Goal: Task Accomplishment & Management: Use online tool/utility

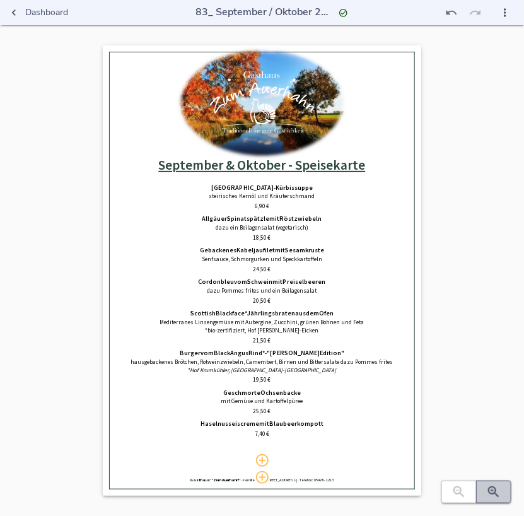
click at [489, 496] on icon "button" at bounding box center [493, 491] width 15 height 15
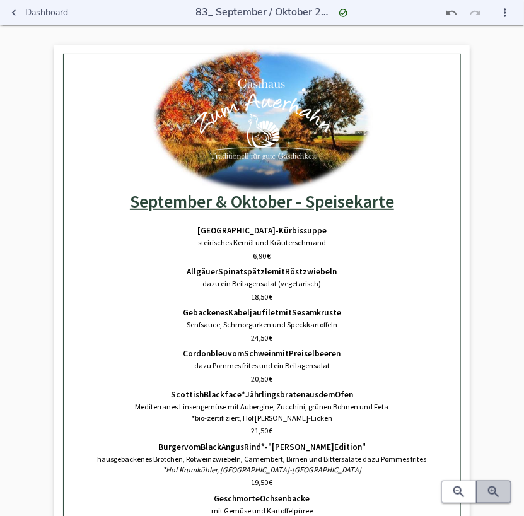
click at [489, 496] on icon "button" at bounding box center [493, 491] width 15 height 15
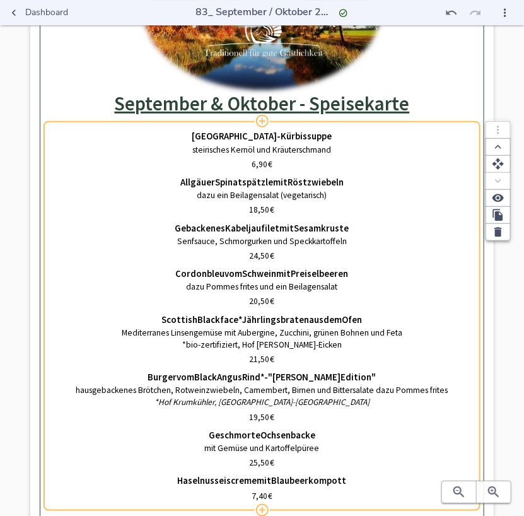
scroll to position [139, 0]
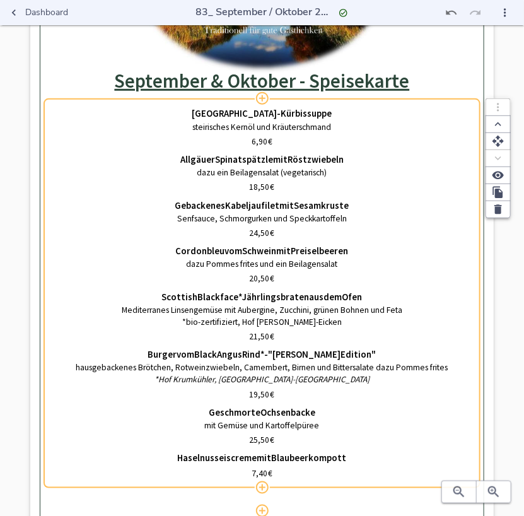
click at [268, 279] on span "20,50" at bounding box center [260, 278] width 20 height 11
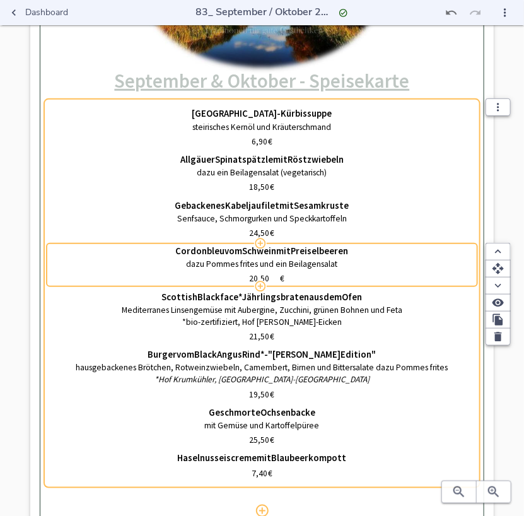
click at [255, 279] on input "20,50" at bounding box center [259, 278] width 40 height 12
type input "19,80"
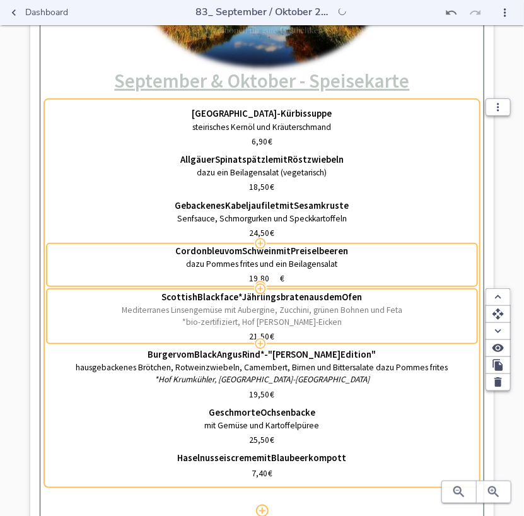
click at [219, 322] on p "*bio-zertifiziert, Hof [PERSON_NAME]-Eicken" at bounding box center [262, 322] width 425 height 12
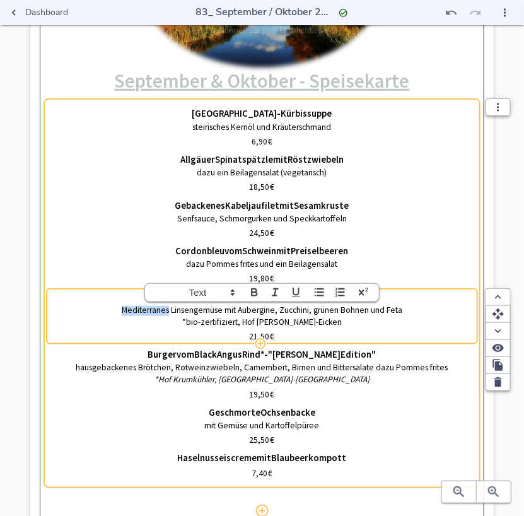
drag, startPoint x: 118, startPoint y: 309, endPoint x: 170, endPoint y: 311, distance: 52.3
click at [170, 311] on p "Mediterranes Linsengemüse mit Aubergine, Zucchini, grünen Bohnen und Feta" at bounding box center [262, 310] width 425 height 12
click at [170, 309] on p "Mediterranes Linsengemüse mit Aubergine, Zucchini, grünen Bohnen und Feta" at bounding box center [262, 310] width 425 height 12
drag, startPoint x: 124, startPoint y: 309, endPoint x: 222, endPoint y: 309, distance: 97.7
click at [222, 309] on p "Mediterranes Linsengemüse mit Aubergine, Zucchini, grünen Bohnen und Feta" at bounding box center [262, 310] width 425 height 12
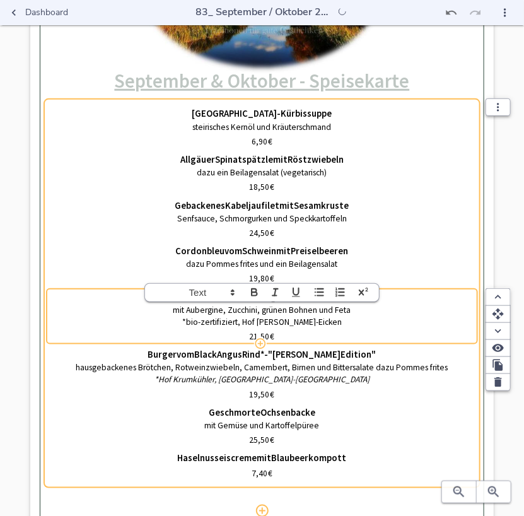
click at [190, 311] on p "mit Aubergine, Zucchini, grünen Bohnen und Feta" at bounding box center [262, 310] width 425 height 12
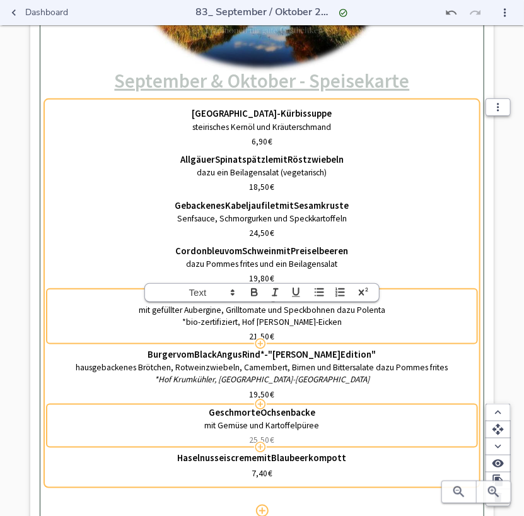
click at [379, 440] on div "25,50   €" at bounding box center [262, 440] width 425 height 12
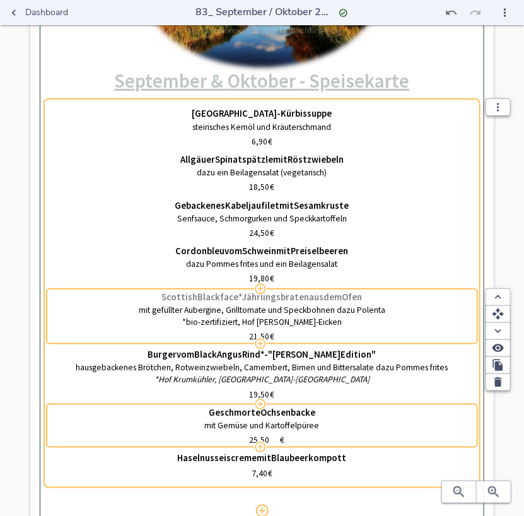
click at [231, 292] on span "Blackface*" at bounding box center [220, 296] width 45 height 11
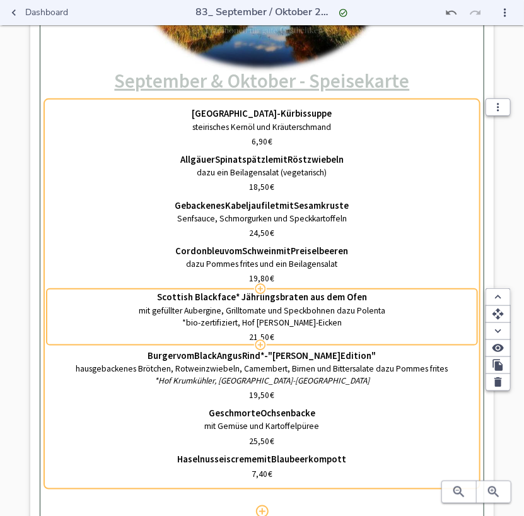
click at [233, 295] on input "Scottish Blackface* Jährlingsbraten aus dem Ofen" at bounding box center [262, 296] width 425 height 11
click at [160, 297] on input "Scottish Blackface * Jährlingsbraten aus dem Ofen" at bounding box center [262, 296] width 425 height 11
click at [236, 295] on input ""Scottish Blackface * Jährlingsbraten aus dem Ofen" at bounding box center [262, 296] width 425 height 11
click at [165, 295] on input ""Scottish Blackface * Jährlingsbraten aus dem Ofen" at bounding box center [262, 296] width 425 height 11
drag, startPoint x: 158, startPoint y: 297, endPoint x: 245, endPoint y: 300, distance: 86.4
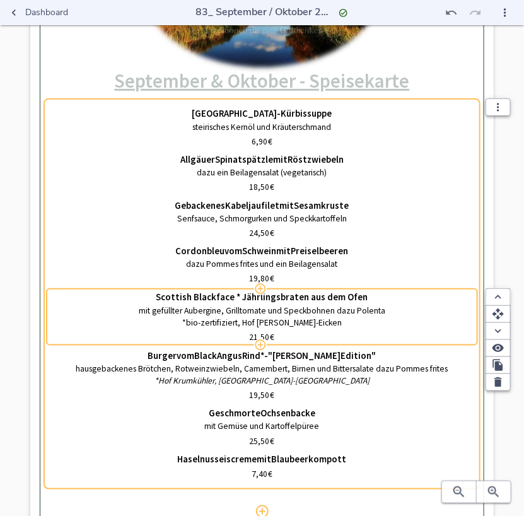
click at [245, 300] on input "Scottish Blackface * Jährlingsbraten aus dem Ofen" at bounding box center [262, 296] width 425 height 11
click at [337, 296] on input "Jährlingsbraten aus dem Ofen" at bounding box center [262, 296] width 425 height 11
click at [281, 296] on input "Jährlingsbraten aus dem OfenScottish Blackface *" at bounding box center [262, 296] width 425 height 11
click at [364, 296] on input "Jährlingsbraten aus dem Ofen vom Scottish Blackface *" at bounding box center [262, 296] width 425 height 11
type input "Jährlingsbraten aus dem Ofen vom Scottish Blackface Schaf *"
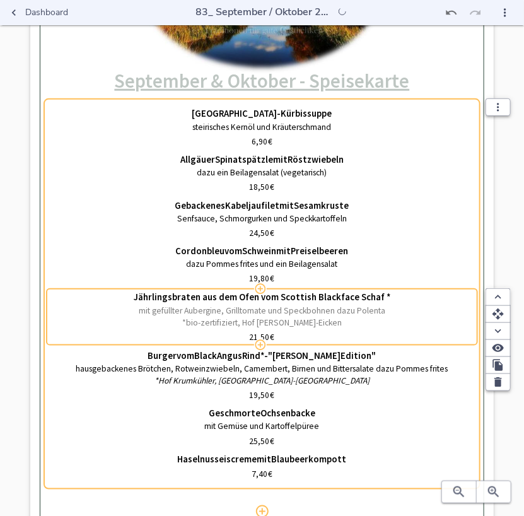
click at [260, 323] on p "*bio-zertifiziert, Hof [PERSON_NAME]-Eicken" at bounding box center [262, 322] width 425 height 12
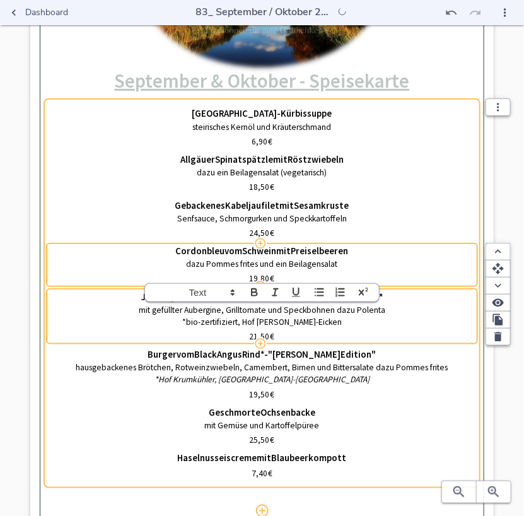
click at [446, 245] on div "Cordon bleu vom Schwein mit Preiselbeeren dazu Pommes frites und ein Beilagensa…" at bounding box center [262, 264] width 425 height 46
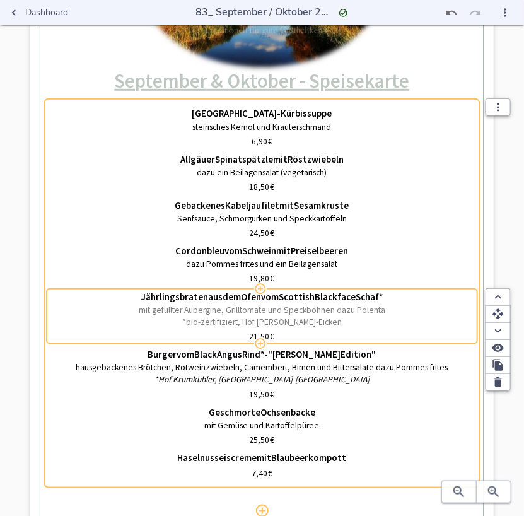
click at [404, 315] on p "mit gefüllter Aubergine, Grilltomate und Speckbohnen dazu Polenta" at bounding box center [262, 310] width 425 height 12
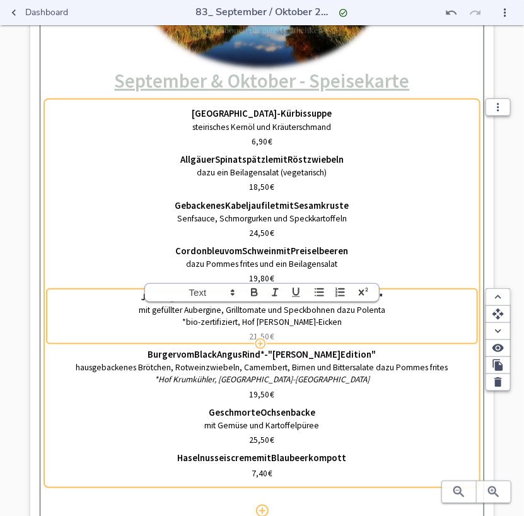
click at [253, 334] on span "21,50" at bounding box center [260, 336] width 20 height 11
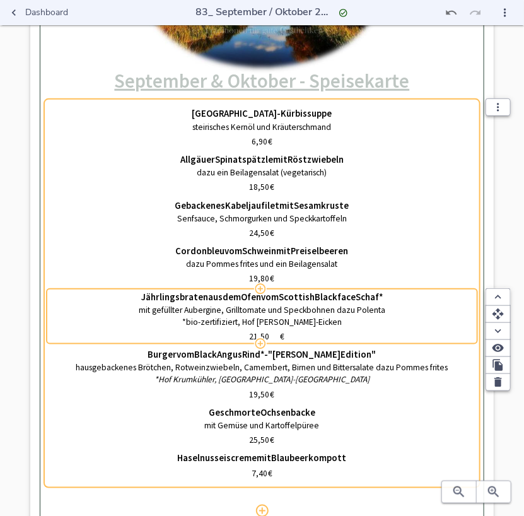
click at [253, 334] on input "21,50" at bounding box center [259, 336] width 40 height 12
type input "26,50"
click at [381, 292] on span "*" at bounding box center [381, 296] width 4 height 11
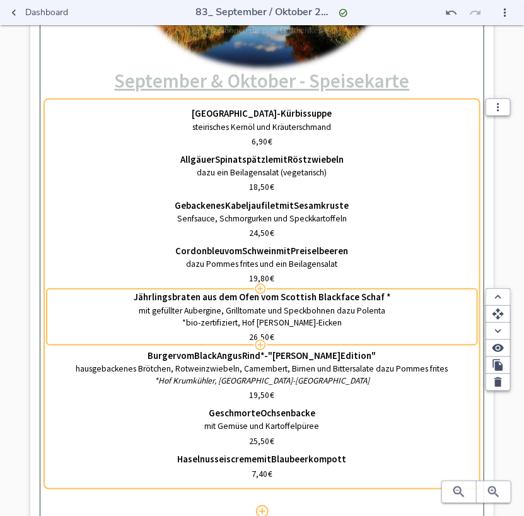
click at [378, 294] on input "Jährlingsbraten aus dem Ofen vom Scottish Blackface Schaf *" at bounding box center [262, 296] width 425 height 11
type input "Jährlingsbraten aus dem Ofen vom Scottish Blackface Schaf*"
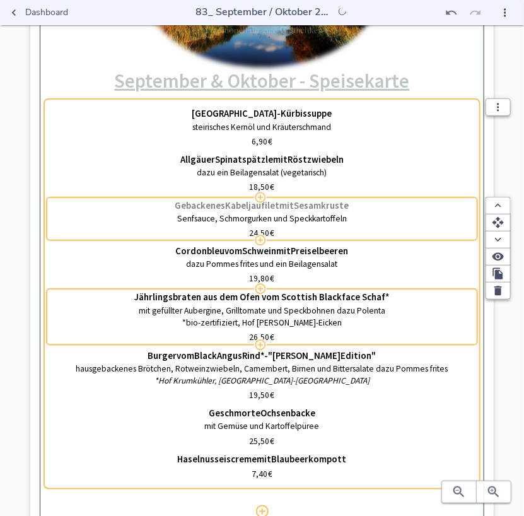
click at [87, 208] on div "Gebackenes Kabeljaufilet mit Sesamkruste" at bounding box center [262, 204] width 425 height 9
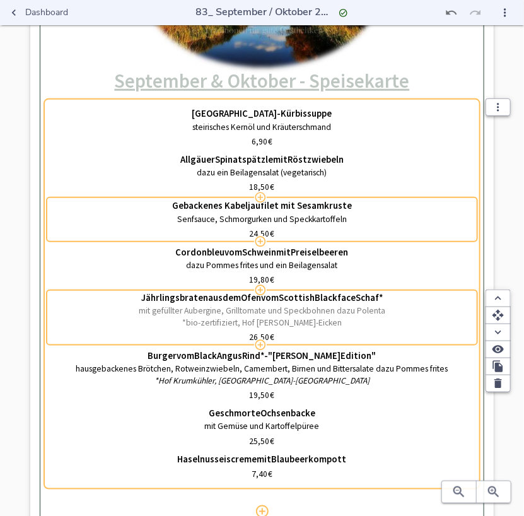
click at [178, 321] on p "*bio-zertifiziert, Hof [PERSON_NAME]-Eicken" at bounding box center [262, 322] width 425 height 12
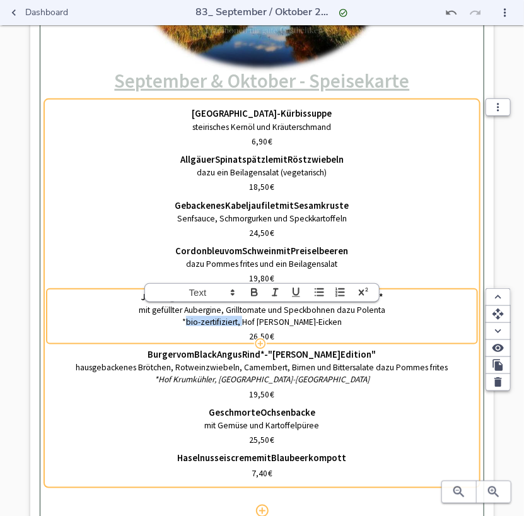
drag, startPoint x: 178, startPoint y: 323, endPoint x: 231, endPoint y: 323, distance: 52.9
click at [231, 323] on p "*bio-zertifiziert, Hof [PERSON_NAME]-Eicken" at bounding box center [262, 322] width 425 height 12
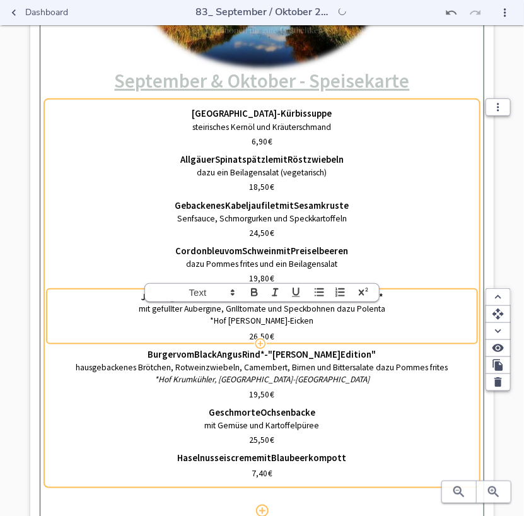
click at [339, 321] on p "*Hof [PERSON_NAME]-Eicken" at bounding box center [262, 320] width 425 height 12
click at [276, 321] on p "*Hof [PERSON_NAME]-Eicken" at bounding box center [262, 320] width 425 height 12
click at [250, 321] on p "*Hof [PERSON_NAME],bio-zertifiziert, Melle-Eicken" at bounding box center [262, 320] width 425 height 12
click at [352, 322] on p "*Hof [PERSON_NAME], bio-zertifiziert, Melle-Eicken" at bounding box center [262, 320] width 425 height 12
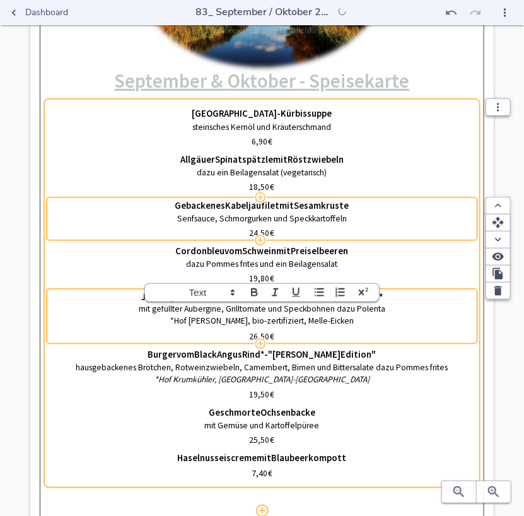
click at [81, 212] on div "Gebackenes Kabeljaufilet mit Sesamkruste Senfsauce, Schmorgurken und Speckkarto…" at bounding box center [262, 211] width 425 height 22
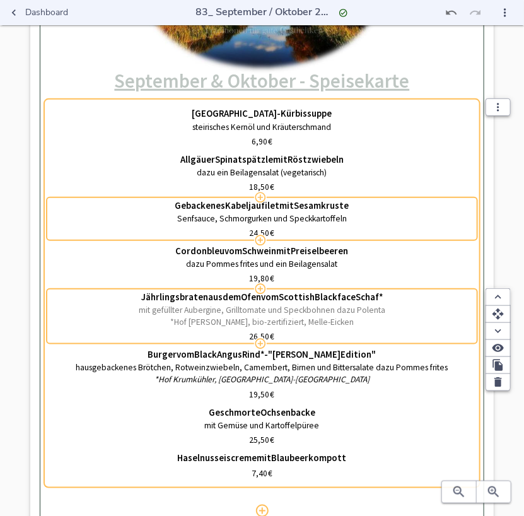
click at [205, 320] on p "*Hof [PERSON_NAME], bio-zertifiziert, Melle-Eicken" at bounding box center [262, 322] width 425 height 12
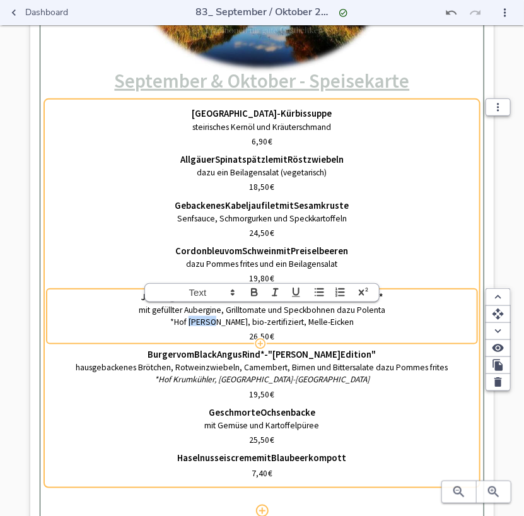
click at [205, 320] on p "*Hof [PERSON_NAME], bio-zertifiziert, Melle-Eicken" at bounding box center [262, 322] width 425 height 12
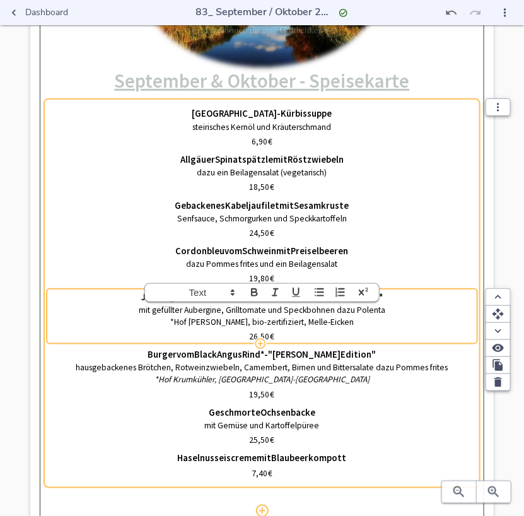
click at [205, 320] on p "*Hof [PERSON_NAME], bio-zertifiziert, Melle-Eicken" at bounding box center [262, 322] width 425 height 12
click at [276, 293] on icon "button" at bounding box center [275, 292] width 12 height 12
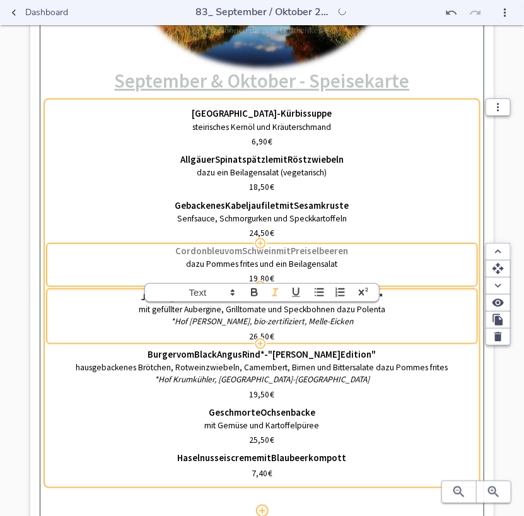
click at [111, 252] on div "Cordon bleu vom Schwein mit Preiselbeeren" at bounding box center [262, 250] width 425 height 9
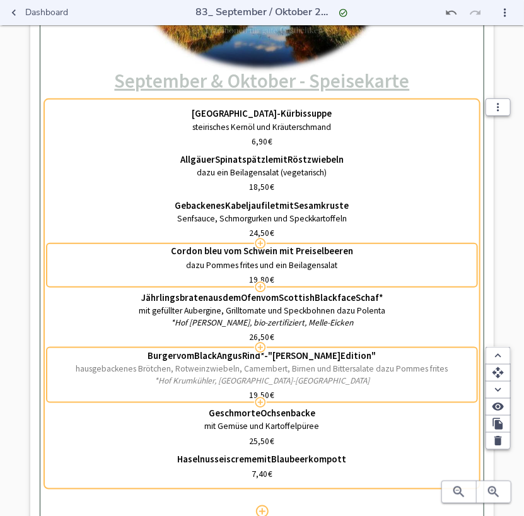
click at [259, 370] on p "hausgebackenes Brötchen, Rotweinzwiebeln, Camembert, Birnen und Bittersalate da…" at bounding box center [262, 368] width 425 height 12
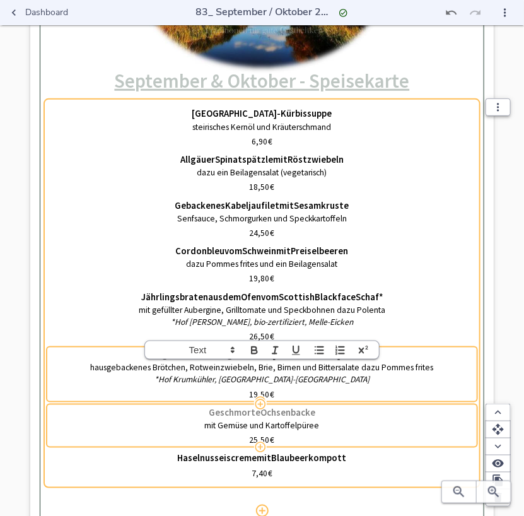
click at [393, 415] on div "Geschmorte Ochsenbacke" at bounding box center [262, 411] width 425 height 9
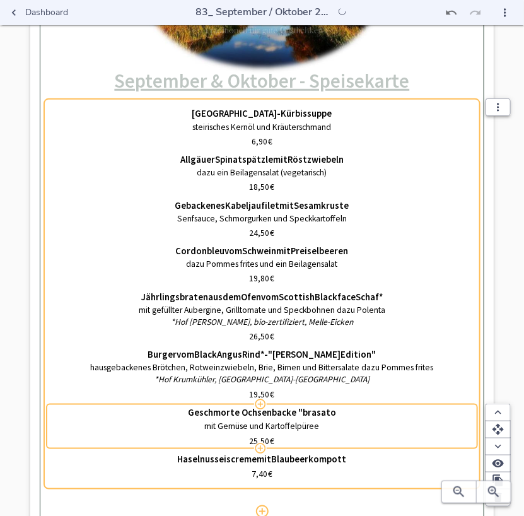
type input "Geschmorte Ochsenbacke "brasato""
click at [239, 425] on p "mit Gemüse und Kartoffelpüree" at bounding box center [262, 426] width 425 height 12
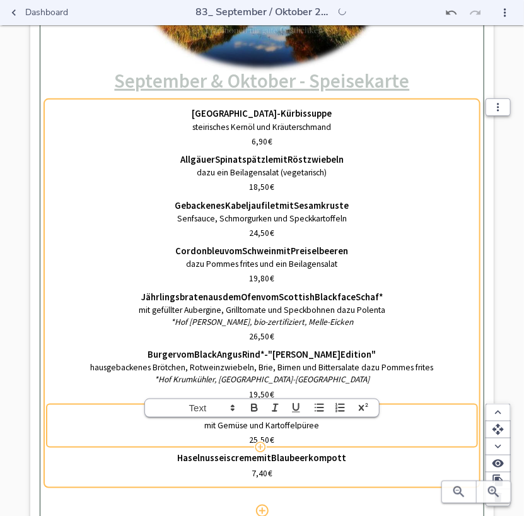
click at [239, 425] on p "mit Gemüse und Kartoffelpüree" at bounding box center [262, 425] width 425 height 12
drag, startPoint x: 327, startPoint y: 422, endPoint x: 307, endPoint y: 422, distance: 20.2
click at [307, 422] on p "mit Bohnenragout und Kartoffelpüree" at bounding box center [262, 425] width 425 height 12
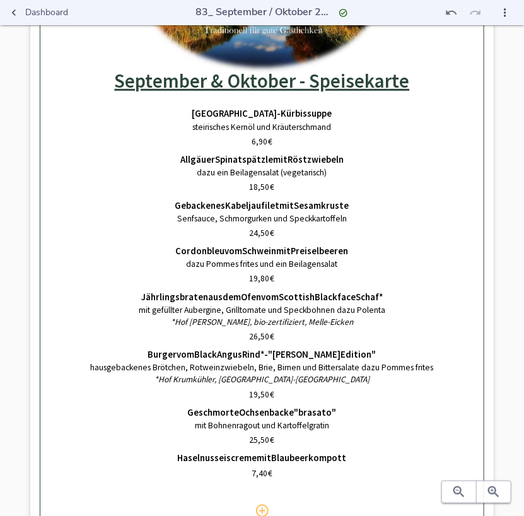
click at [505, 62] on div "Dashboard 83_ September / [DATE] 83_ September / [DATE] 0% Hochladen September …" at bounding box center [262, 234] width 524 height 746
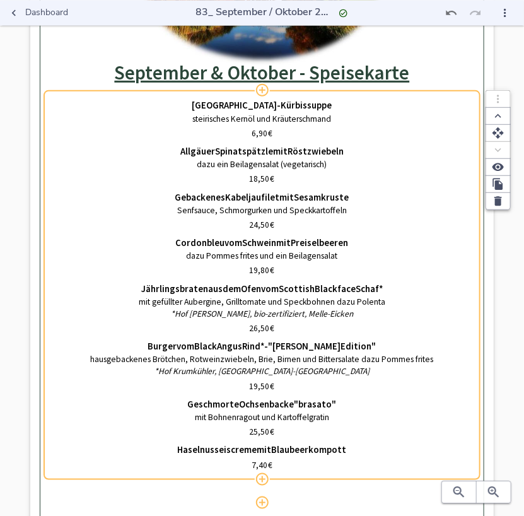
scroll to position [92, 0]
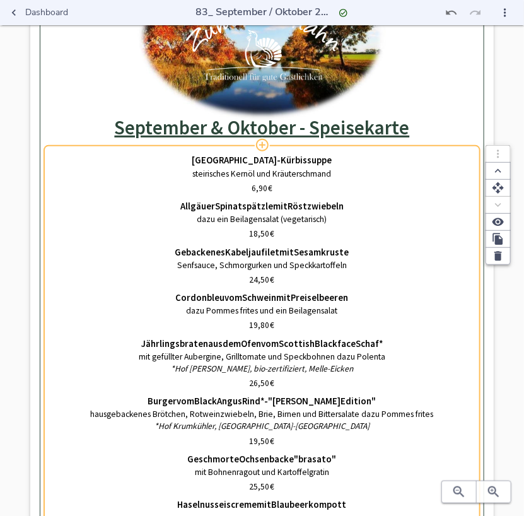
click at [262, 212] on div "Allgäuer Spinatspätzle mit Röstzwiebeln dazu ein Beilagensalat (vegetarisch)" at bounding box center [262, 213] width 425 height 22
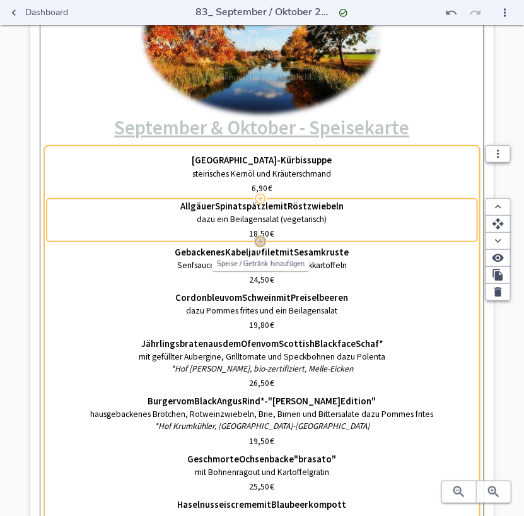
click at [260, 241] on icon "button" at bounding box center [260, 241] width 11 height 11
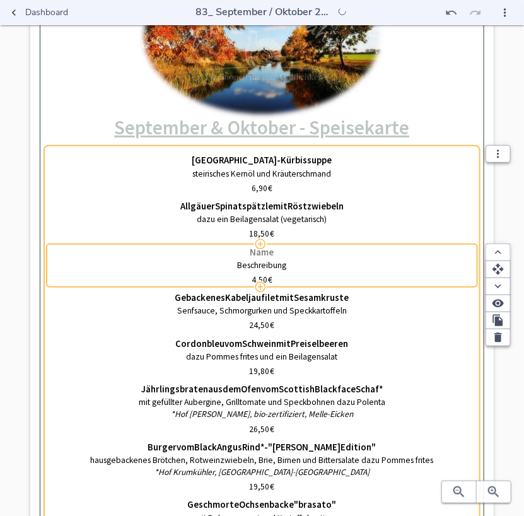
click at [274, 251] on span "Name" at bounding box center [262, 251] width 24 height 11
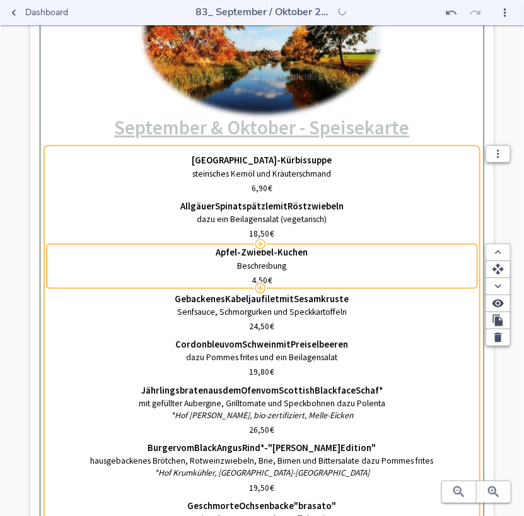
click at [219, 249] on input "Apfel-Zwiebel-Kuchen" at bounding box center [262, 251] width 425 height 11
type input "Schwäbischer Apfel-Zwiebel-Kuchen"
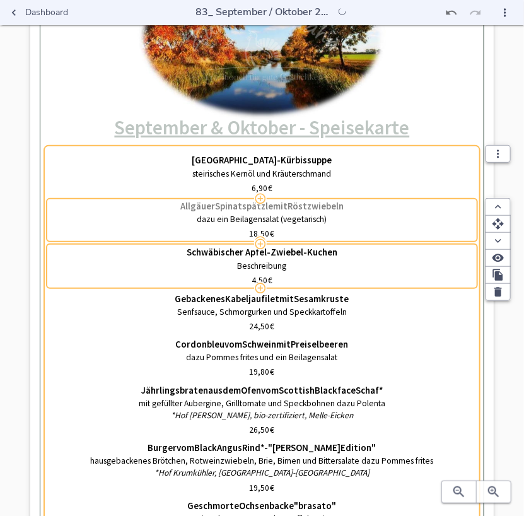
click at [183, 206] on span "Allgäuer" at bounding box center [197, 205] width 35 height 11
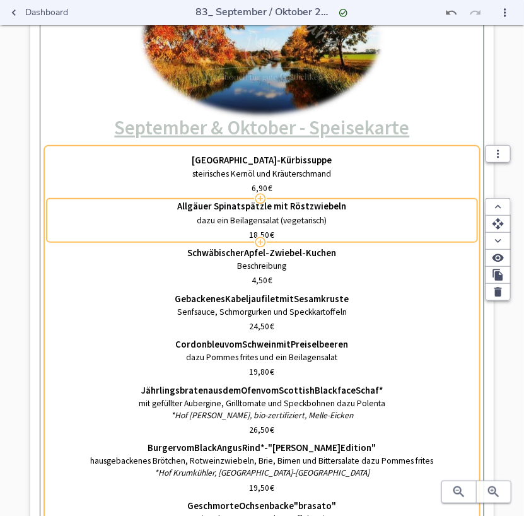
drag, startPoint x: 178, startPoint y: 205, endPoint x: 246, endPoint y: 205, distance: 68.1
click at [246, 205] on input "Allgäuer Spinatspätzle mit Röstzwiebeln" at bounding box center [262, 205] width 425 height 11
click at [232, 205] on input "BErgkäsepätzle mit Röstzwiebeln" at bounding box center [262, 205] width 425 height 11
click at [203, 207] on input "BErgkäsespätzle mit Röstzwiebeln" at bounding box center [262, 205] width 425 height 11
click at [191, 210] on input "Bergkäsespätzle mit Röstzwiebeln" at bounding box center [262, 205] width 425 height 11
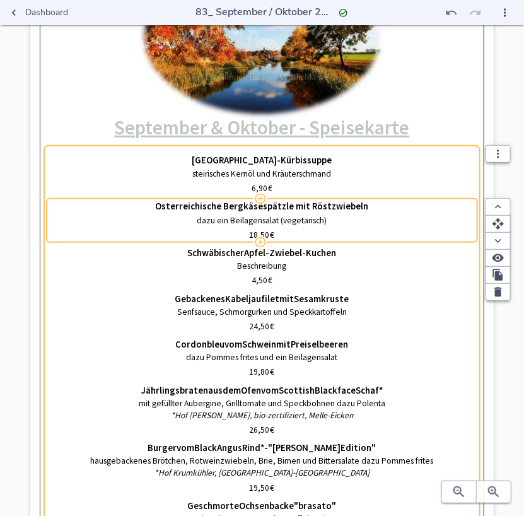
click at [164, 206] on input "Osterreichische Bergkäsespätzle mit Röstzwiebeln" at bounding box center [262, 205] width 425 height 11
click at [262, 208] on input "Österreichische Bergkäsespätzle mit Röstzwiebeln" at bounding box center [262, 205] width 425 height 11
click at [224, 205] on input "Österreichische Bergkäsespätzle mit Röstzwiebeln" at bounding box center [262, 205] width 425 height 11
drag, startPoint x: 226, startPoint y: 205, endPoint x: 248, endPoint y: 204, distance: 21.4
click at [248, 204] on input "Österreichische Bergkäsespätzle mit Röstzwiebeln" at bounding box center [262, 205] width 425 height 11
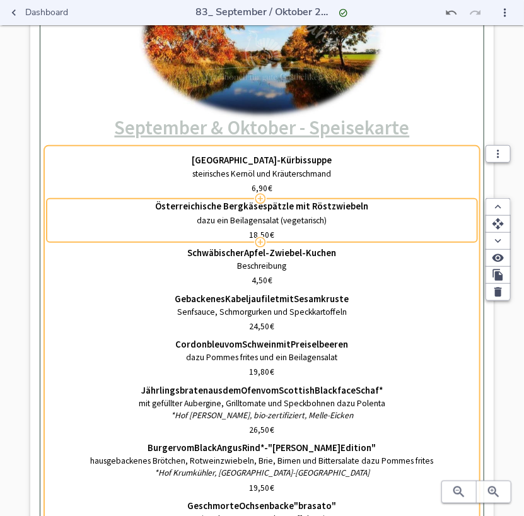
drag, startPoint x: 161, startPoint y: 207, endPoint x: 248, endPoint y: 206, distance: 87.0
click at [248, 206] on input "Österreichische Bergkäsespätzle mit Röstzwiebeln" at bounding box center [262, 205] width 425 height 11
click at [224, 209] on input "Österreichische Bergkäsespätzle mit Röstzwiebeln" at bounding box center [262, 205] width 425 height 11
drag, startPoint x: 228, startPoint y: 207, endPoint x: 251, endPoint y: 207, distance: 23.9
click at [251, 207] on input "Österreichische Bergkäsespätzle mit Röstzwiebeln" at bounding box center [262, 205] width 425 height 11
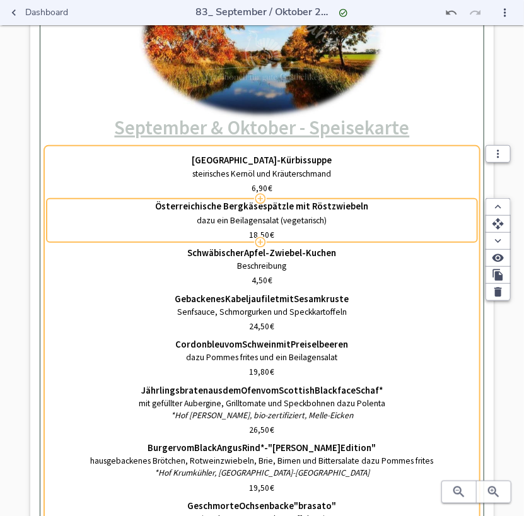
type input "Österreichische Käsespätzle mit Röstzwiebeln"
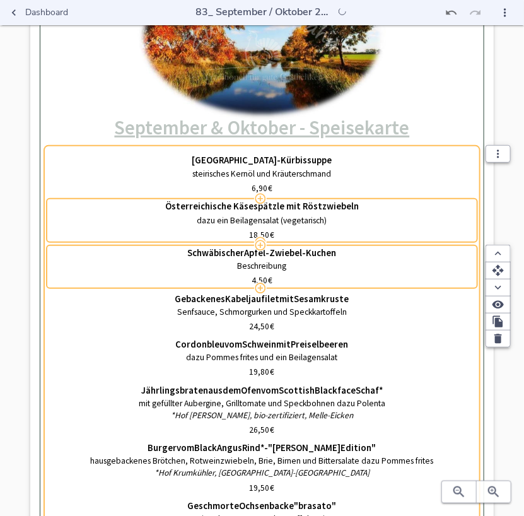
click at [378, 246] on div "Schwäbischer Apfel-Zwiebel-Kuchen Beschreibung 4,50   €" at bounding box center [262, 266] width 425 height 46
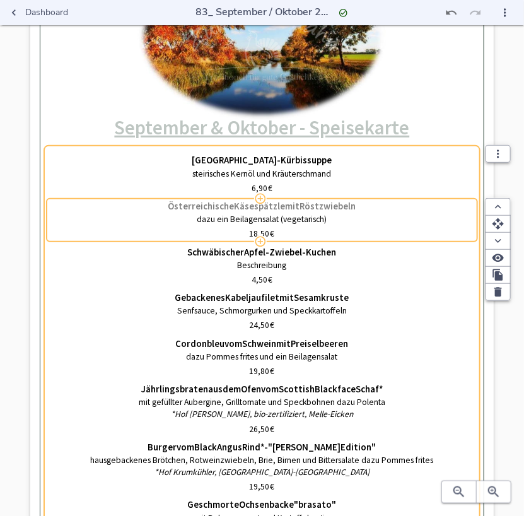
click at [163, 204] on div "Österreichische Käsespätzle mit Röstzwiebeln" at bounding box center [262, 206] width 425 height 9
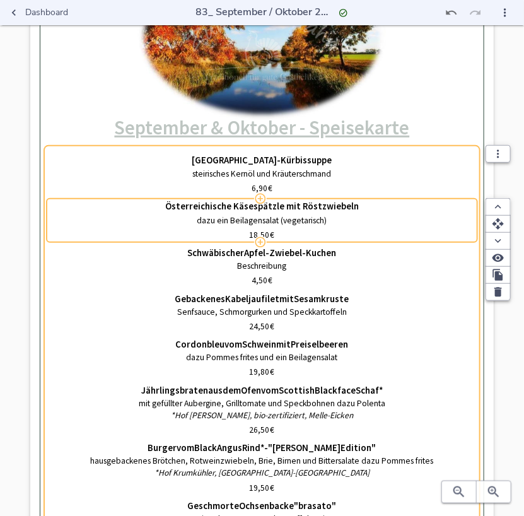
drag, startPoint x: 170, startPoint y: 206, endPoint x: 233, endPoint y: 208, distance: 62.4
click at [233, 208] on input "Österreichische Käsespätzle mit Röstzwiebeln" at bounding box center [262, 205] width 425 height 11
drag, startPoint x: 185, startPoint y: 206, endPoint x: 217, endPoint y: 207, distance: 31.5
click at [217, 207] on input "Allgäuer Käsespätzle mit Röstzwiebeln" at bounding box center [262, 205] width 425 height 11
type input "Hausgemachte Käsespätzle mit Röstzwiebeln"
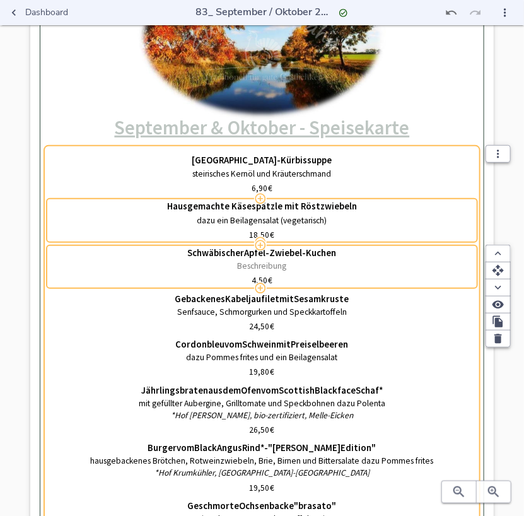
click at [310, 263] on p "Beschreibung" at bounding box center [262, 266] width 425 height 12
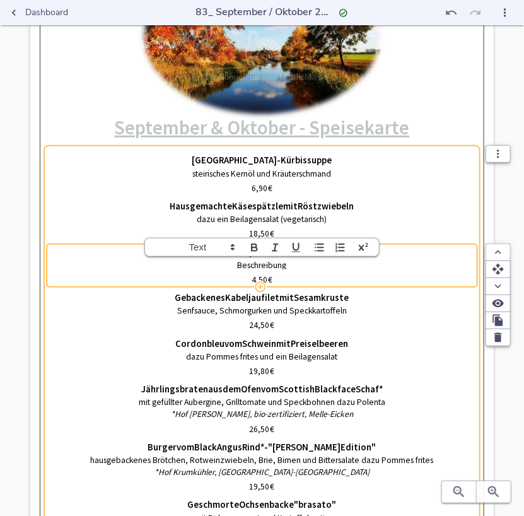
click at [310, 263] on p "Beschreibung" at bounding box center [262, 265] width 425 height 12
click at [248, 277] on div "4,50   €" at bounding box center [262, 280] width 425 height 12
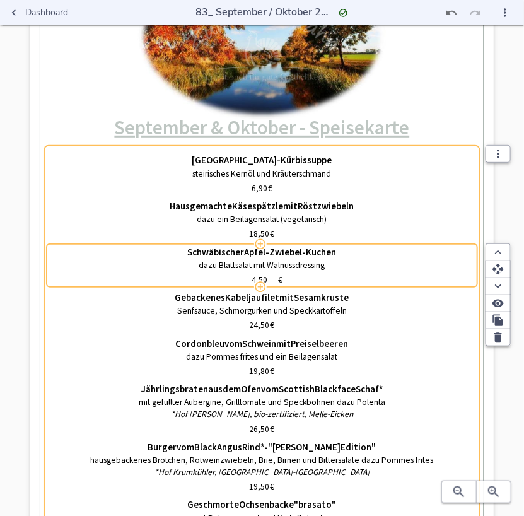
click at [248, 277] on input "4,50" at bounding box center [259, 280] width 36 height 12
click at [253, 279] on input "14,50" at bounding box center [259, 280] width 40 height 12
type input "15,50"
click at [13, 248] on div "Dashboard 83_ September / [DATE] 83_ September / [DATE] 0% Hochladen September …" at bounding box center [262, 281] width 524 height 746
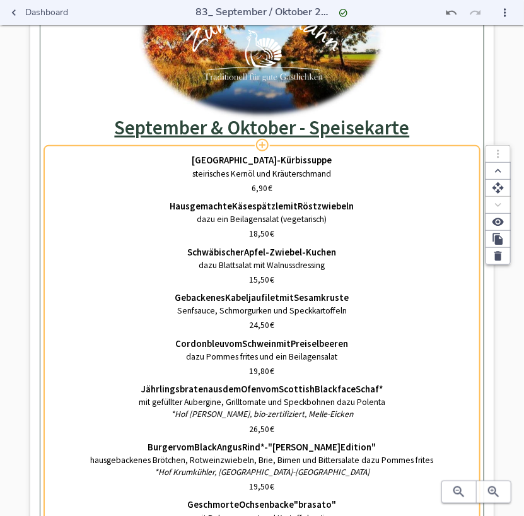
click at [248, 263] on p "dazu Blattsalat mit Walnussdressing" at bounding box center [262, 265] width 425 height 12
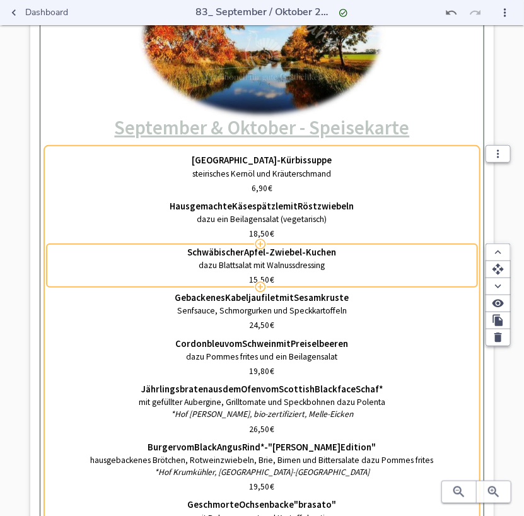
click at [352, 243] on div "Schwäbischer Apfel-Zwiebel-Kuchen dazu Blattsalat mit Walnussdressing 15,50   €" at bounding box center [262, 266] width 425 height 46
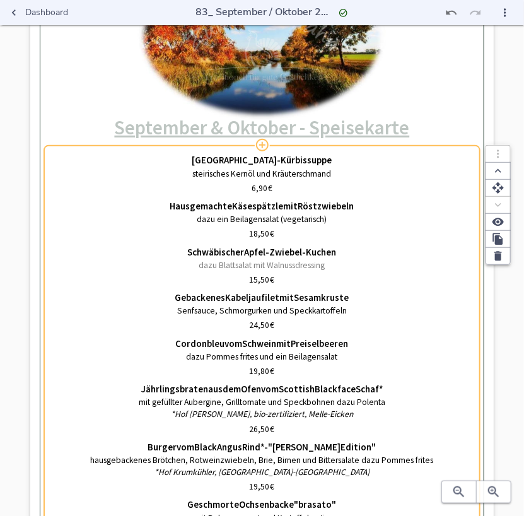
click at [350, 262] on p "dazu Blattsalat mit Walnussdressing" at bounding box center [262, 265] width 425 height 12
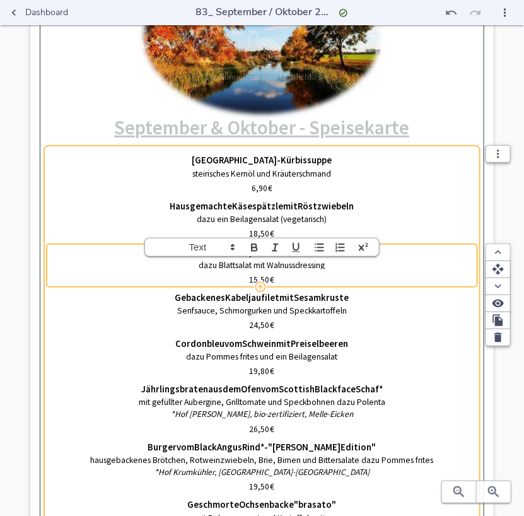
click at [350, 262] on p "dazu Blattsalat mit Walnussdressing" at bounding box center [262, 265] width 425 height 12
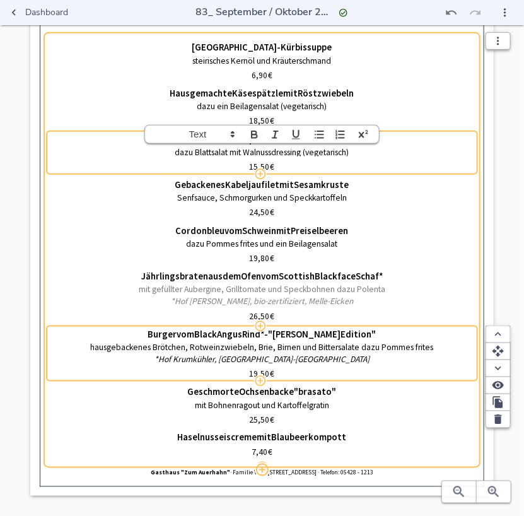
scroll to position [231, 0]
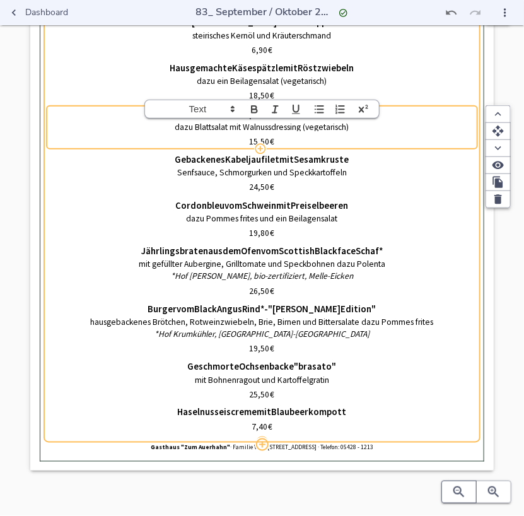
click at [463, 495] on icon "button" at bounding box center [458, 491] width 15 height 15
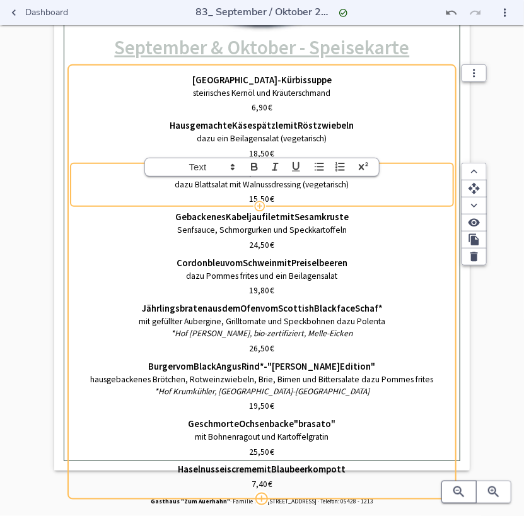
click at [463, 495] on icon "button" at bounding box center [458, 491] width 15 height 15
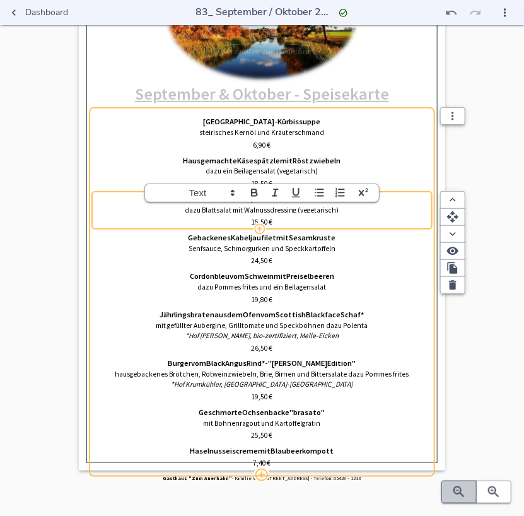
click at [463, 495] on icon "button" at bounding box center [458, 491] width 15 height 15
click at [463, 495] on div at bounding box center [476, 491] width 70 height 23
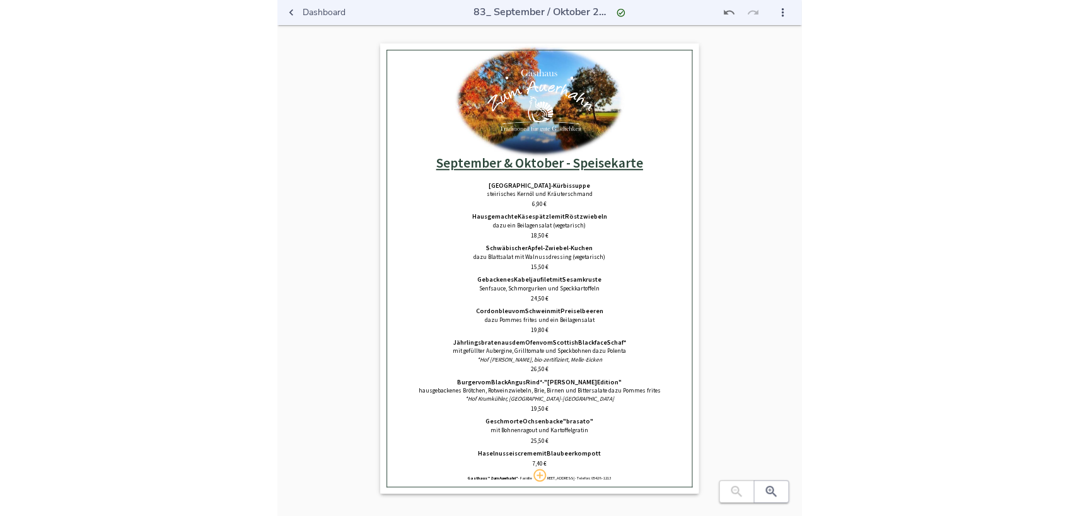
scroll to position [0, 0]
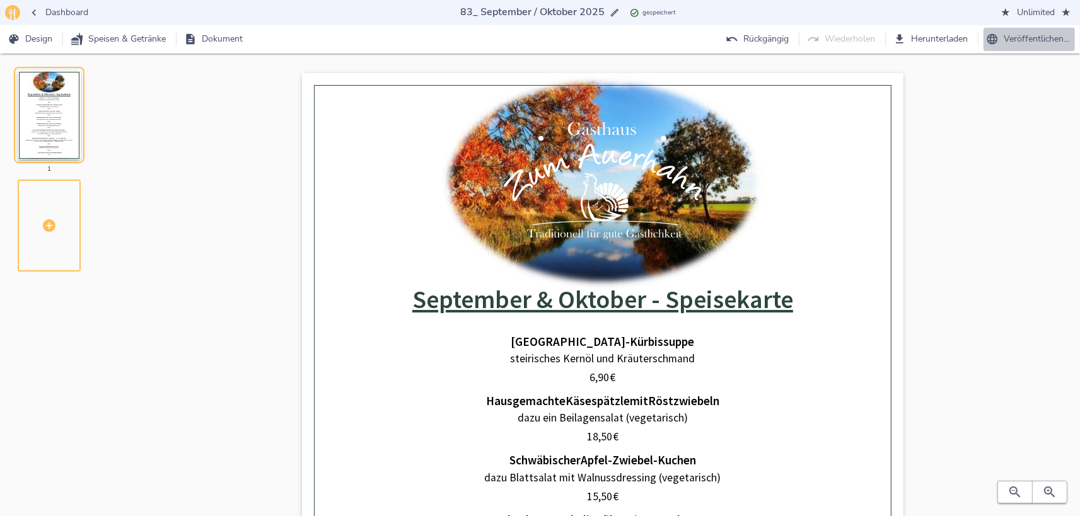
click at [523, 41] on span "Veröffentlichen…" at bounding box center [1028, 40] width 81 height 16
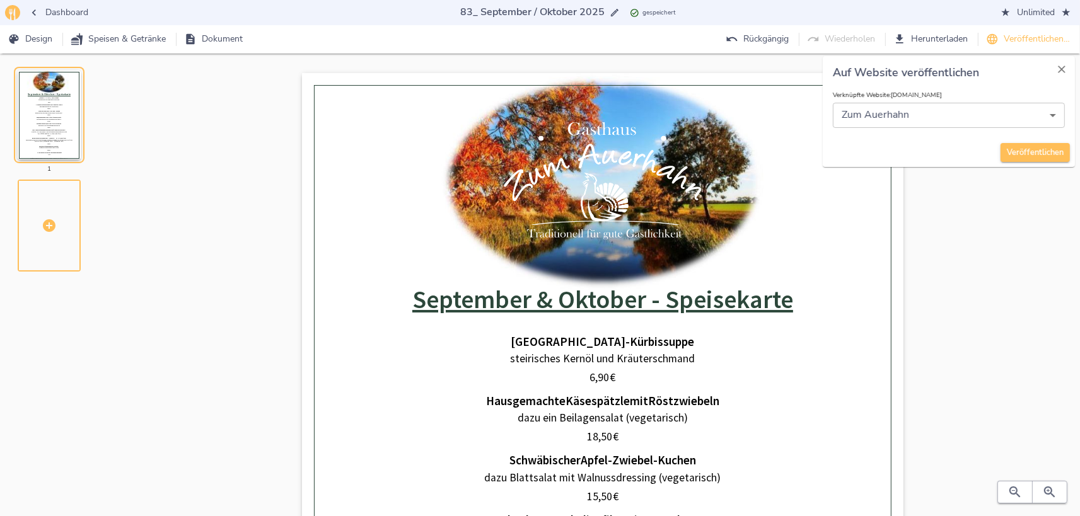
click at [523, 151] on span "Veröffentlichen" at bounding box center [1035, 153] width 57 height 14
click at [523, 38] on span "Herunterladen" at bounding box center [932, 40] width 72 height 16
click at [523, 11] on span "Unlimited" at bounding box center [1035, 13] width 68 height 16
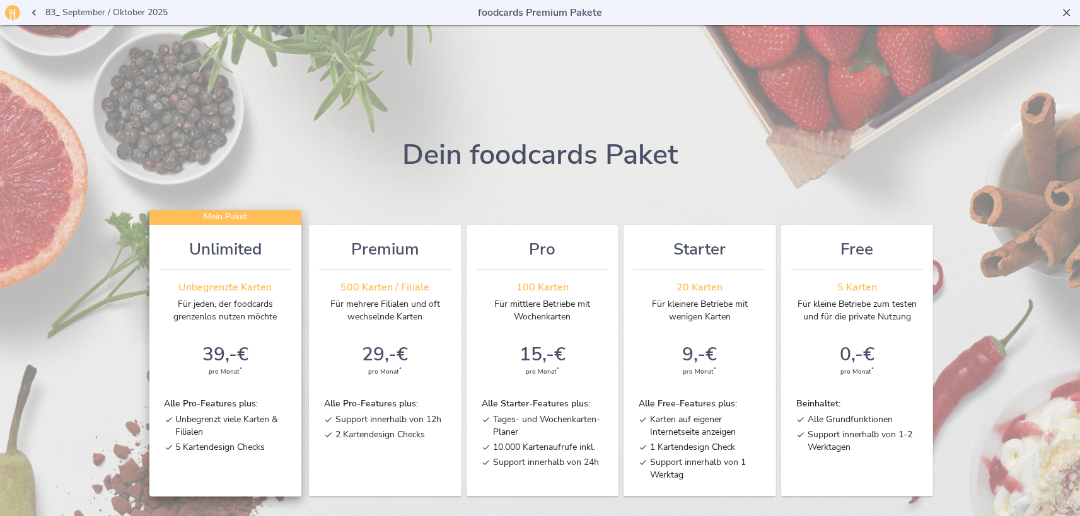
click at [40, 11] on icon "button" at bounding box center [34, 12] width 13 height 13
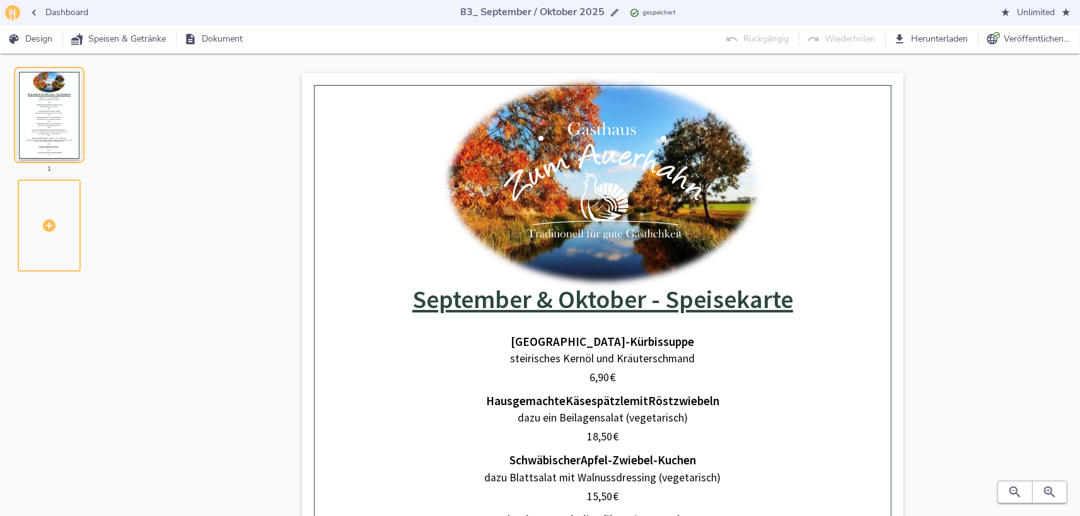
click at [69, 15] on span "Dashboard" at bounding box center [59, 13] width 58 height 16
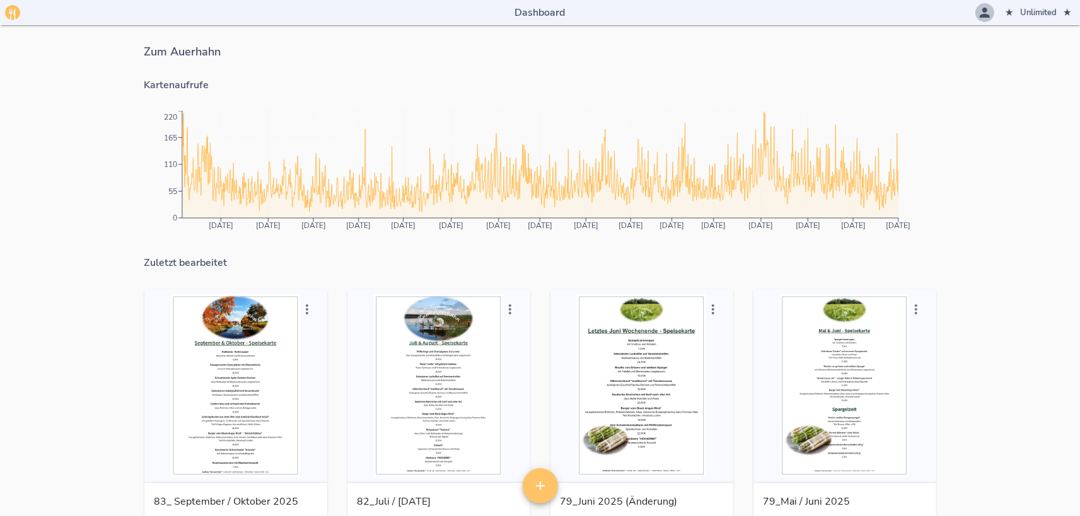
click at [523, 12] on icon "button" at bounding box center [984, 12] width 15 height 15
click at [523, 64] on span "Abmelden" at bounding box center [923, 56] width 120 height 15
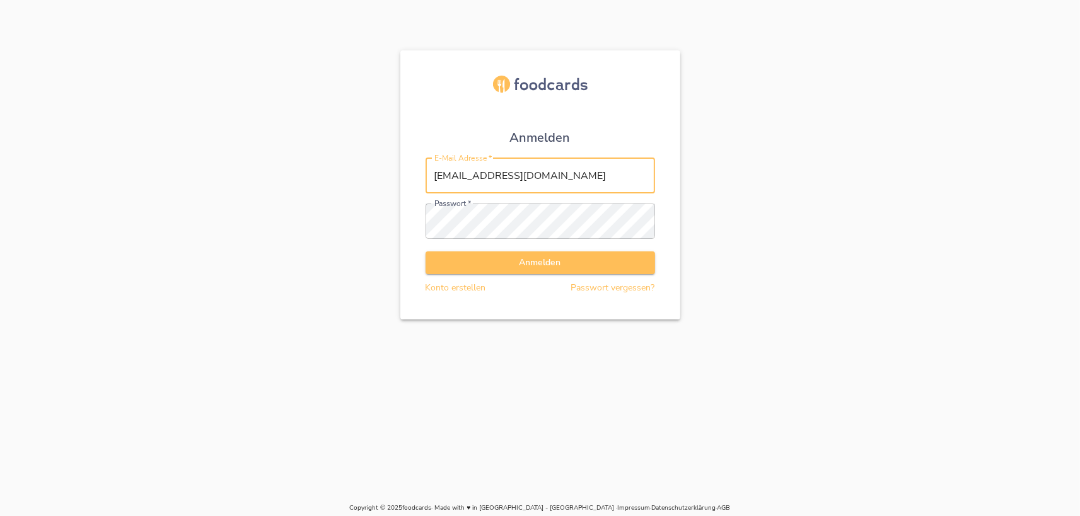
type input "info@gaststaette-zum-auerhahn.de"
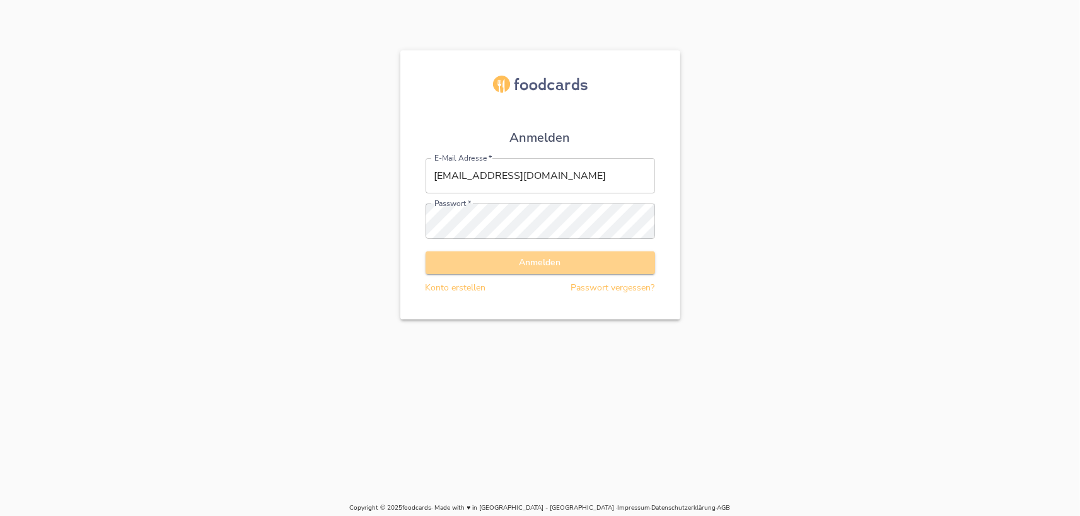
click at [546, 267] on span "Anmelden" at bounding box center [540, 263] width 209 height 16
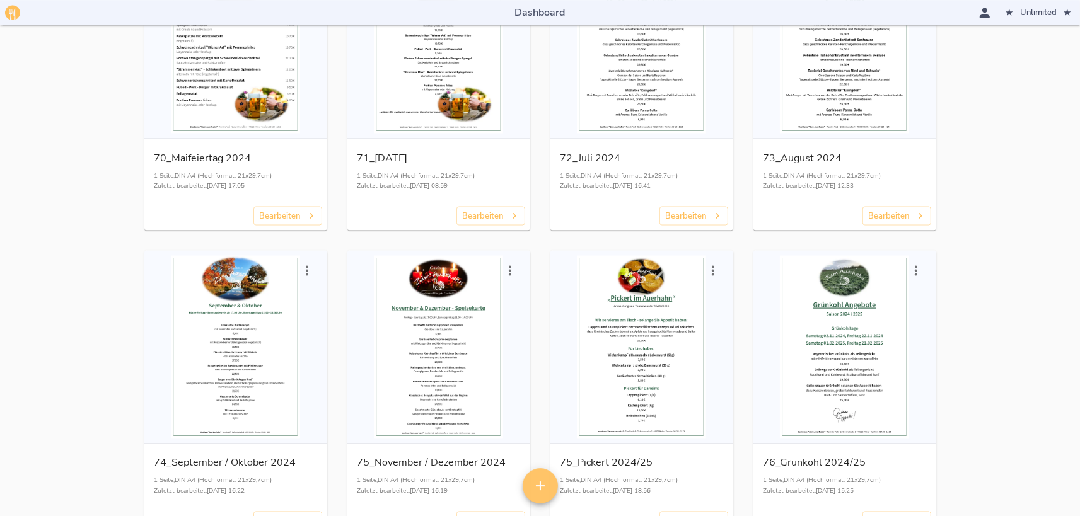
scroll to position [2011, 0]
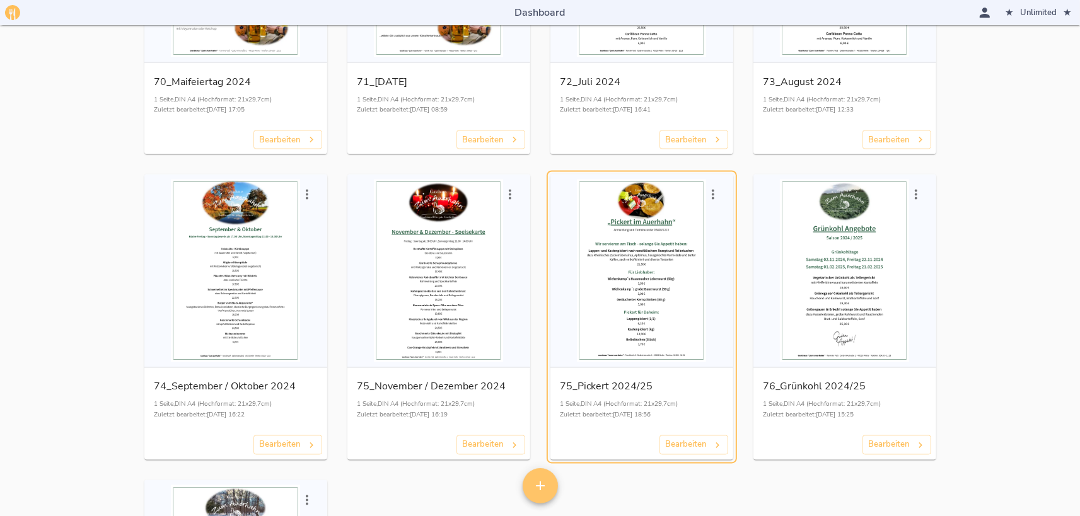
click at [718, 193] on icon "button" at bounding box center [712, 194] width 15 height 15
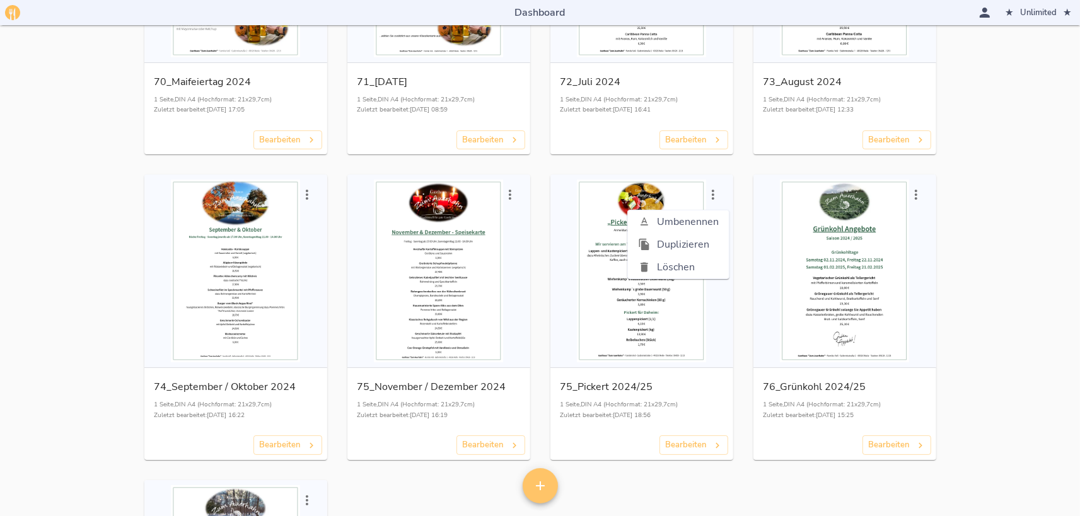
click at [679, 245] on span "Duplizieren" at bounding box center [688, 244] width 62 height 15
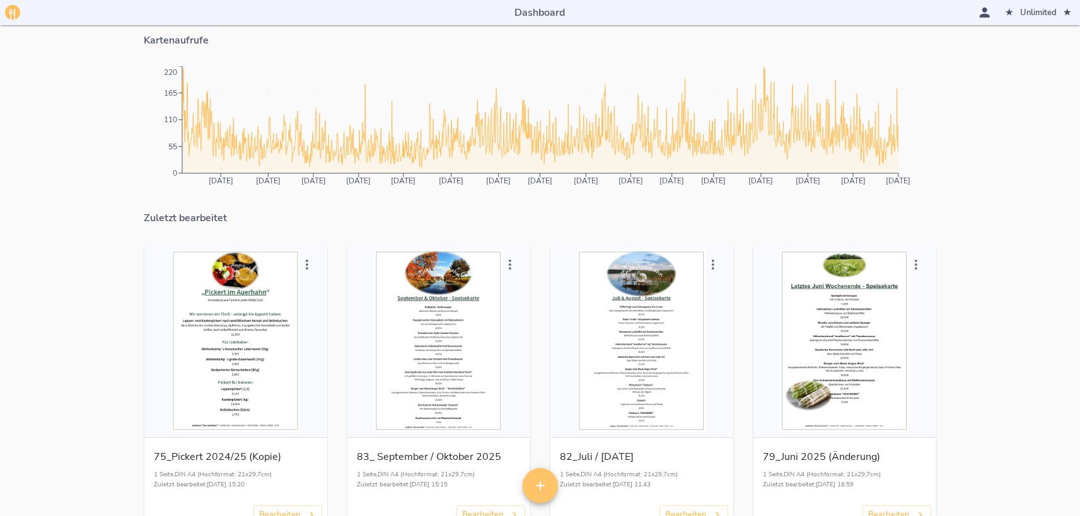
scroll to position [69, 0]
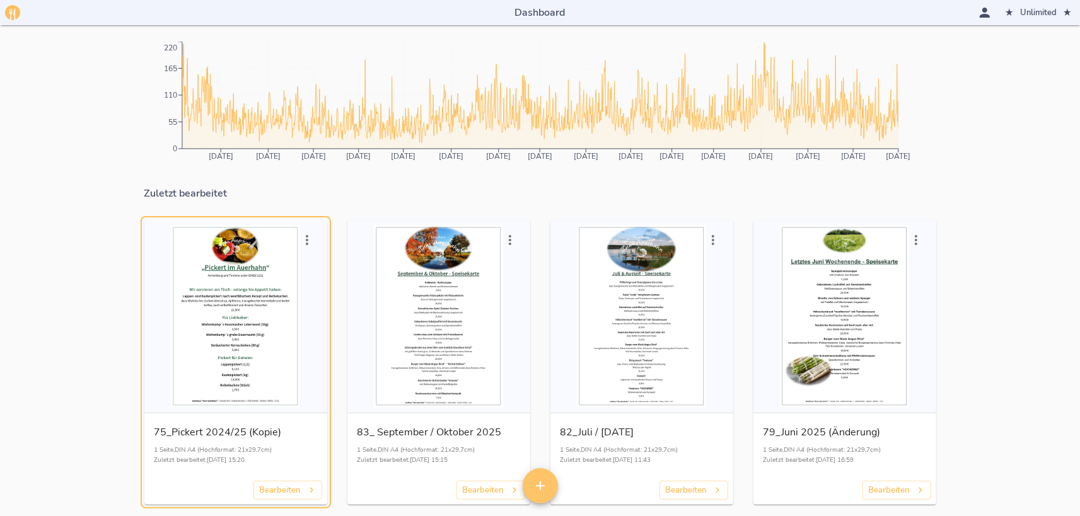
click at [257, 432] on p "75_Pickert 2024/25 (Kopie)" at bounding box center [235, 433] width 163 height 18
click at [222, 353] on div "button" at bounding box center [235, 316] width 173 height 183
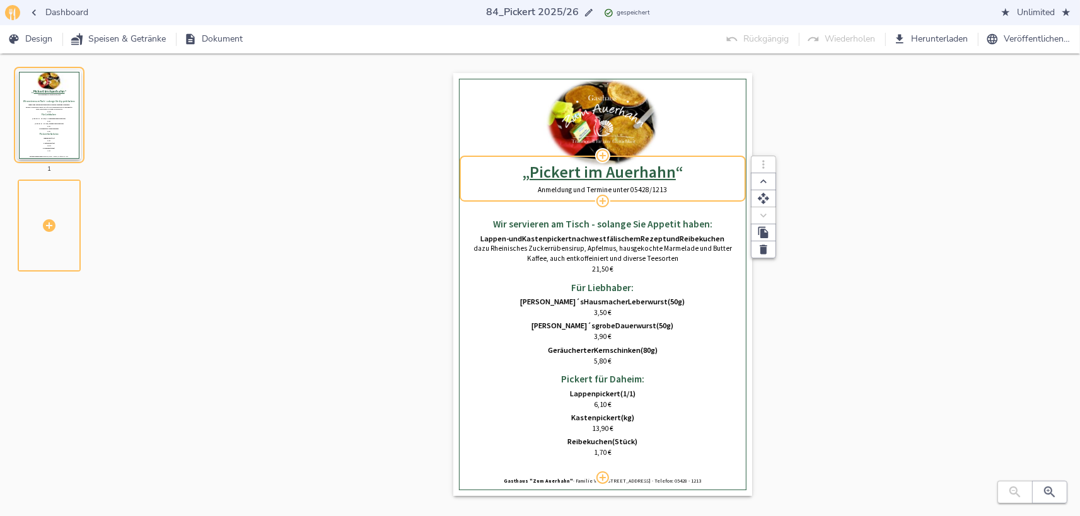
click at [587, 191] on p "Anmeldung und Termine unter 05428/1213" at bounding box center [603, 190] width 274 height 10
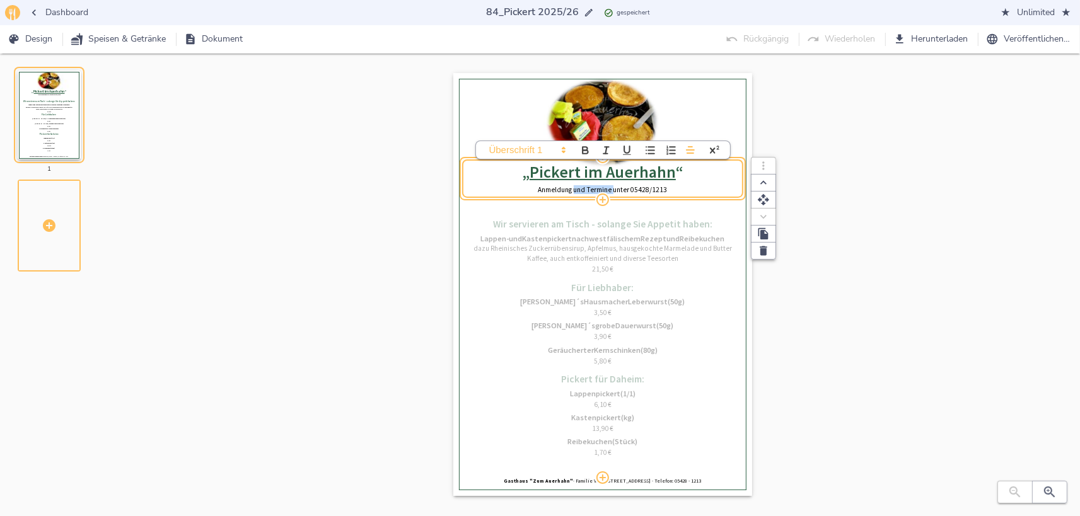
drag, startPoint x: 575, startPoint y: 190, endPoint x: 614, endPoint y: 191, distance: 38.5
click at [614, 191] on p "Anmeldung und Termine unter 05428/1213" at bounding box center [603, 190] width 274 height 10
drag, startPoint x: 557, startPoint y: 186, endPoint x: 687, endPoint y: 188, distance: 129.9
click at [687, 188] on p "Anmeldung unter 05428/1213" at bounding box center [603, 190] width 274 height 10
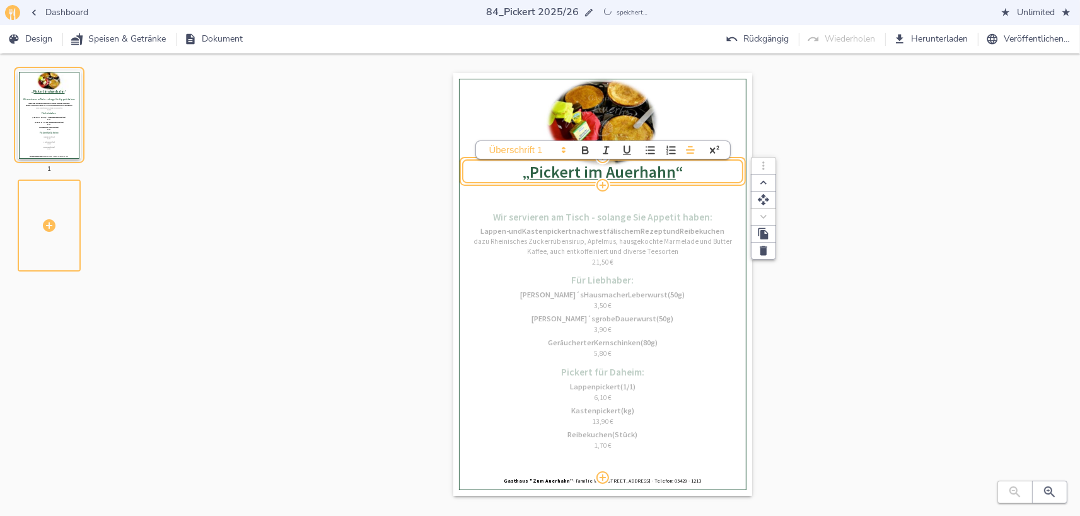
click at [652, 204] on div "Wir servieren am Tisch - solange Sie Appetit haben: Lappen- und Kastenpickert n…" at bounding box center [603, 331] width 274 height 293
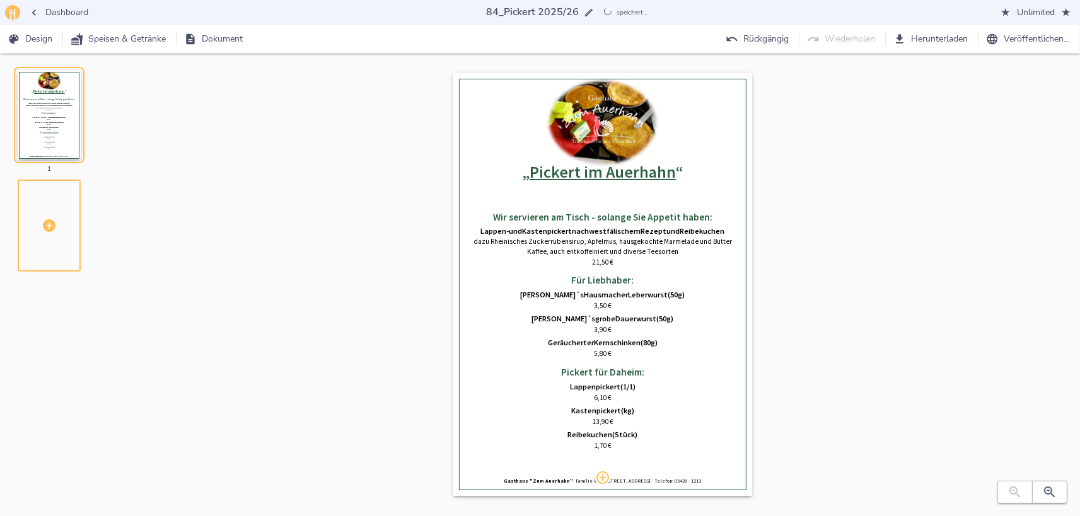
click at [623, 205] on div "Wir servieren am Tisch - solange Sie Appetit haben: Lappen- und Kastenpickert n…" at bounding box center [603, 331] width 274 height 293
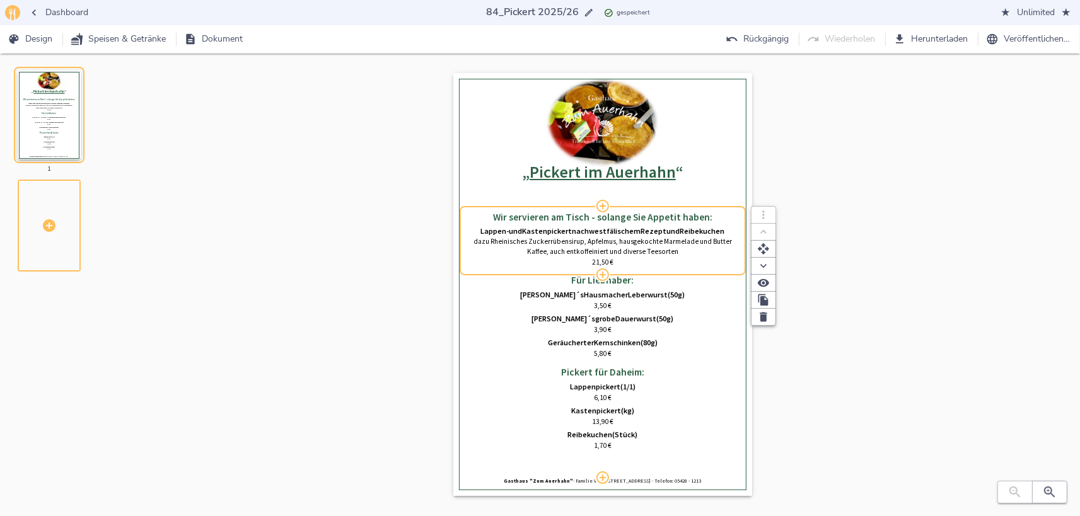
click at [625, 239] on p "dazu Rheinisches Zuckerrübensirup, Apfelmus, hausgekochte Marmelade und Butter" at bounding box center [603, 242] width 274 height 10
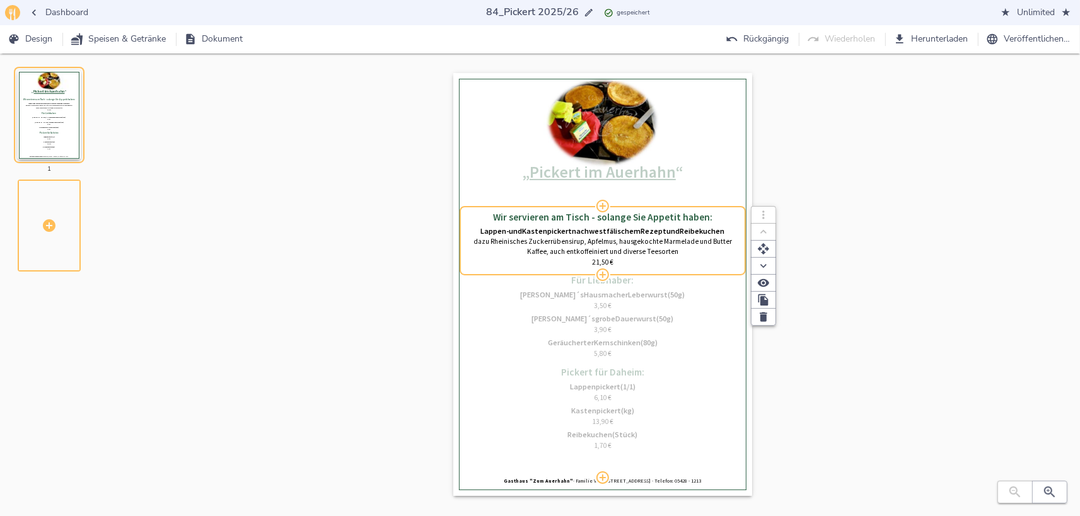
click at [606, 178] on div "0% Hochladen „ Pickert im Auerhahn “" at bounding box center [603, 133] width 274 height 104
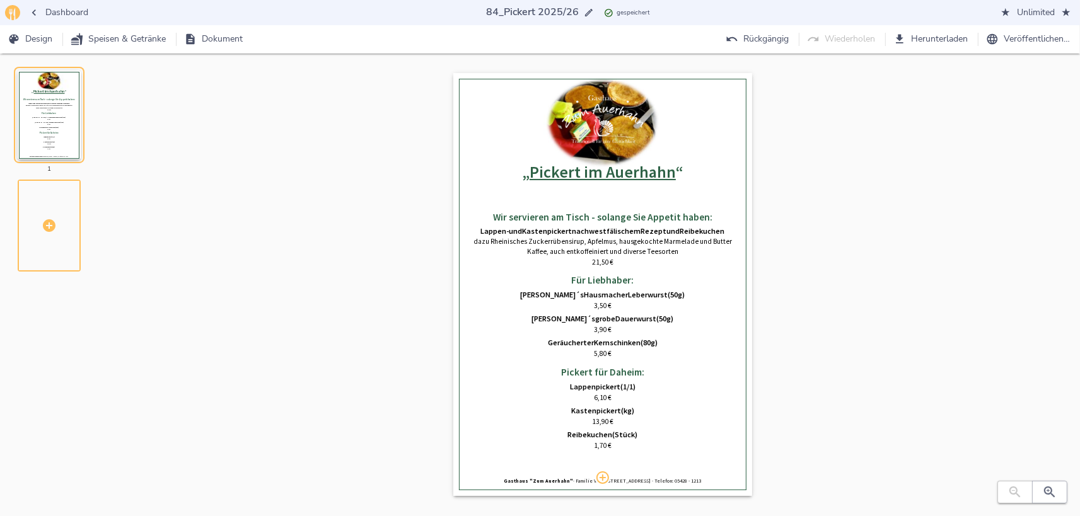
click at [603, 195] on div "Wir servieren am Tisch - solange Sie Appetit haben: Lappen- und Kastenpickert n…" at bounding box center [603, 331] width 274 height 293
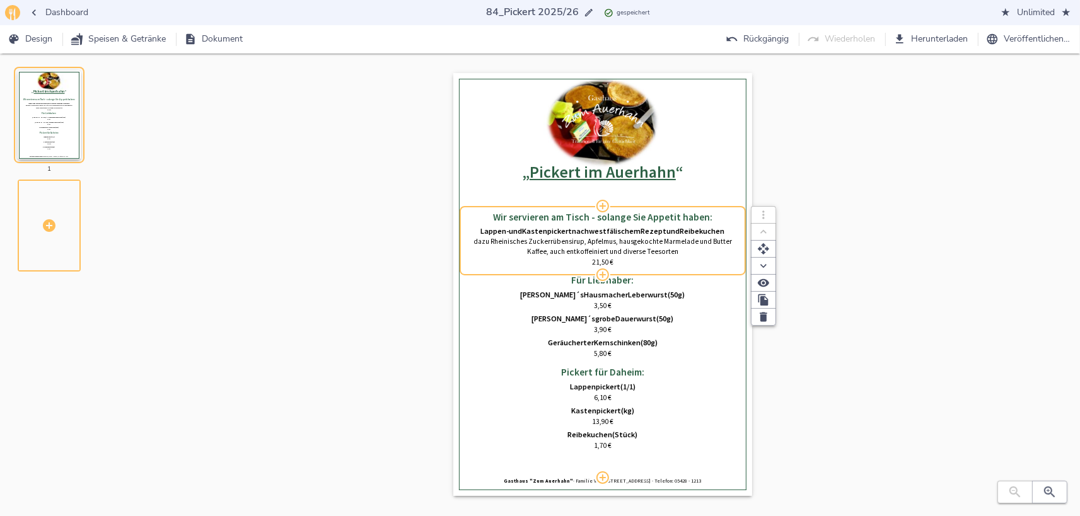
click at [596, 265] on span "21,50" at bounding box center [600, 262] width 17 height 9
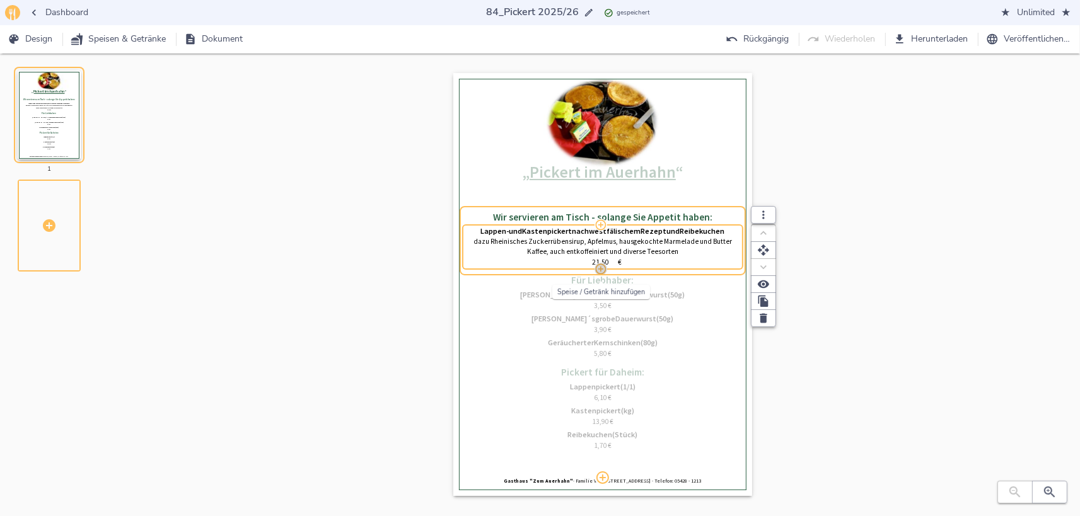
click at [596, 265] on icon "button" at bounding box center [600, 269] width 13 height 13
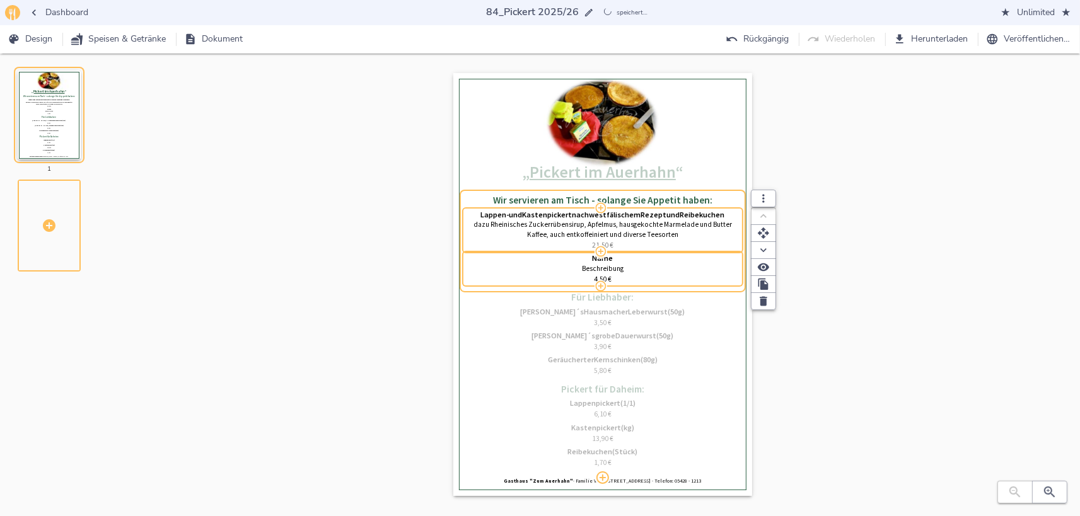
click at [597, 245] on span "21,50" at bounding box center [600, 245] width 17 height 9
click at [596, 241] on input "21,50" at bounding box center [601, 246] width 34 height 10
type input "22,50"
click at [689, 274] on p "Beschreibung" at bounding box center [603, 269] width 274 height 10
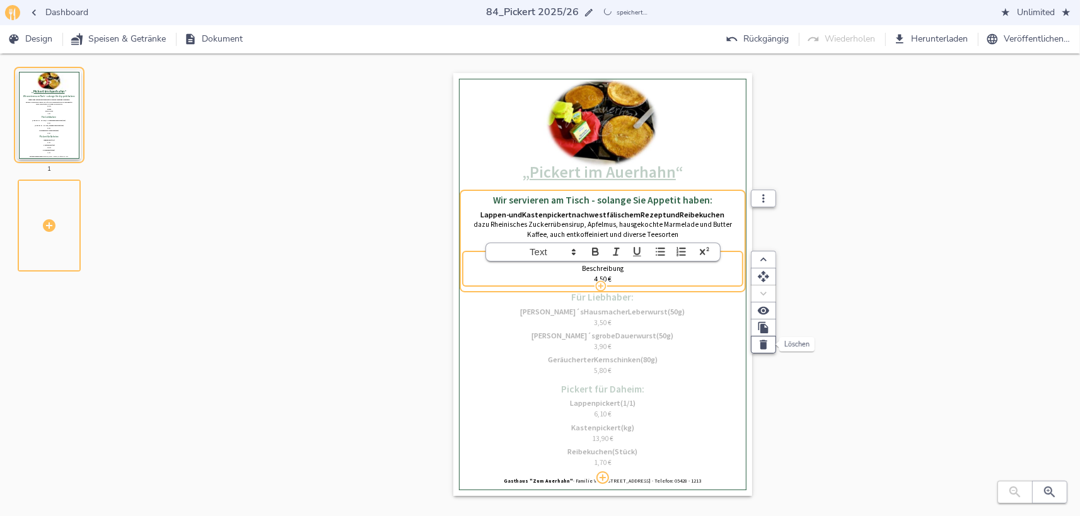
click at [764, 344] on icon "button" at bounding box center [764, 344] width 8 height 9
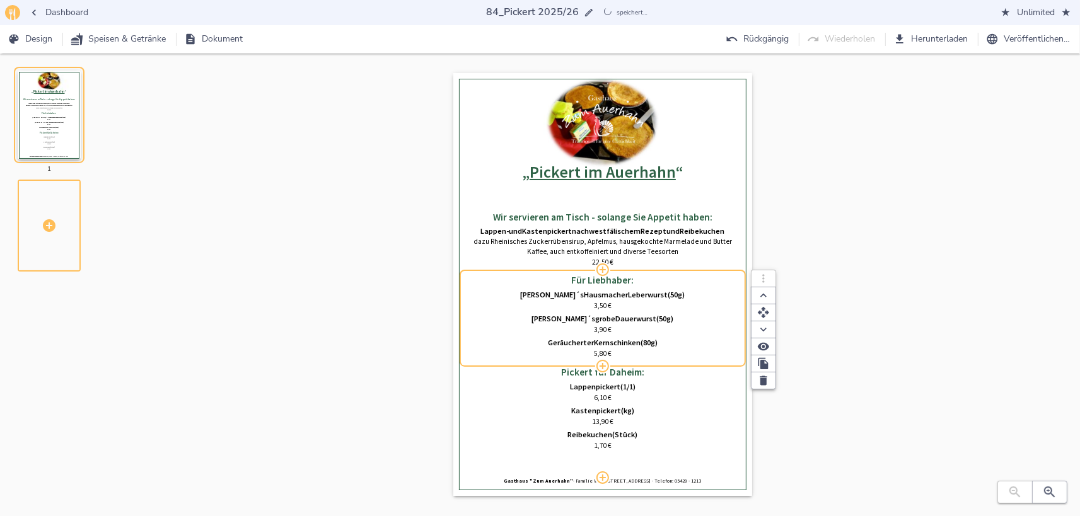
click at [647, 280] on div "Wir servieren am Tisch - solange Sie Appetit haben: Lappen- und Kastenpickert n…" at bounding box center [603, 331] width 274 height 293
click at [605, 308] on span "3,50" at bounding box center [600, 305] width 13 height 9
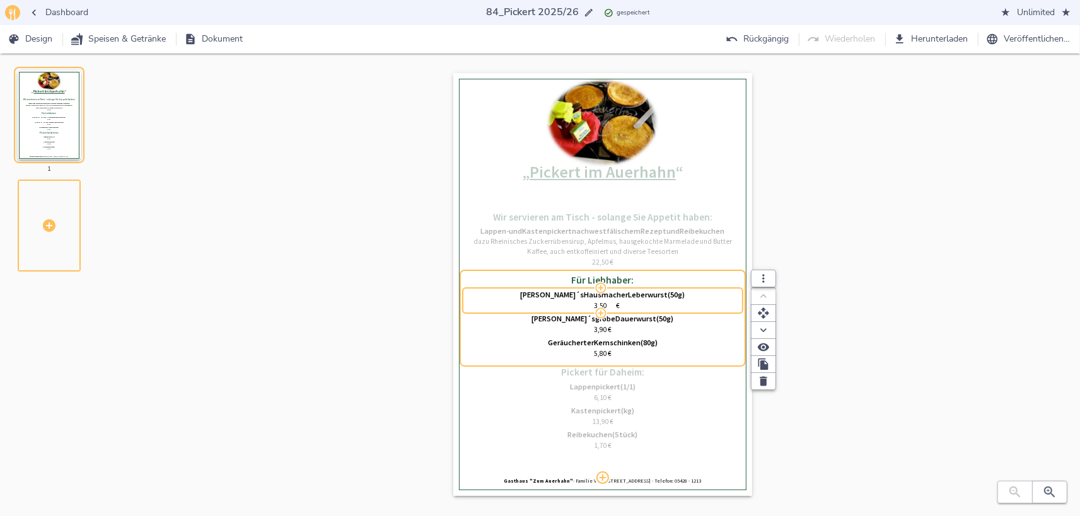
click at [601, 303] on input "3,50" at bounding box center [601, 306] width 30 height 10
click at [604, 303] on input "3,60" at bounding box center [601, 306] width 30 height 10
type input "3,70"
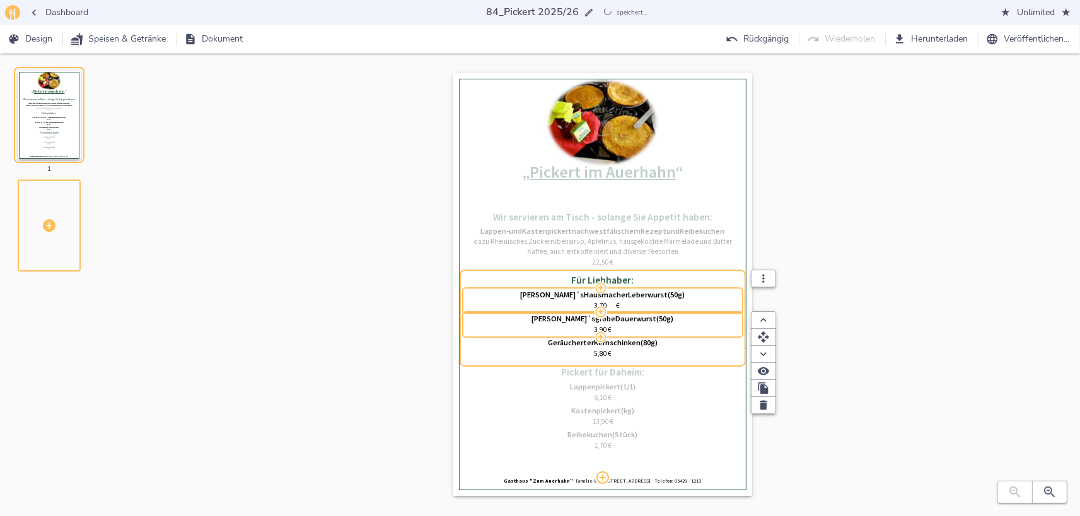
click at [611, 325] on div "Wiehenkamp´s grobe Dauerwurst (50 g) 3,90   €" at bounding box center [603, 324] width 274 height 19
click at [591, 329] on div "3,90   €" at bounding box center [603, 330] width 274 height 10
click at [595, 329] on input "3,90" at bounding box center [601, 330] width 30 height 10
type input "4,10"
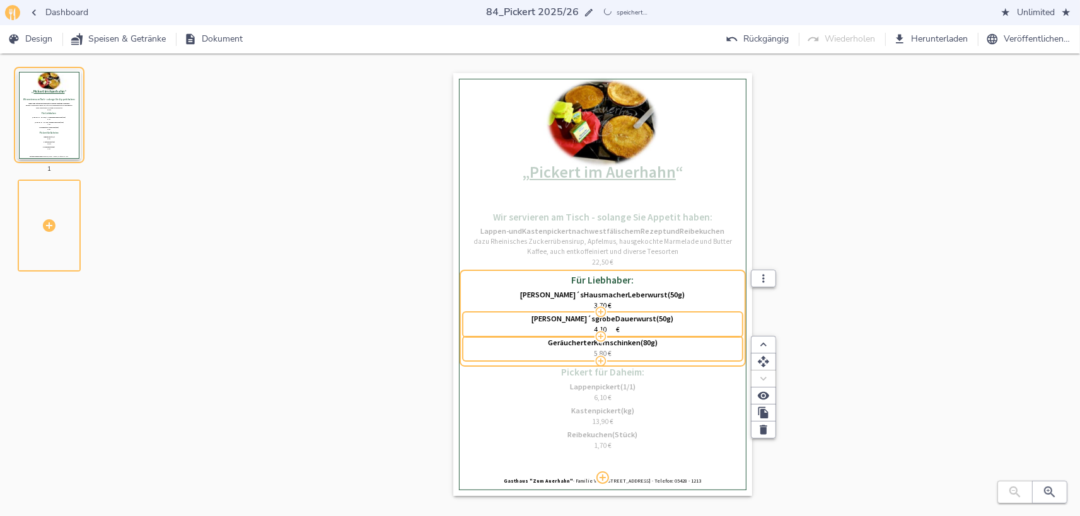
click at [604, 354] on span "5,80" at bounding box center [600, 353] width 13 height 9
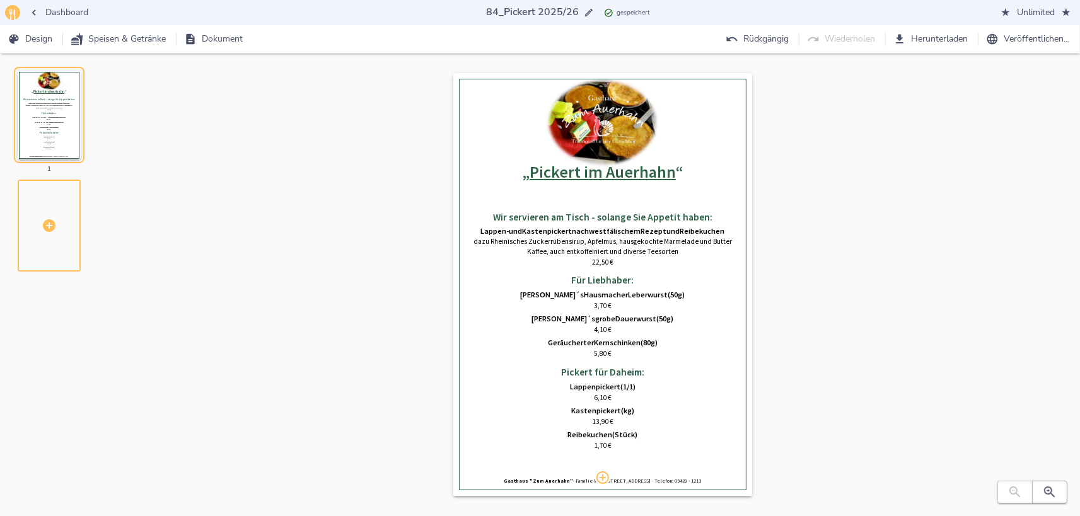
click at [867, 291] on div "0% Hochladen „ Pickert im Auerhahn “ Wir servieren am Tisch - solange Sie Appet…" at bounding box center [603, 297] width 914 height 448
click at [1047, 492] on icon "button" at bounding box center [1049, 492] width 15 height 15
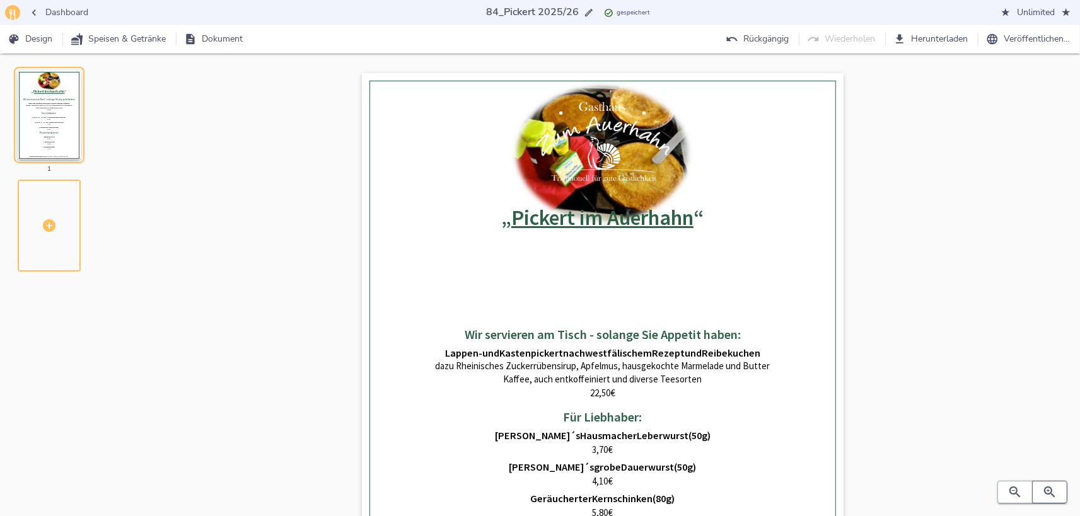
click at [1047, 492] on icon "button" at bounding box center [1049, 492] width 15 height 15
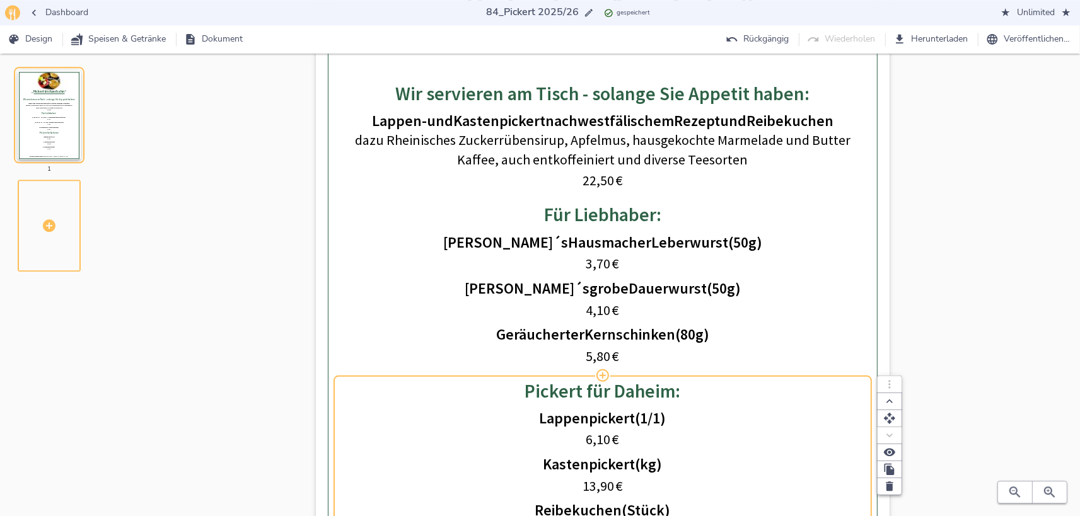
scroll to position [277, 0]
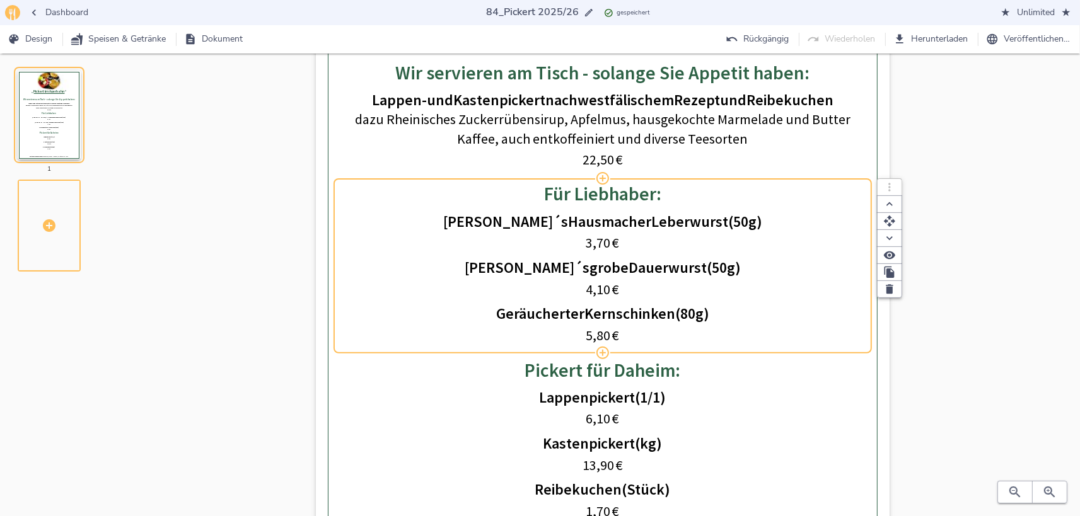
click at [601, 337] on span "5,80" at bounding box center [598, 335] width 25 height 18
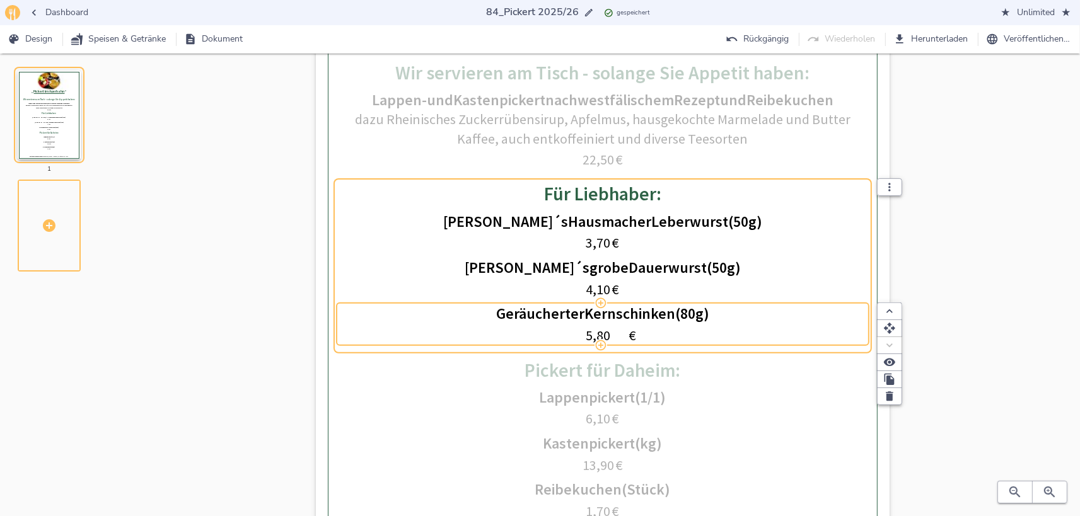
click at [587, 333] on input "5,80" at bounding box center [598, 336] width 58 height 20
type input "6,10"
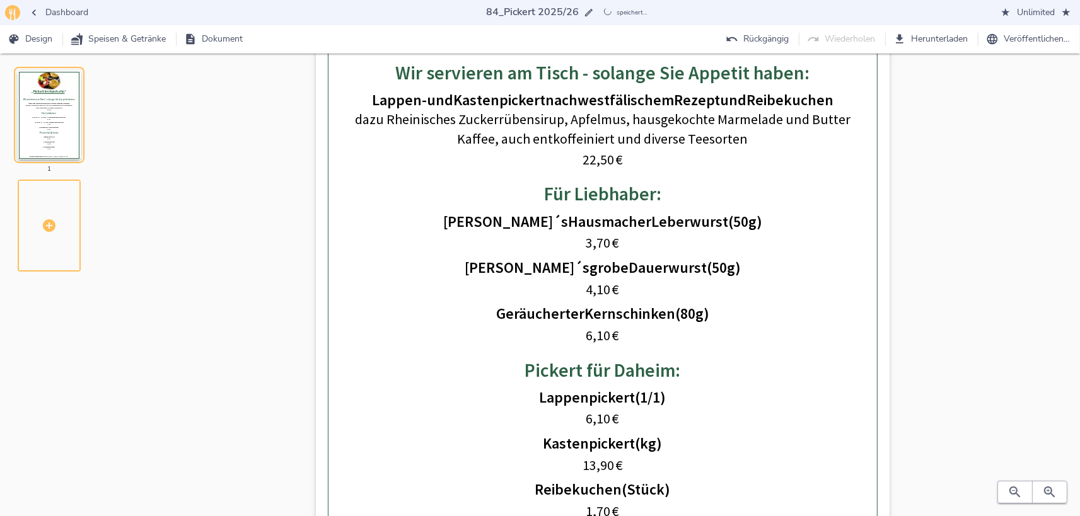
click at [990, 281] on div "0% Hochladen „ Pickert im Auerhahn “ Wir servieren am Tisch - solange Sie Appet…" at bounding box center [603, 214] width 914 height 836
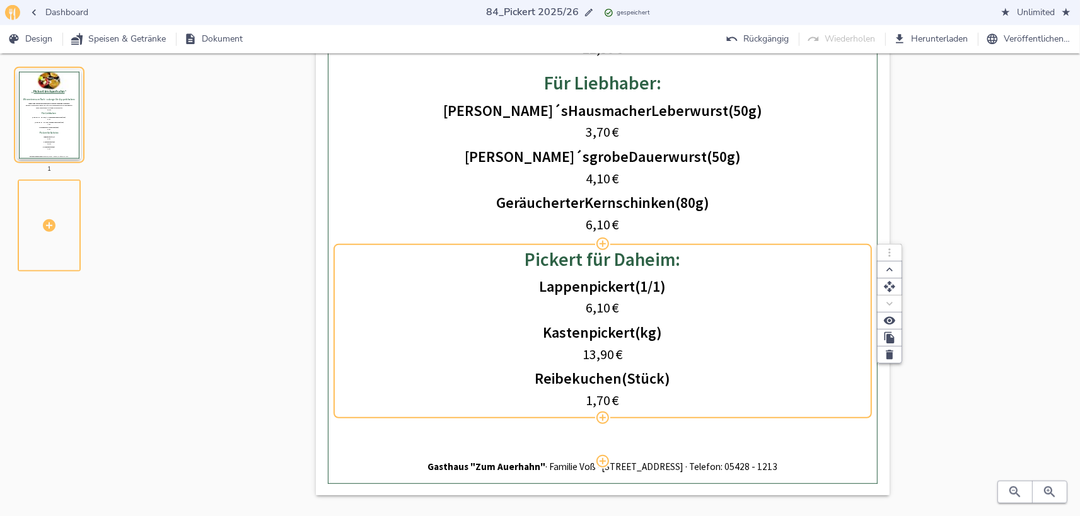
scroll to position [413, 0]
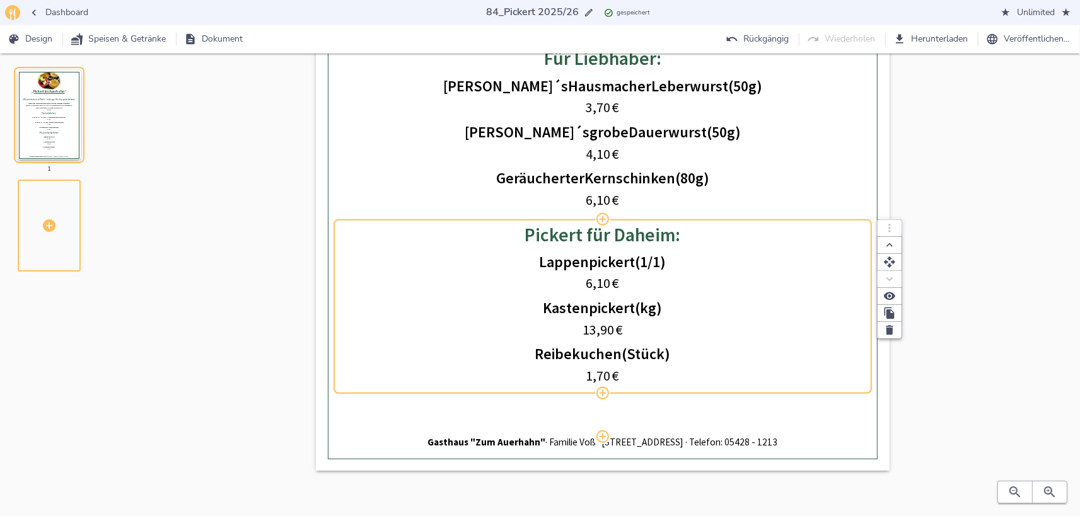
click at [602, 287] on span "6,10" at bounding box center [598, 283] width 25 height 18
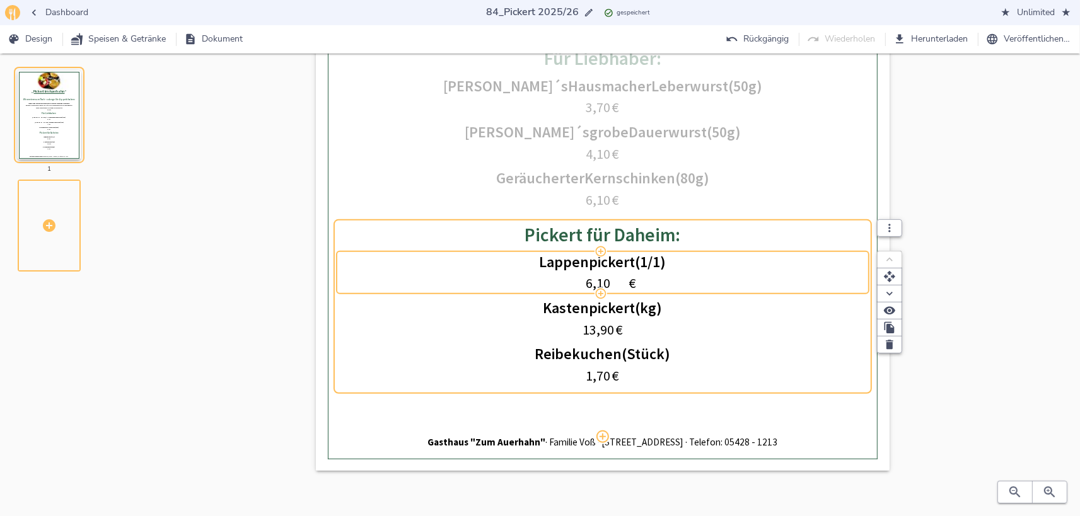
click at [599, 279] on input "6,10" at bounding box center [598, 284] width 58 height 20
type input "6,40"
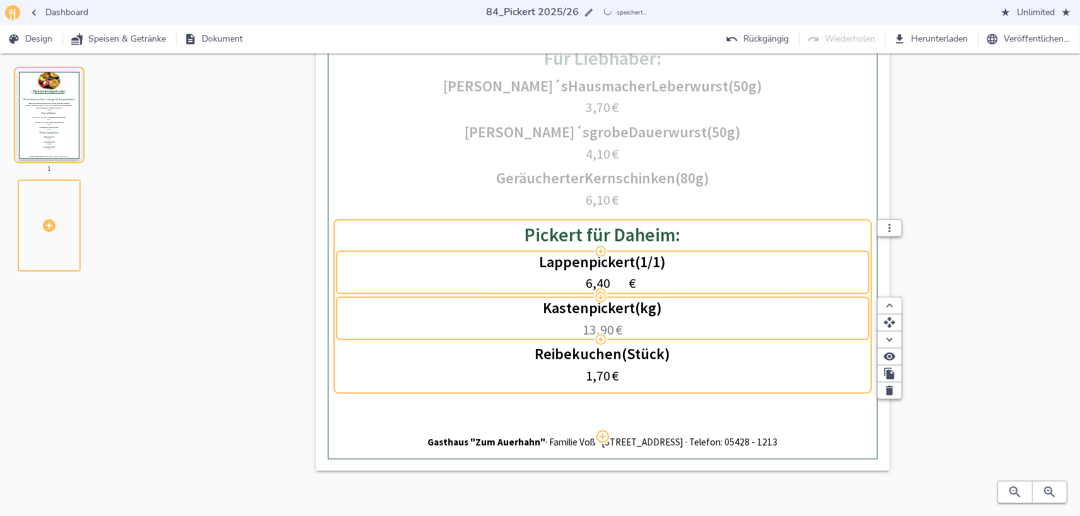
click at [605, 323] on span "13,90" at bounding box center [598, 330] width 32 height 18
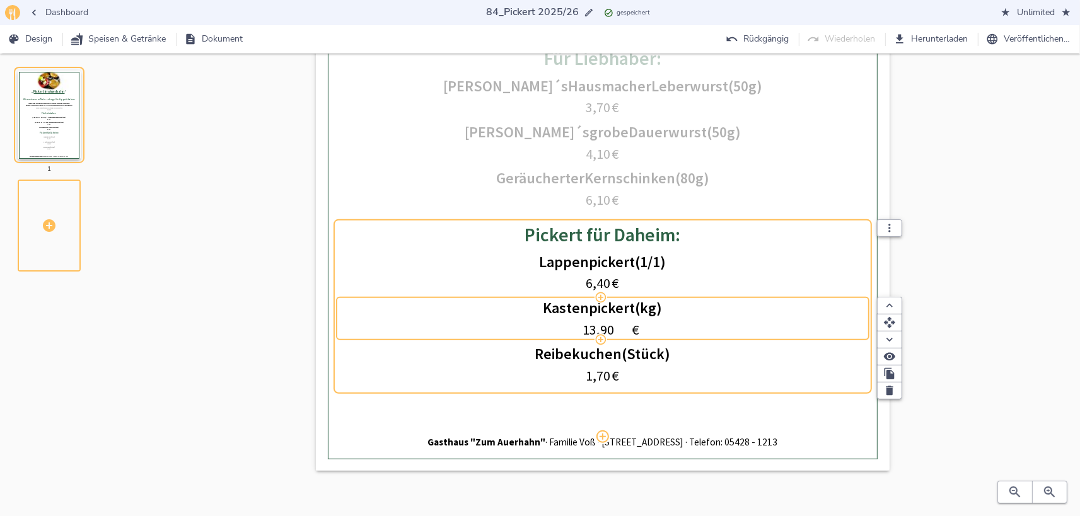
drag, startPoint x: 591, startPoint y: 328, endPoint x: 607, endPoint y: 323, distance: 16.4
click at [607, 323] on input "13,90" at bounding box center [598, 330] width 65 height 20
type input "14,60"
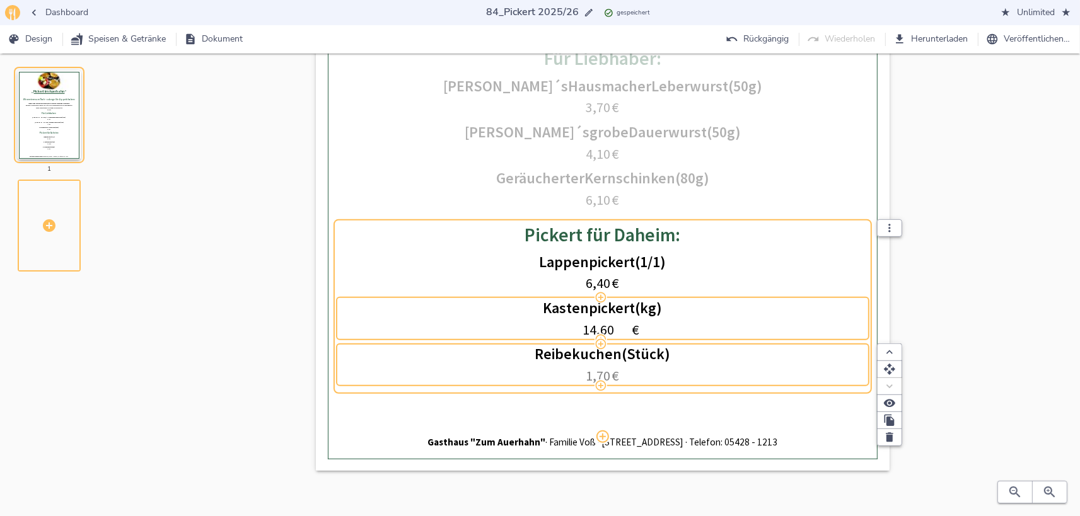
click at [599, 368] on span "1,70" at bounding box center [598, 376] width 25 height 18
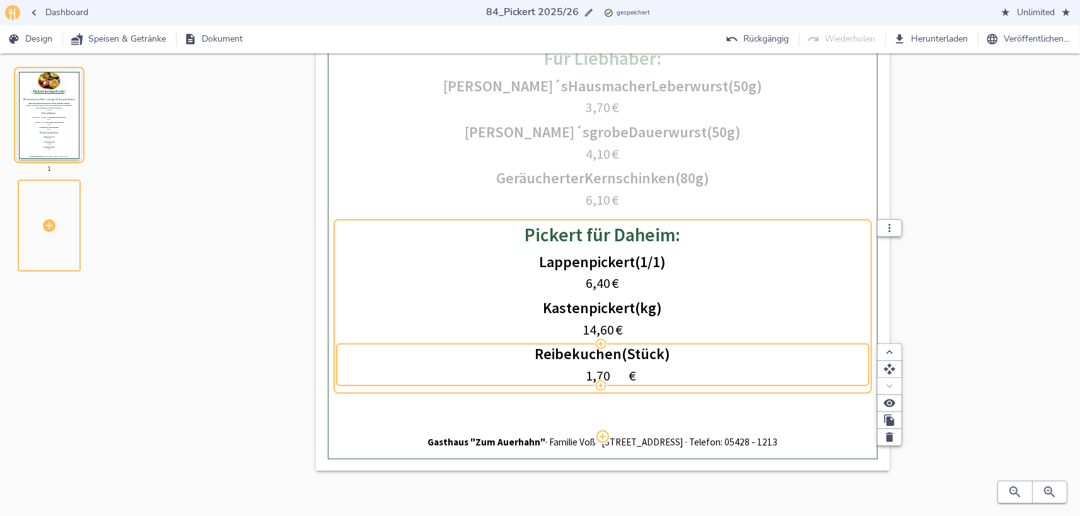
click at [599, 371] on input "1,70" at bounding box center [598, 376] width 58 height 20
type input "1,80"
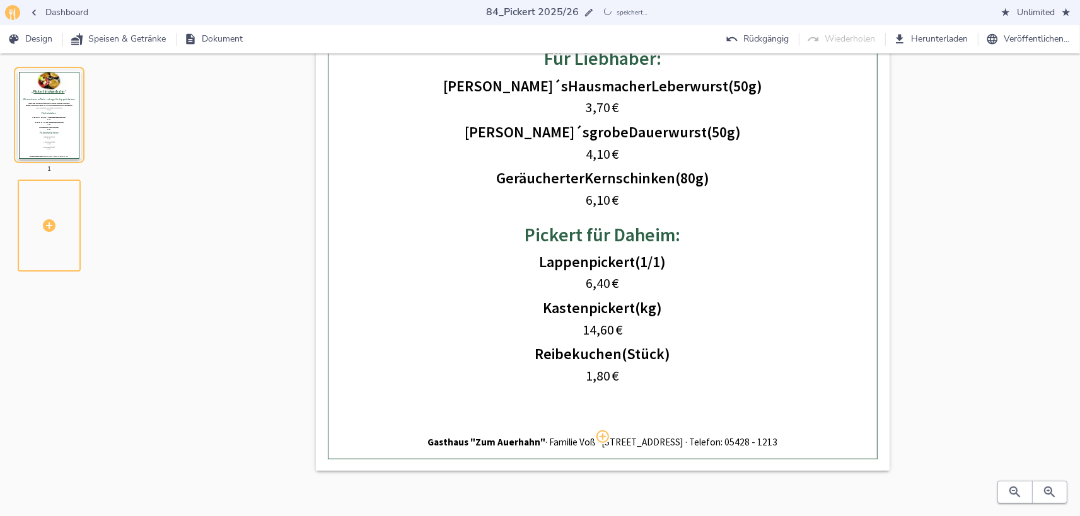
click at [983, 233] on div "0% Hochladen „ Pickert im Auerhahn “ Wir servieren am Tisch - solange Sie Appet…" at bounding box center [603, 78] width 914 height 836
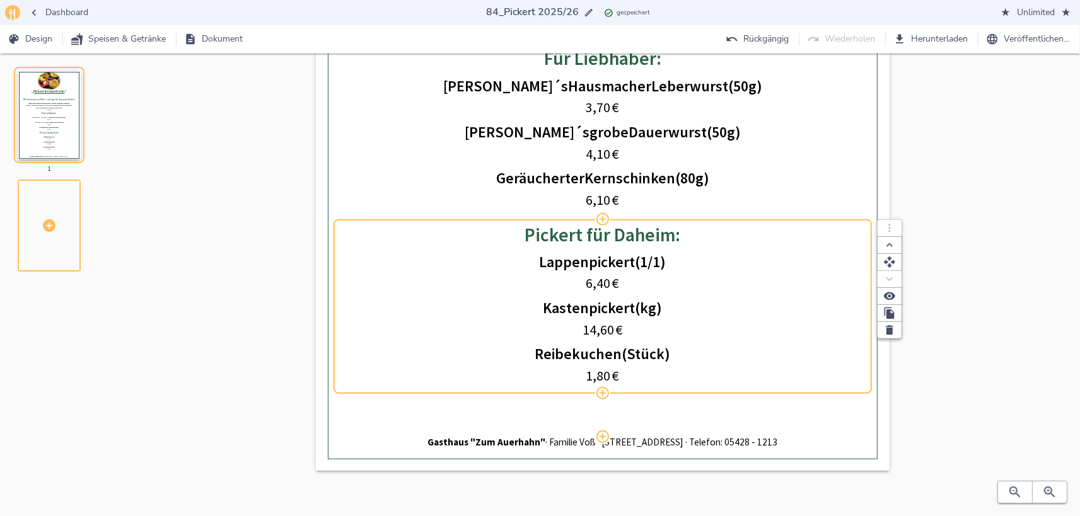
click at [650, 355] on span "(Stück)" at bounding box center [646, 354] width 49 height 18
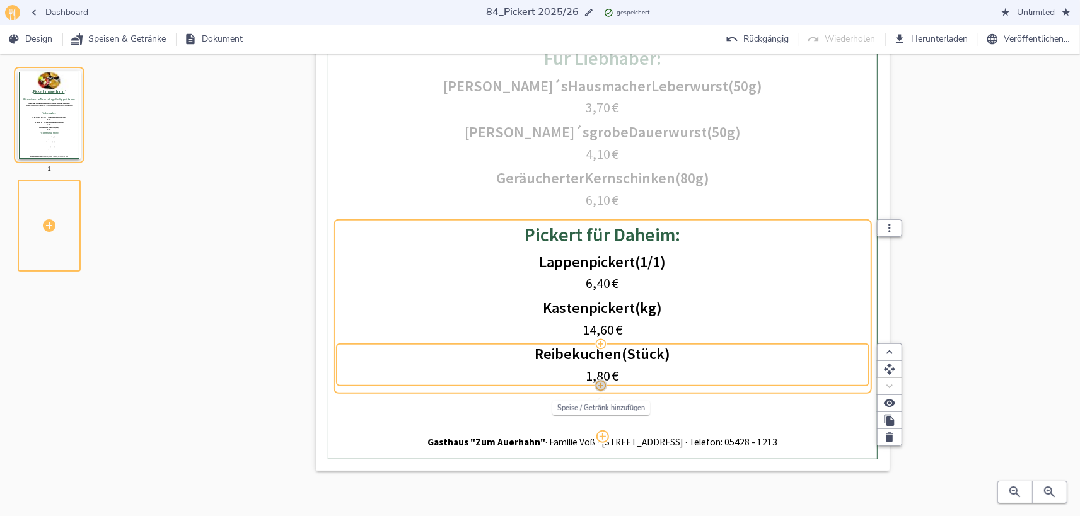
click at [599, 383] on icon "button" at bounding box center [600, 385] width 13 height 13
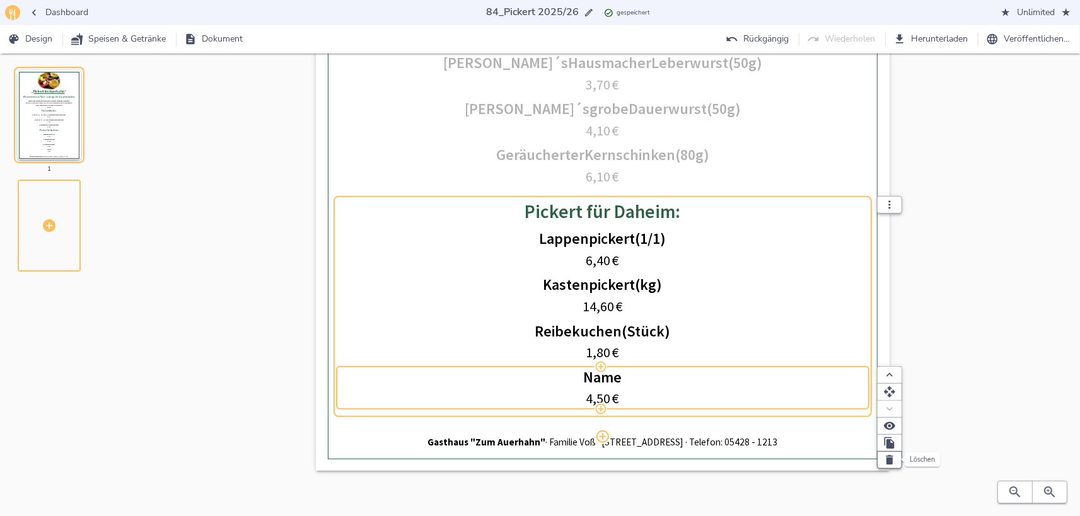
click at [887, 459] on icon "button" at bounding box center [890, 460] width 8 height 9
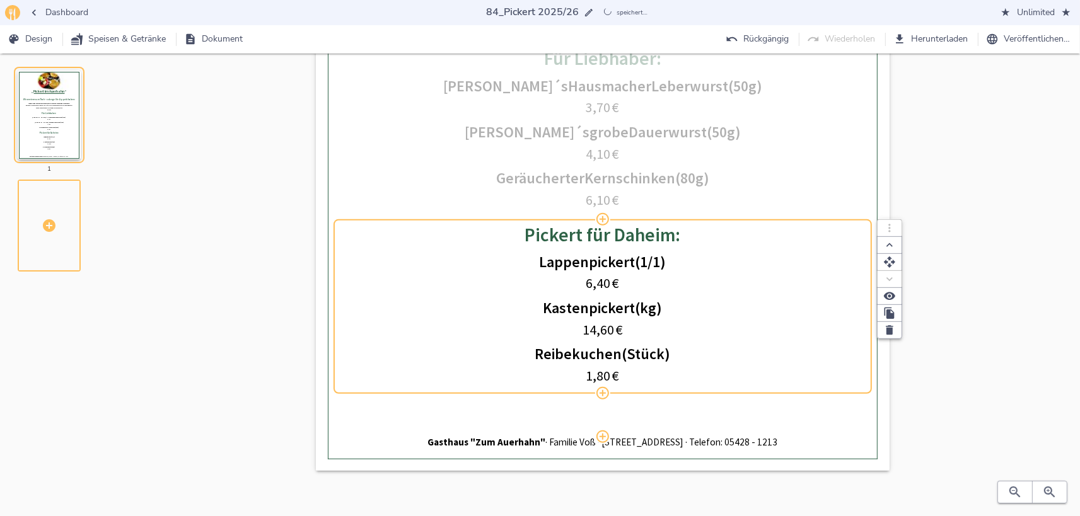
click at [621, 183] on div "Wir servieren am Tisch - solange Sie Appetit haben: Lappen- und Kastenpickert n…" at bounding box center [602, 155] width 525 height 563
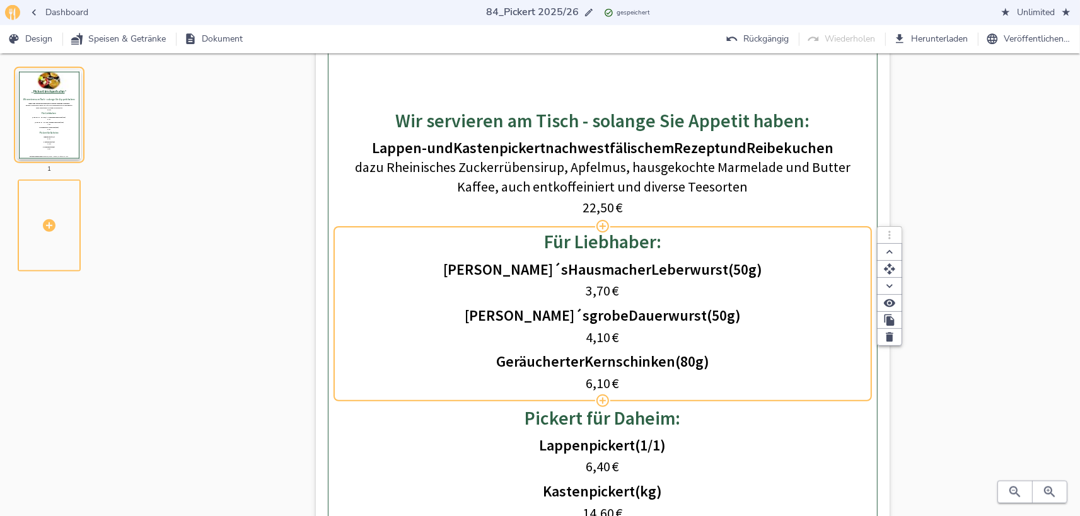
scroll to position [205, 0]
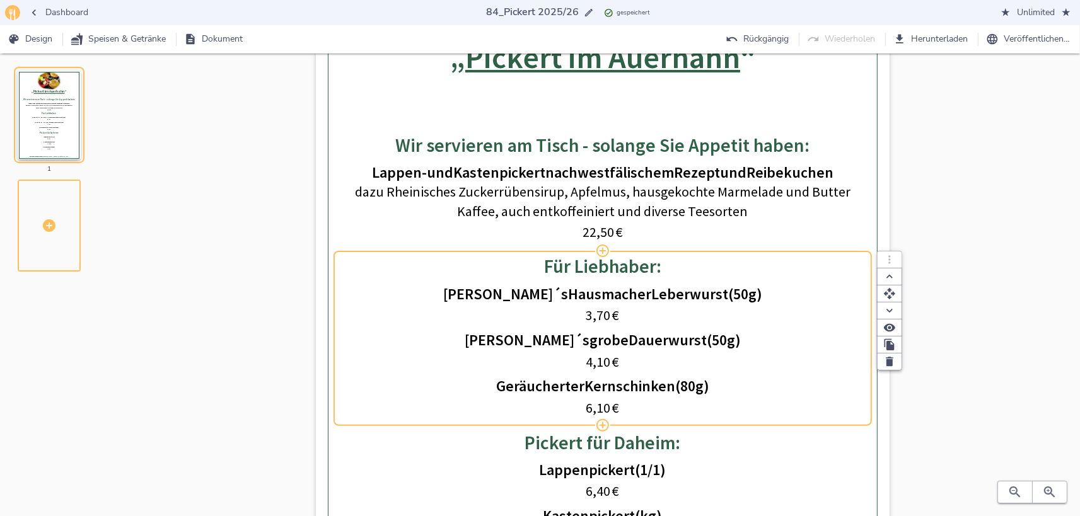
click at [496, 390] on span "Geräucherter" at bounding box center [540, 387] width 88 height 18
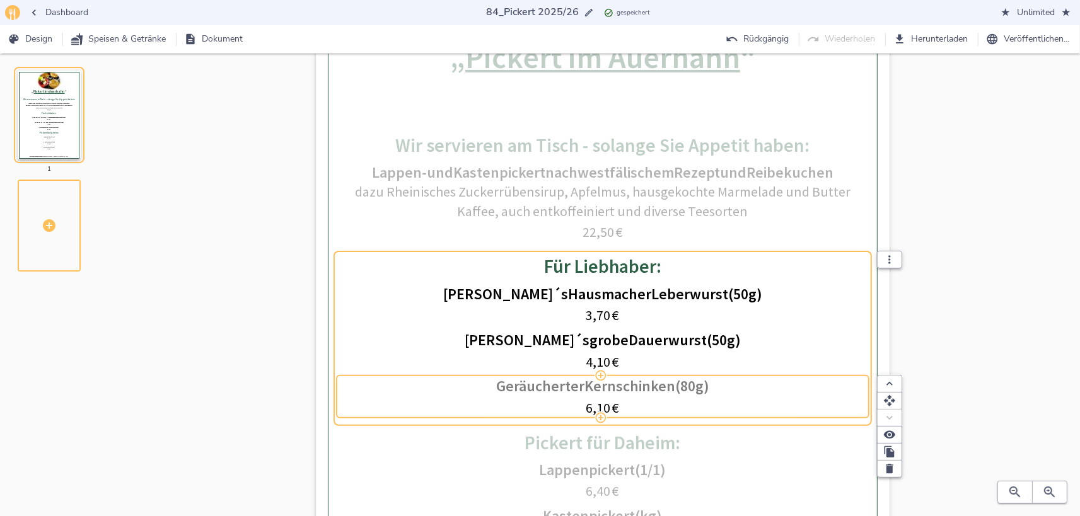
click at [492, 388] on div "Geräucherter Kernschinken (80 g)" at bounding box center [602, 386] width 525 height 15
click at [492, 388] on input "Geräucherter Kernschinken (80 g)" at bounding box center [602, 387] width 525 height 18
type input "Ammerländer geräucherter Kernschinken (80 g)"
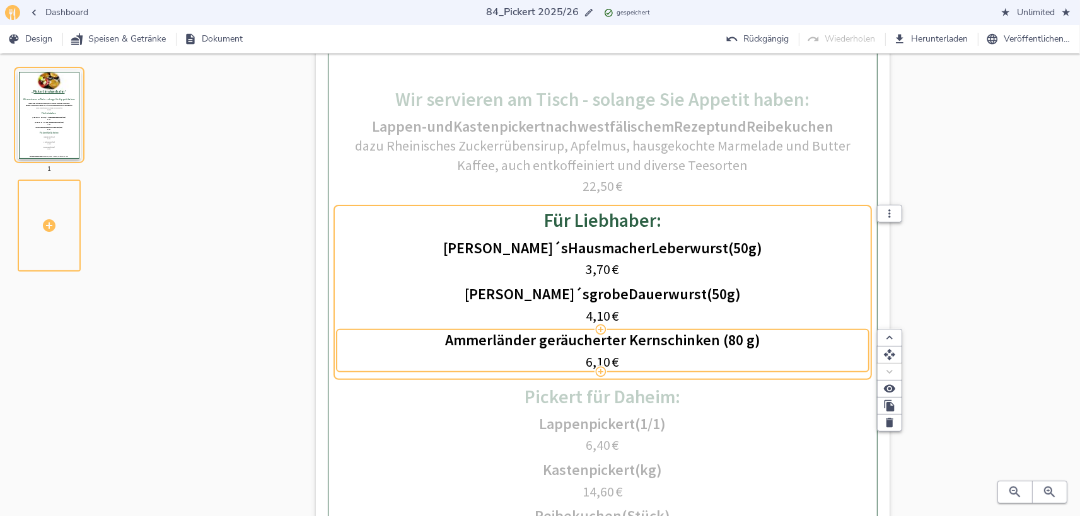
scroll to position [274, 0]
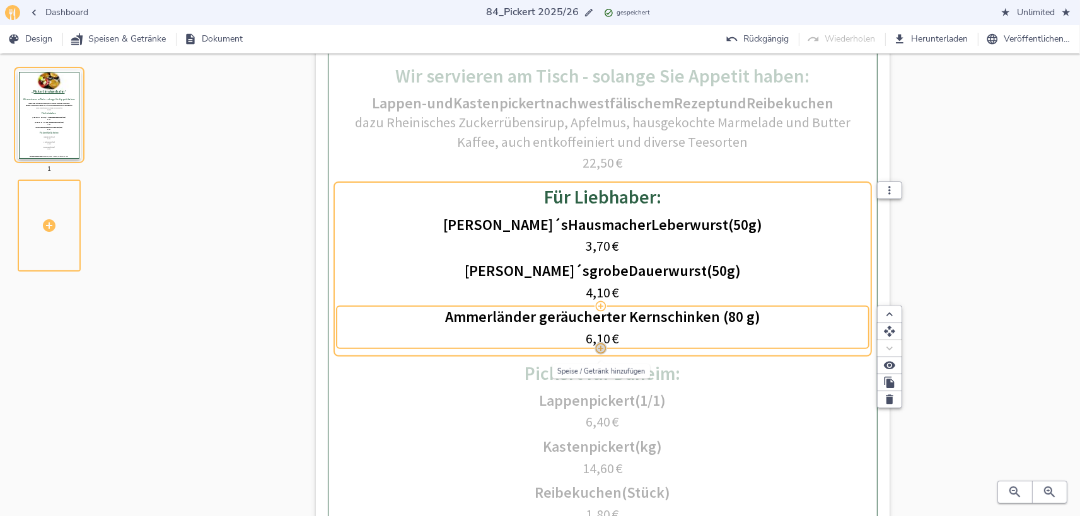
click at [601, 349] on icon "button" at bounding box center [601, 348] width 11 height 11
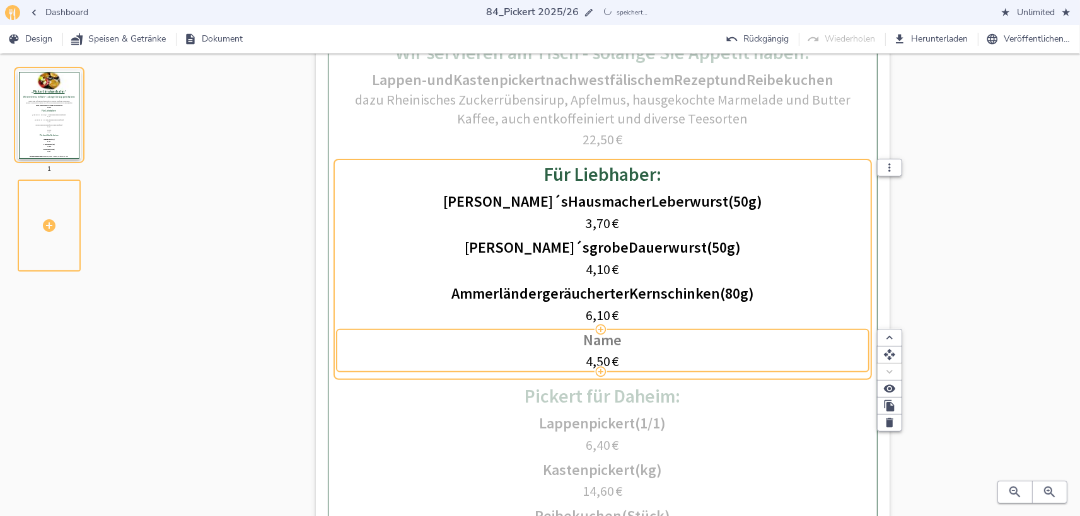
click at [603, 343] on span "Name" at bounding box center [603, 341] width 38 height 18
click at [603, 343] on input "Name" at bounding box center [602, 341] width 525 height 18
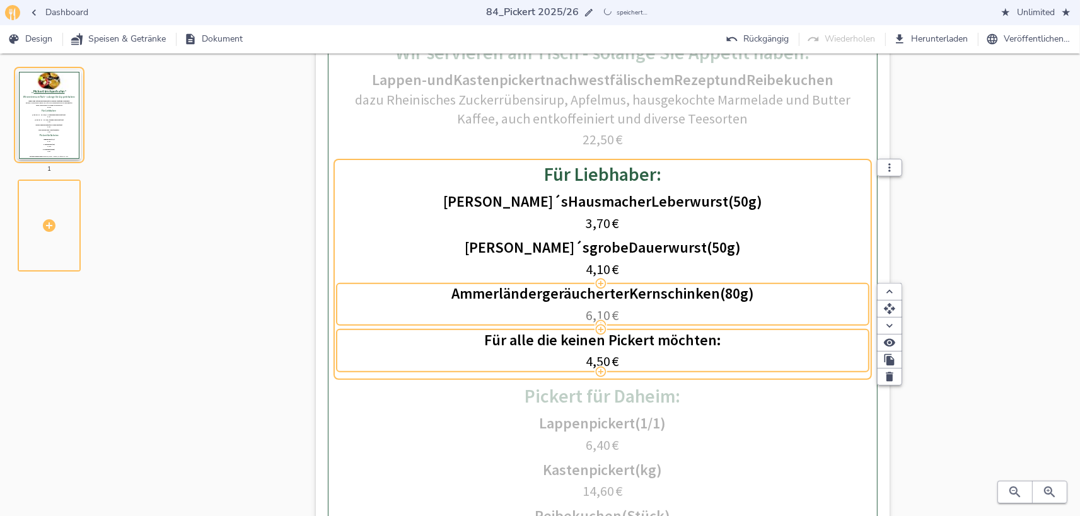
type input "Für alle die keinen Pickert möchten:"
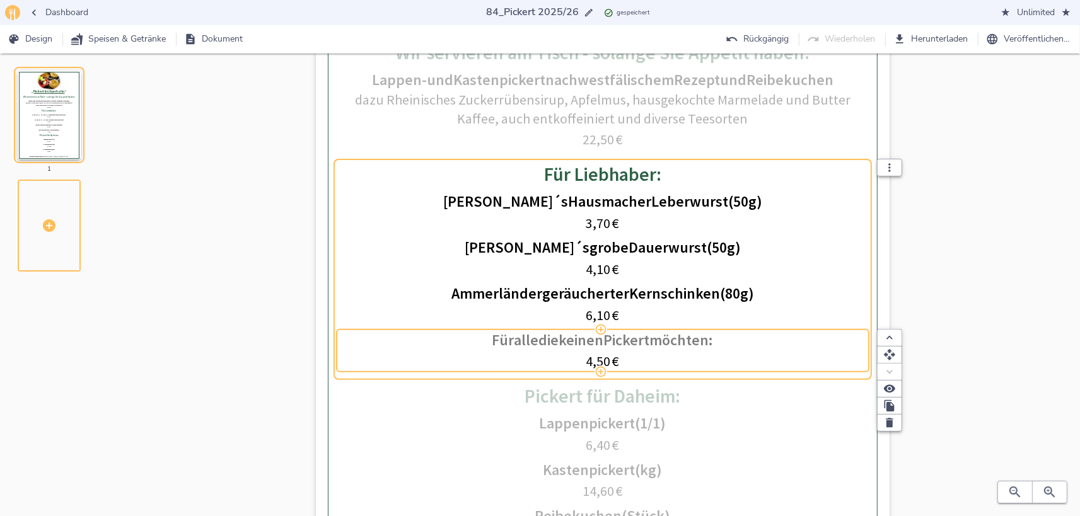
click at [732, 340] on div "Für alle die keinen Pickert möchten:" at bounding box center [602, 340] width 525 height 15
click at [889, 388] on icon "button" at bounding box center [889, 389] width 11 height 8
click at [831, 385] on span "Speise Beschreibung" at bounding box center [817, 387] width 96 height 15
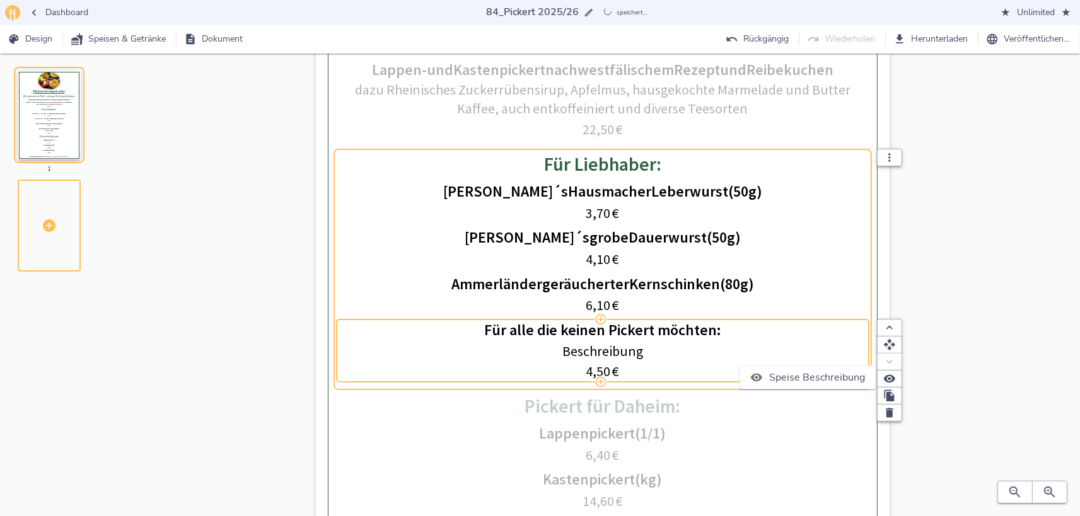
click at [625, 345] on div at bounding box center [540, 258] width 1080 height 516
click at [629, 353] on p "Beschreibung" at bounding box center [602, 352] width 525 height 20
click at [891, 415] on icon "button" at bounding box center [890, 413] width 8 height 9
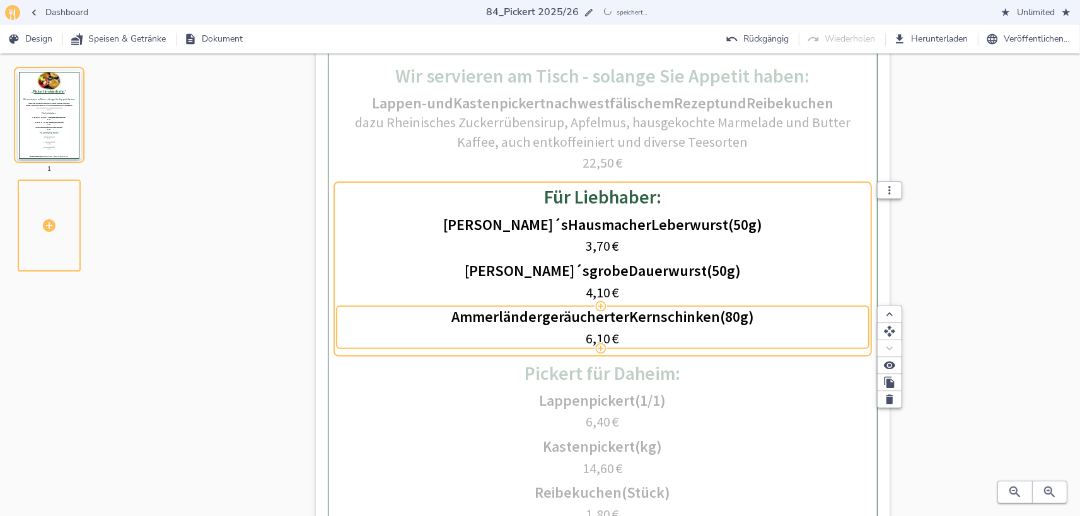
scroll to position [413, 0]
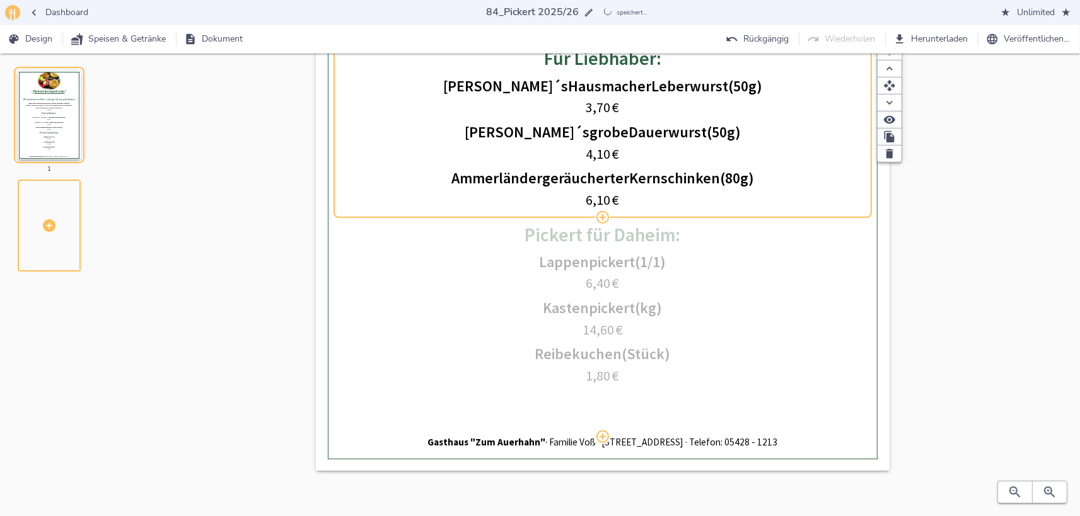
click at [642, 385] on div "Wir servieren am Tisch - solange Sie Appetit haben: Lappen- und Kastenpickert n…" at bounding box center [602, 155] width 525 height 563
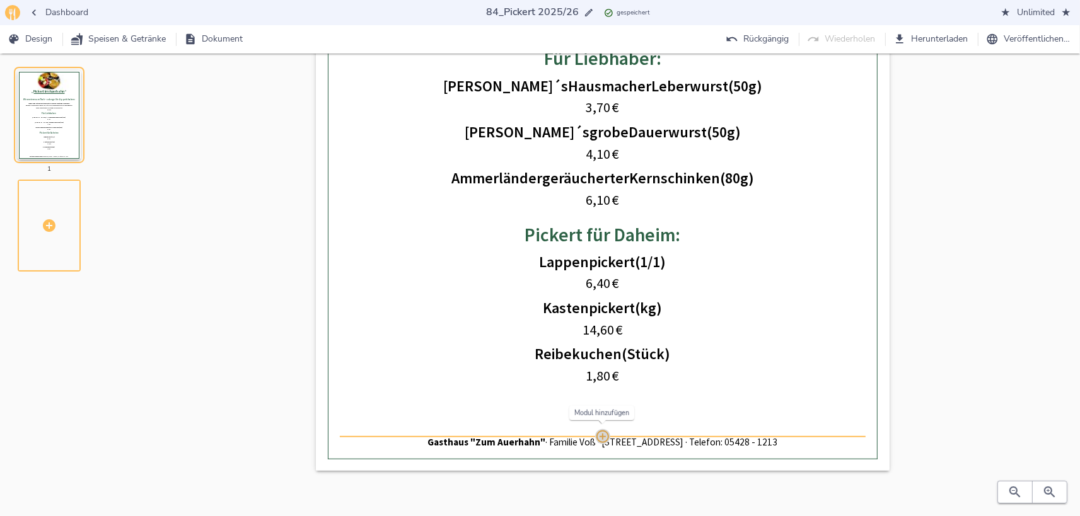
click at [604, 436] on icon "button" at bounding box center [602, 436] width 15 height 15
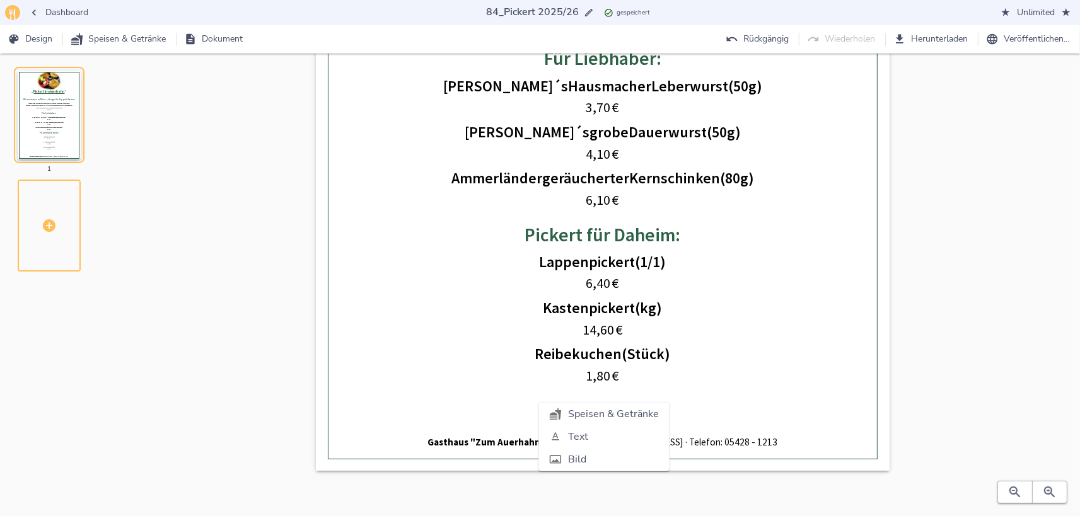
click at [603, 437] on span "Text" at bounding box center [613, 436] width 91 height 15
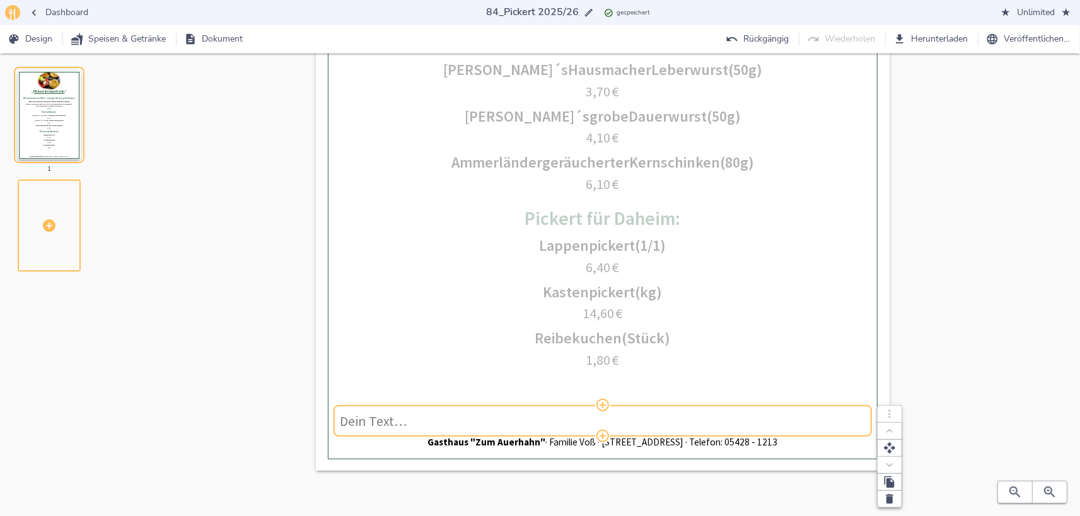
click at [467, 421] on p "Dein Text…" at bounding box center [602, 422] width 525 height 20
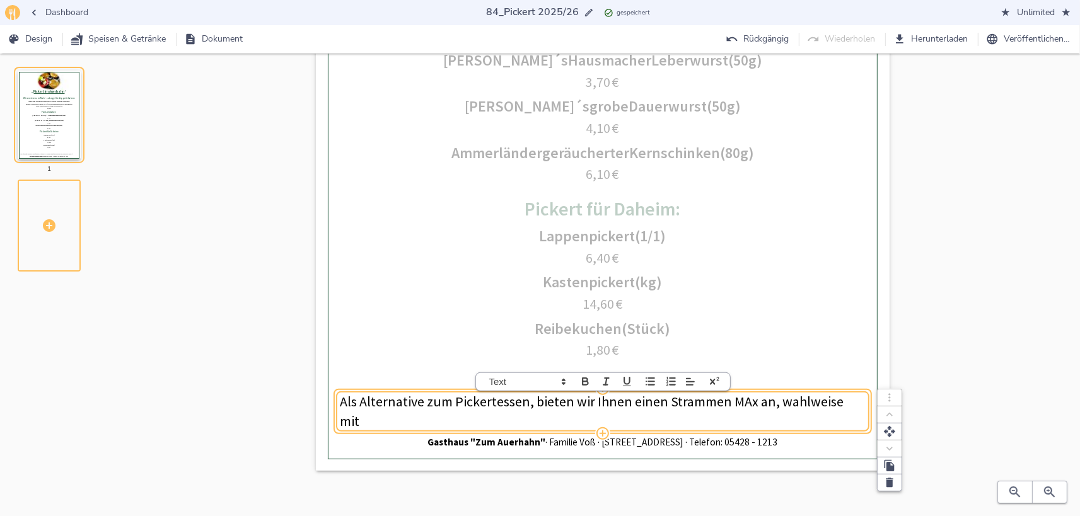
scroll to position [2, 0]
click at [565, 380] on icon at bounding box center [563, 381] width 11 height 11
click at [509, 504] on span at bounding box center [529, 503] width 81 height 20
click at [375, 405] on p "Als Alternative zum Pickertessen, bieten wir Ihnen einen Strammen MAx an, wahlw…" at bounding box center [602, 409] width 525 height 38
drag, startPoint x: 997, startPoint y: 493, endPoint x: 1010, endPoint y: 493, distance: 13.2
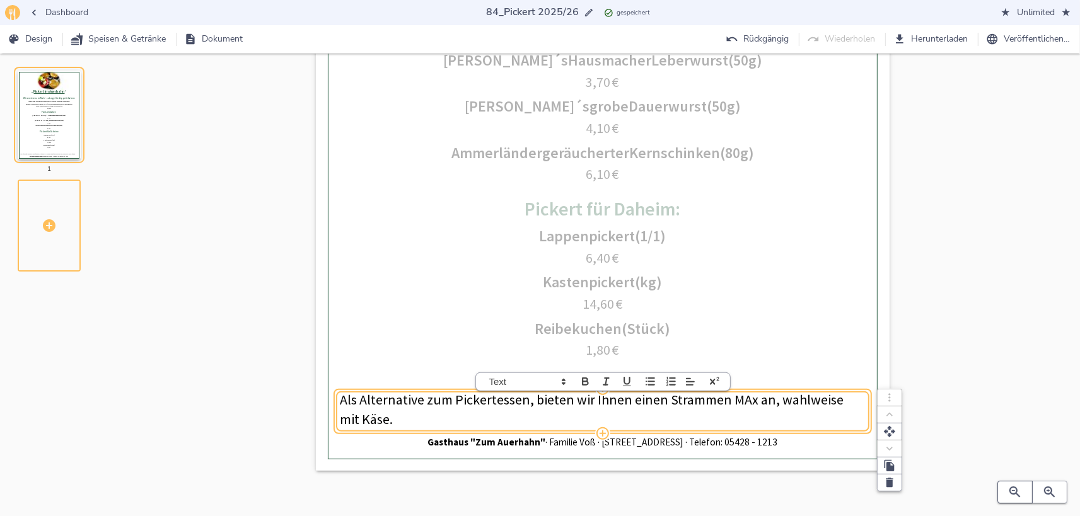
click at [999, 493] on div "Dashboard 84_Pickert 2025/26 84_Pickert 2025/26 gespeichert Unlimited Design Sp…" at bounding box center [540, 51] width 1080 height 929
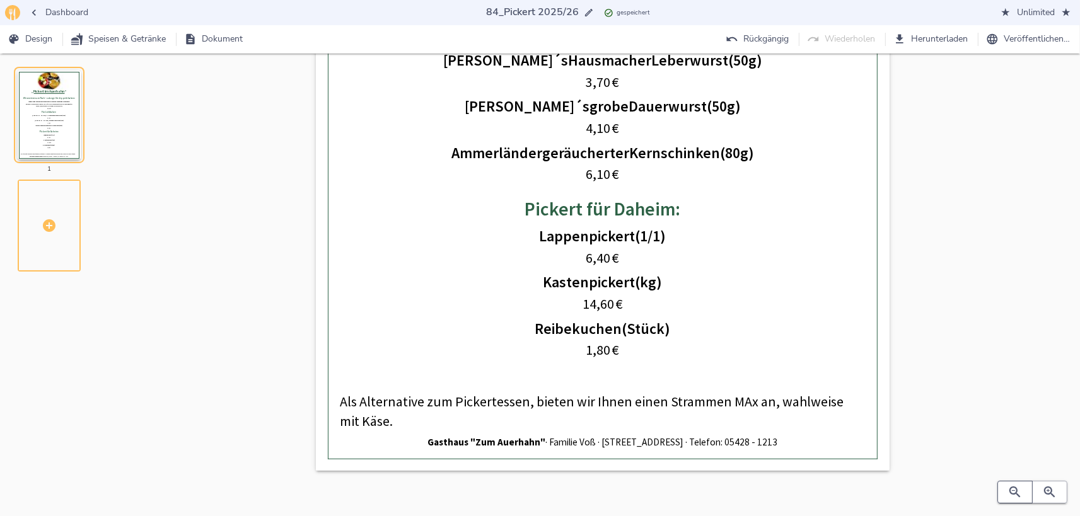
click at [1012, 492] on icon "button" at bounding box center [1014, 492] width 15 height 15
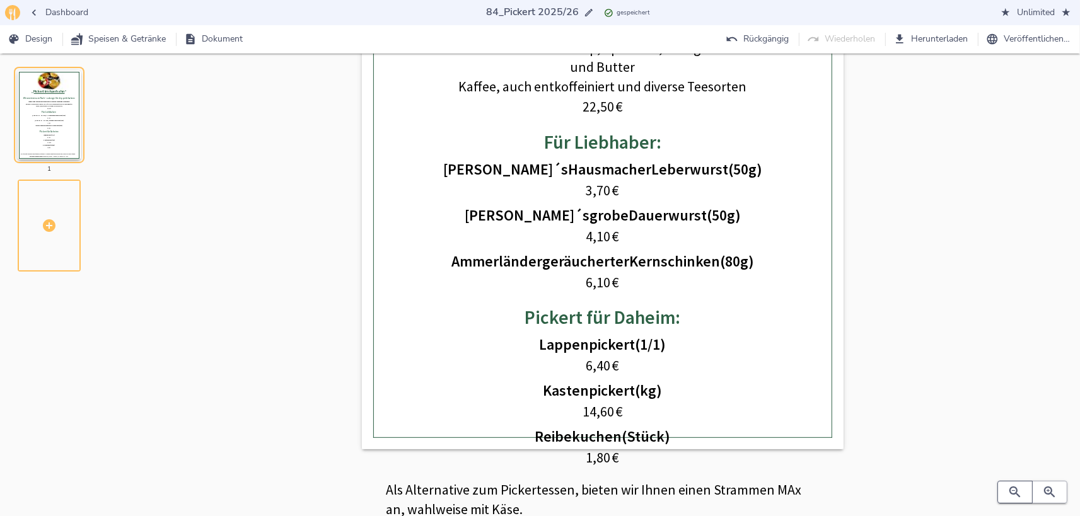
click at [1012, 492] on icon "button" at bounding box center [1014, 492] width 15 height 15
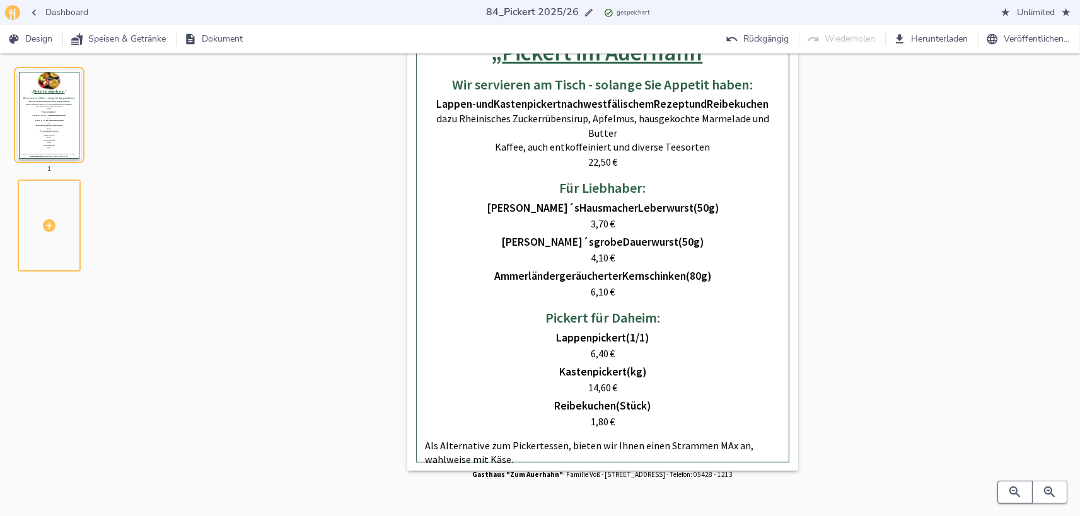
click at [1012, 492] on icon "button" at bounding box center [1014, 492] width 15 height 15
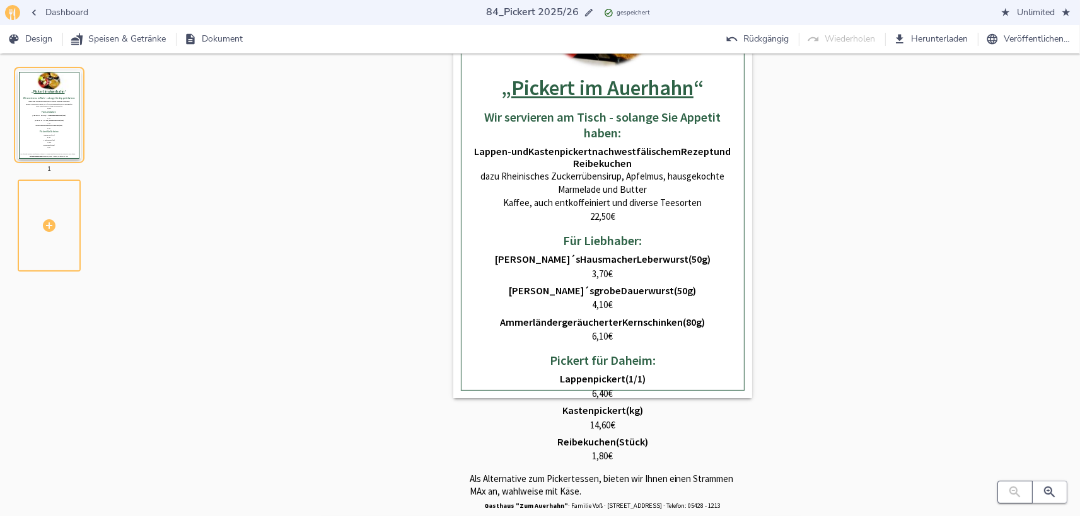
scroll to position [25, 0]
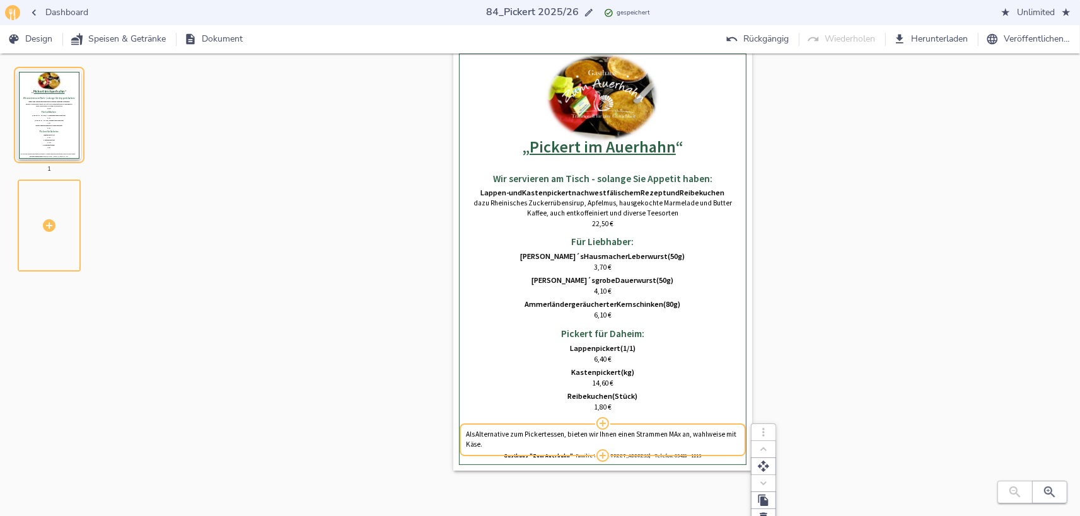
click at [519, 436] on p "Als Alternative zum Pickertessen, bieten wir Ihnen einen Strammen MAx an, wahlw…" at bounding box center [603, 440] width 274 height 20
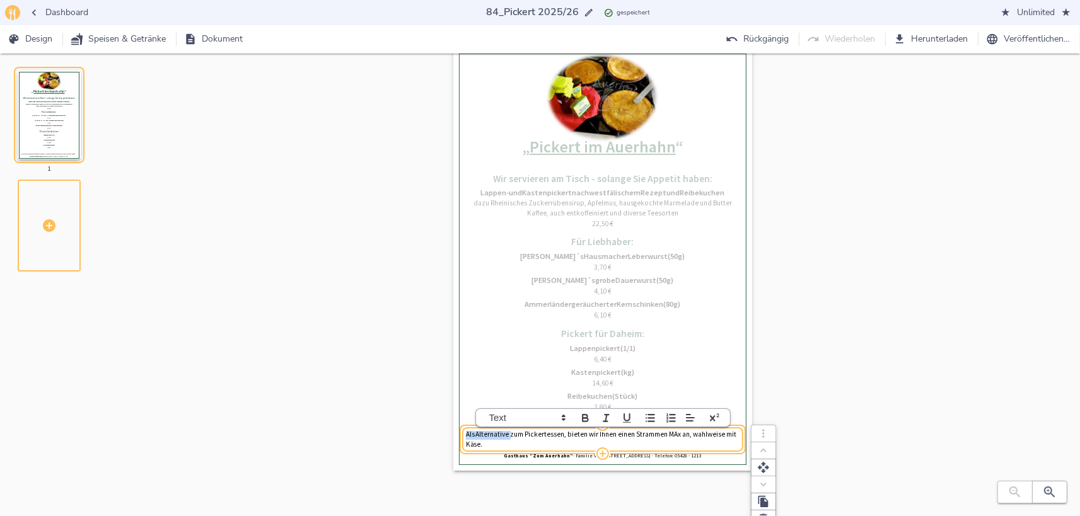
drag, startPoint x: 466, startPoint y: 433, endPoint x: 511, endPoint y: 435, distance: 44.2
click at [511, 435] on p "Als Alternative zum Pickertessen, bieten wir Ihnen einen Strammen MAx an, wahlw…" at bounding box center [603, 440] width 274 height 20
drag, startPoint x: 532, startPoint y: 444, endPoint x: 548, endPoint y: 443, distance: 16.4
click at [548, 443] on p "Alternativ zum Pickertessen, bieten wir Ihnen einen Strammen MAx an, wahlweise …" at bounding box center [603, 440] width 274 height 20
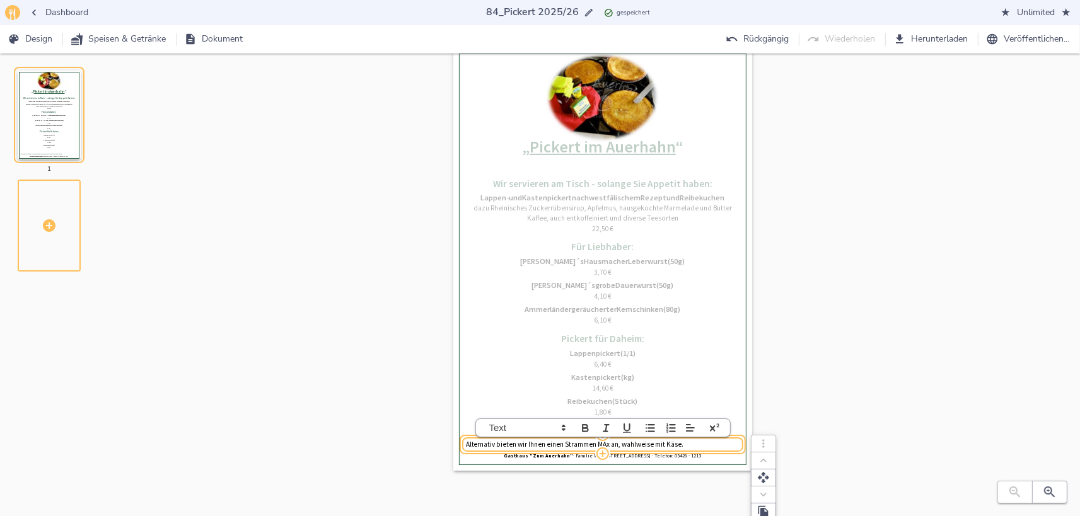
click at [548, 444] on p "Alternativ bieten wir Ihnen einen Strammen MAx an, wahlweise mit Käse." at bounding box center [603, 445] width 274 height 10
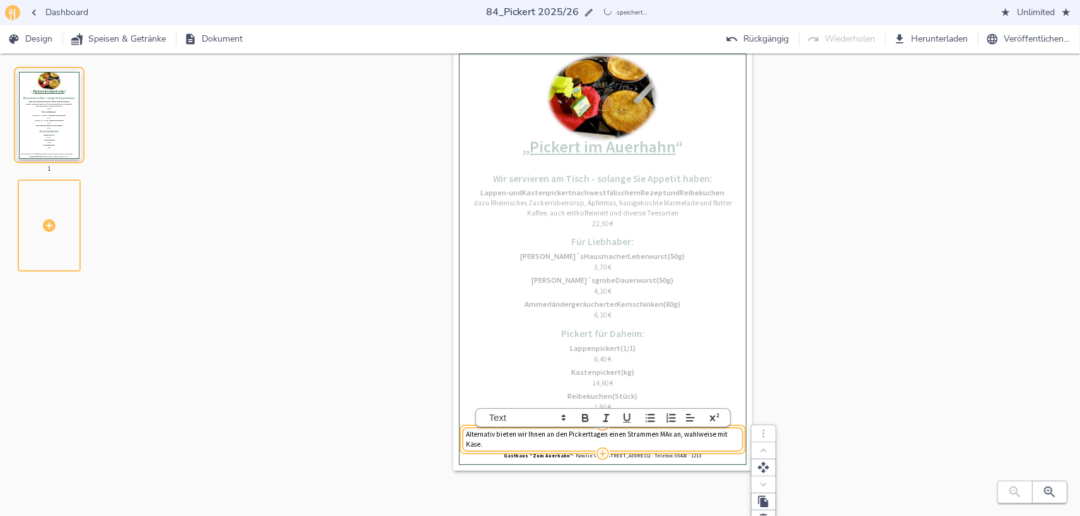
click at [663, 433] on p "Alternativ bieten wir Ihnen an den Pickerttagen einen Strammen MAx an, wahlweis…" at bounding box center [603, 440] width 274 height 20
click at [629, 437] on p "Alternativ bieten wir Ihnen an den Pickerttagen einen Strammen Max an, wahlweis…" at bounding box center [603, 440] width 274 height 20
click at [627, 436] on p "Alternativ bieten wir Ihnen an den Pickerttagen einen Strammen Max an, wahlweis…" at bounding box center [603, 440] width 274 height 20
click at [672, 436] on p "Alternativ bieten wir Ihnen an den Pickerttagen einen "Strammen Max an, wahlwei…" at bounding box center [603, 440] width 274 height 20
drag, startPoint x: 678, startPoint y: 436, endPoint x: 686, endPoint y: 437, distance: 7.6
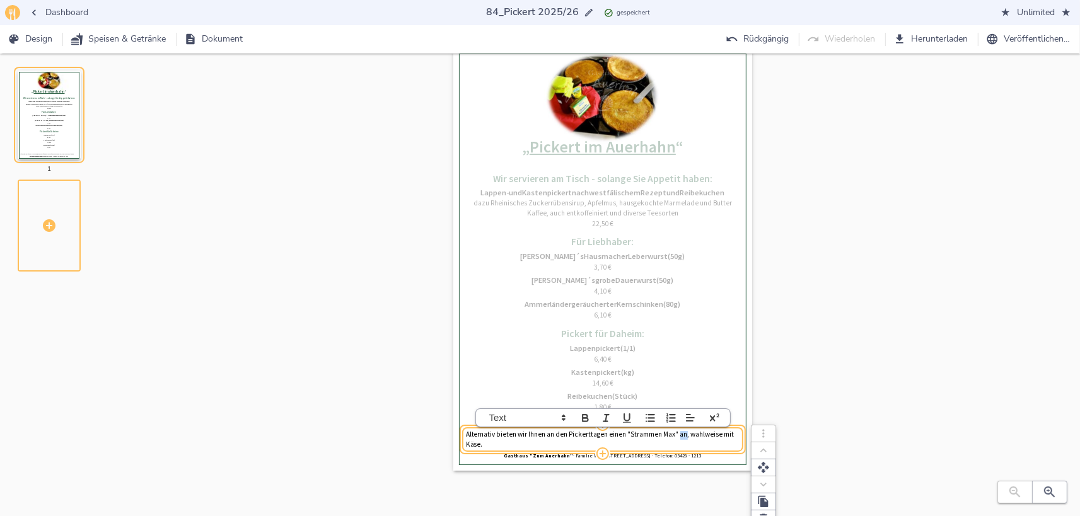
click at [686, 437] on p "Alternativ bieten wir Ihnen an den Pickerttagen einen "Strammen Max" an, wahlwe…" at bounding box center [603, 440] width 274 height 20
click at [676, 432] on p "Alternativ bieten wir Ihnen an den Pickerttagen einen "Strammen Max" , wahlweis…" at bounding box center [603, 439] width 274 height 20
drag, startPoint x: 518, startPoint y: 444, endPoint x: 620, endPoint y: 445, distance: 101.5
click at [619, 446] on p "Alternativ bieten wir Ihnen an den Pickerttagen einen "Strammen Max" - Schinken…" at bounding box center [603, 439] width 274 height 20
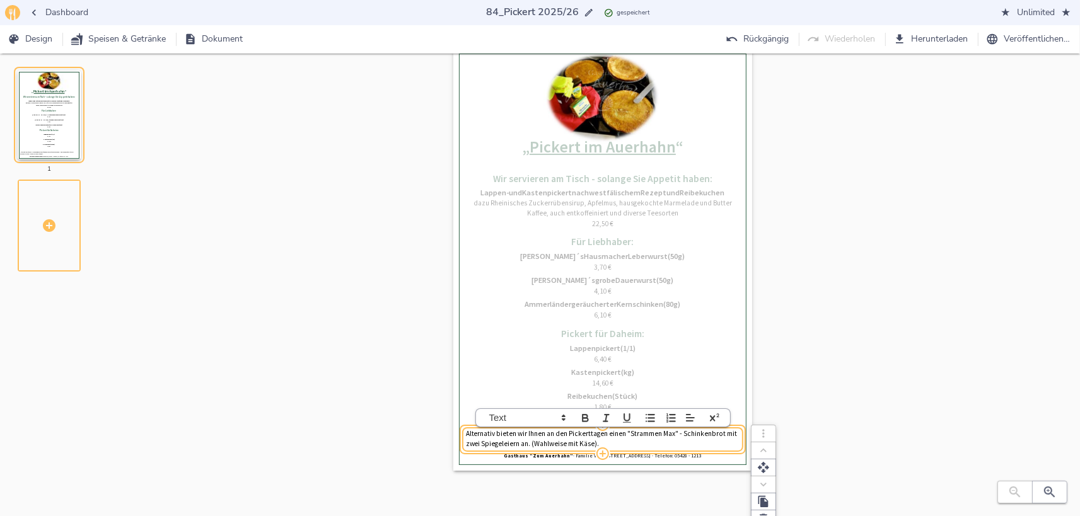
click at [517, 442] on p "Alternativ bieten wir Ihnen an den Pickerttagen einen "Strammen Max" - Schinken…" at bounding box center [603, 439] width 274 height 20
click at [601, 444] on p "Alternativ bieten wir Ihnen an den Pickerttagen einen "Strammen Max" - Schinken…" at bounding box center [603, 439] width 274 height 20
click at [684, 419] on icon at bounding box center [689, 417] width 11 height 11
click at [690, 450] on icon at bounding box center [689, 449] width 10 height 10
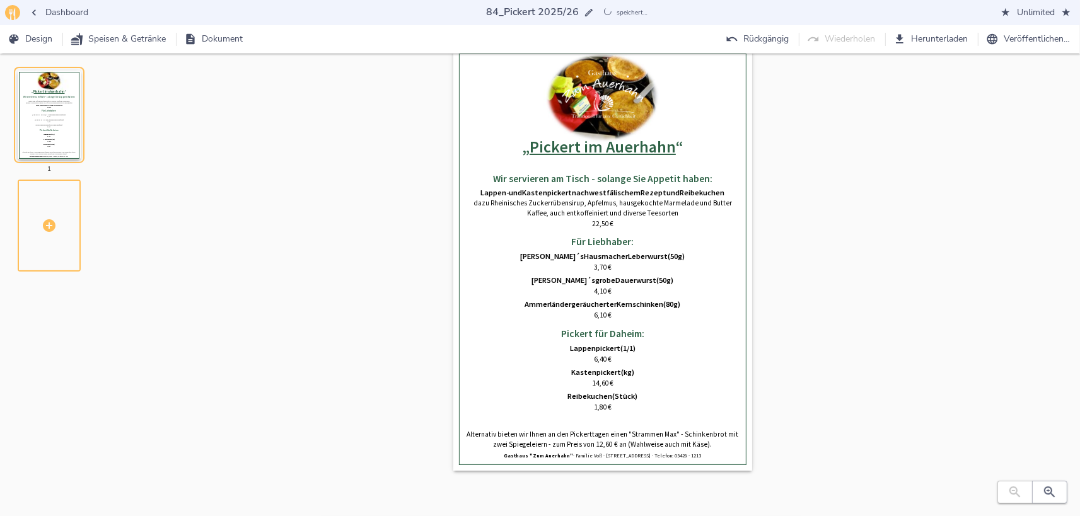
click at [799, 344] on div "0% Hochladen „ Pickert im Auerhahn “ Wir servieren am Tisch - solange Sie Appet…" at bounding box center [603, 272] width 914 height 448
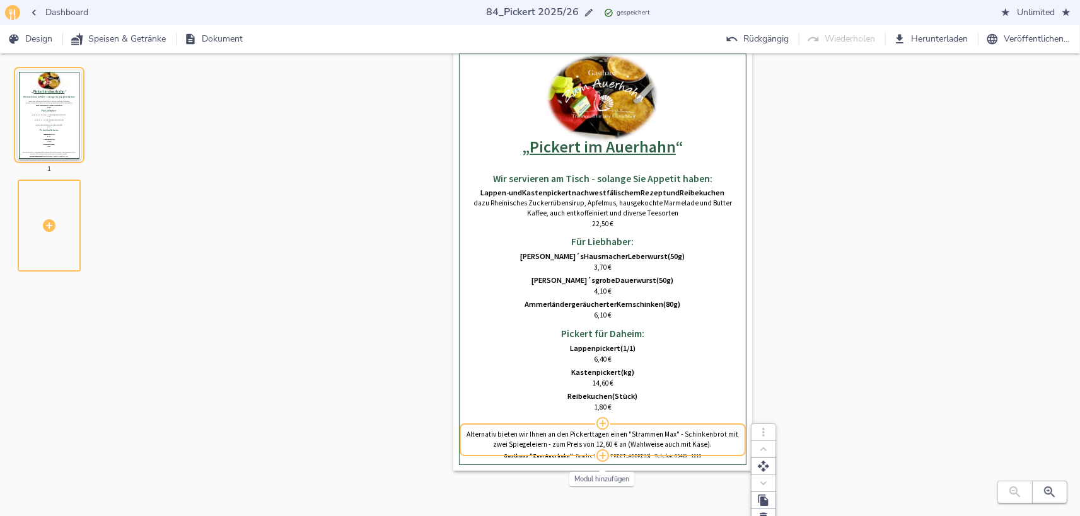
click at [603, 453] on icon "button" at bounding box center [602, 455] width 13 height 13
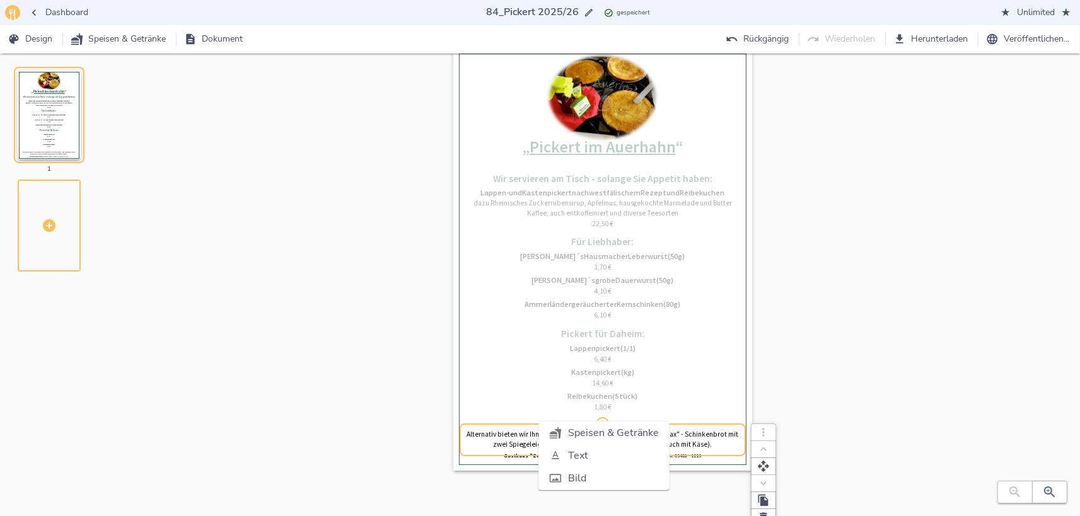
click at [604, 456] on span "Text" at bounding box center [613, 455] width 91 height 15
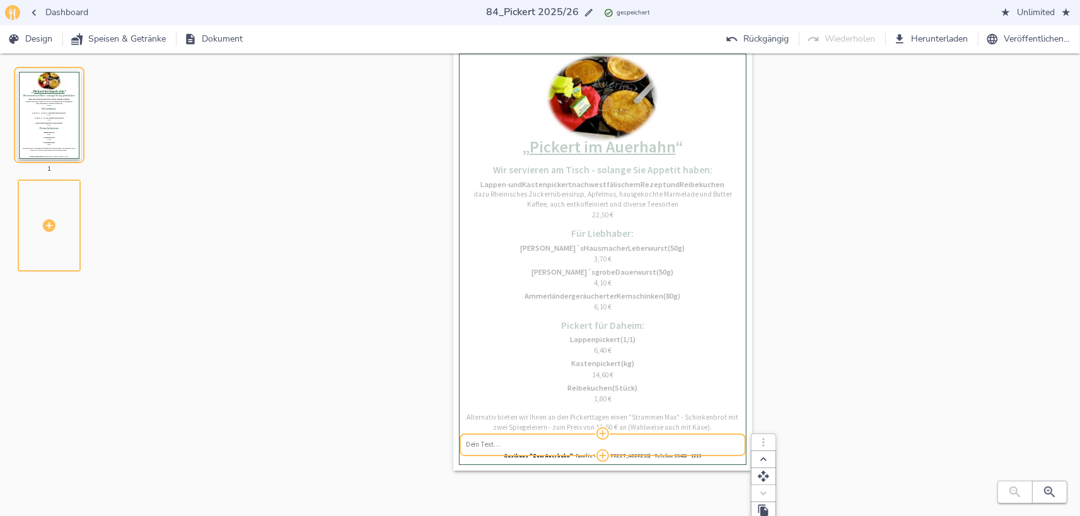
click at [826, 359] on div "0% Hochladen „ Pickert im Auerhahn “ Wir servieren am Tisch - solange Sie Appet…" at bounding box center [603, 272] width 914 height 448
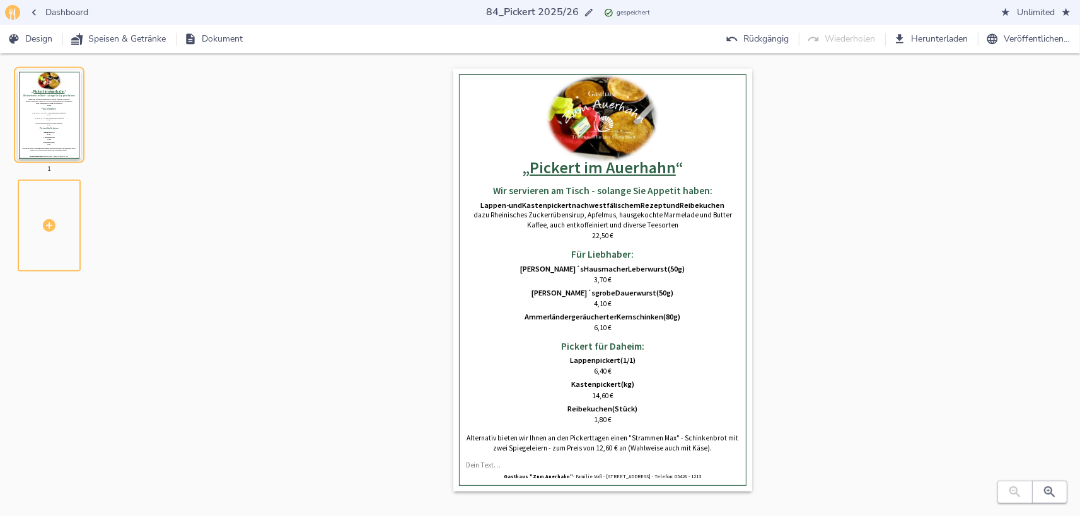
scroll to position [25, 0]
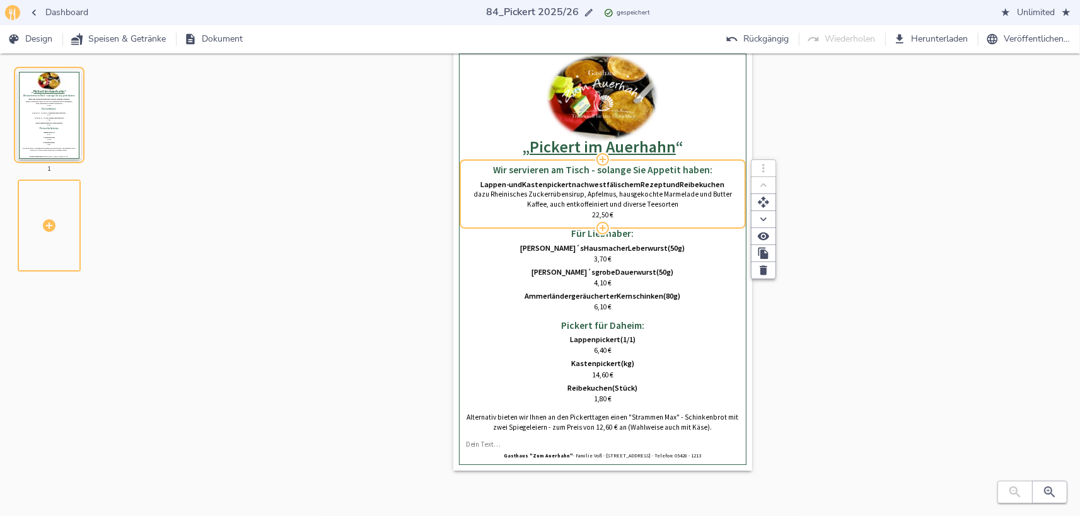
click at [603, 219] on span "22,50" at bounding box center [600, 215] width 17 height 9
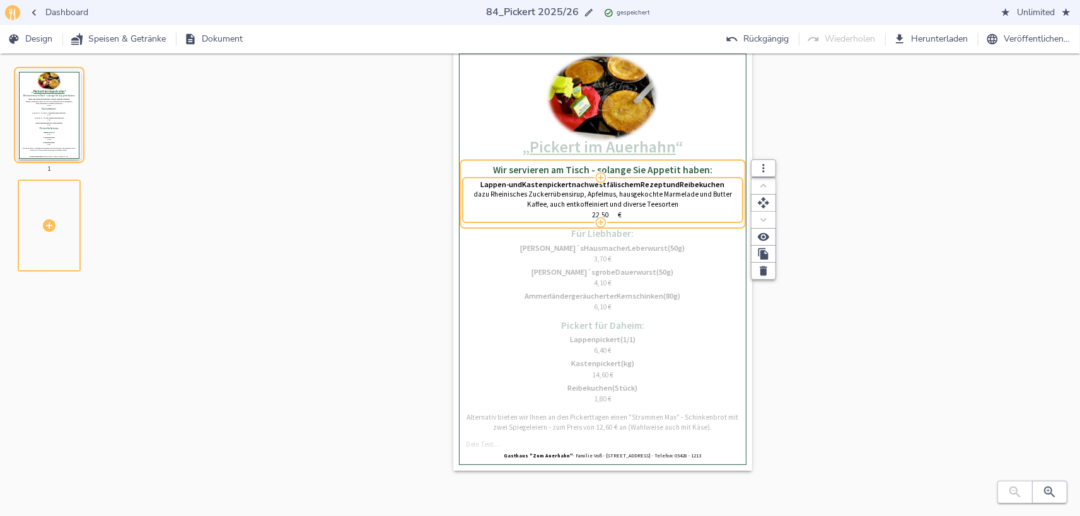
click at [601, 211] on input "22,50" at bounding box center [601, 216] width 34 height 10
type input "22,70"
click at [942, 215] on div "0% Hochladen „ Pickert im Auerhahn “ Wir servieren am Tisch - solange Sie Appet…" at bounding box center [603, 272] width 914 height 448
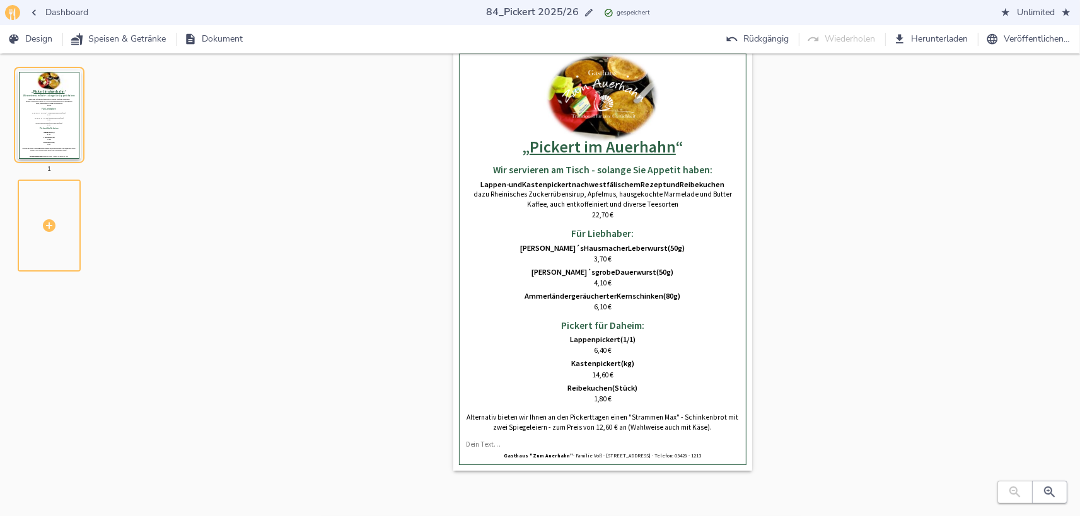
click at [830, 158] on div "0% Hochladen „ Pickert im Auerhahn “ Wir servieren am Tisch - solange Sie Appet…" at bounding box center [603, 272] width 914 height 448
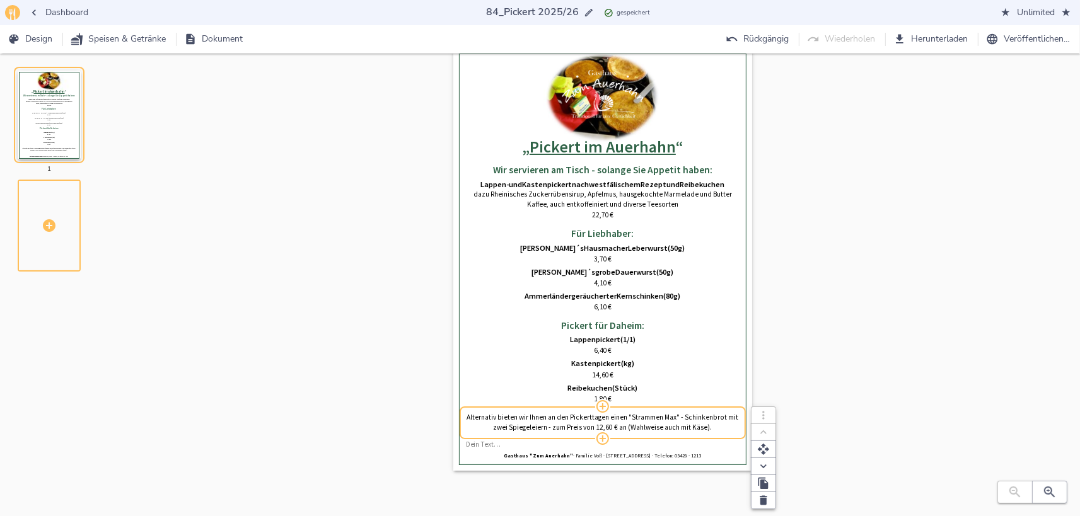
click at [634, 427] on p "Alternativ bieten wir Ihnen an den Pickerttagen einen "Strammen Max" - Schinken…" at bounding box center [603, 423] width 274 height 20
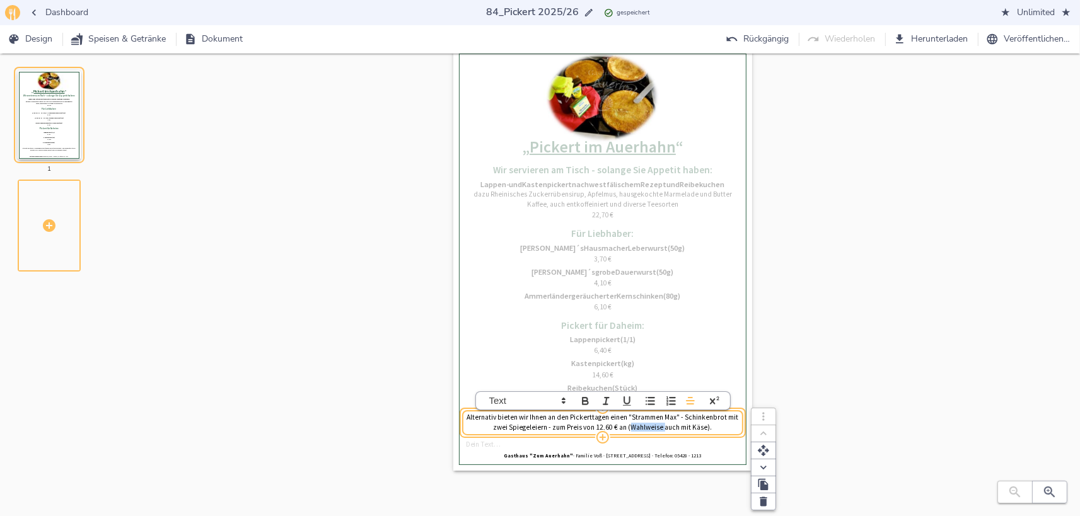
click at [634, 427] on p "Alternativ bieten wir Ihnen an den Pickerttagen einen "Strammen Max" - Schinken…" at bounding box center [603, 423] width 274 height 20
click at [637, 429] on p "Alternativ bieten wir Ihnen an den Pickerttagen einen "Strammen Max" - Schinken…" at bounding box center [603, 423] width 274 height 20
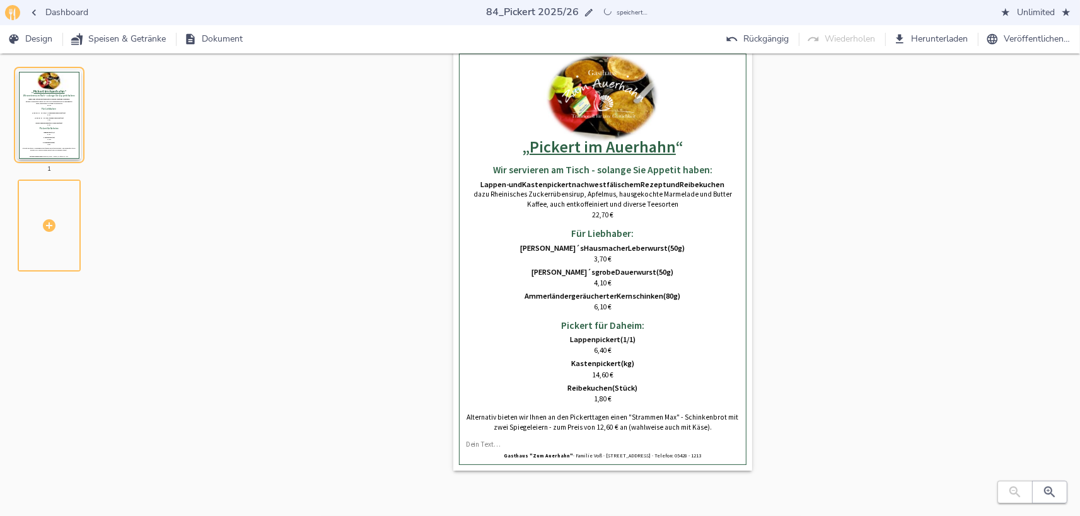
click at [942, 304] on div "0% Hochladen „ Pickert im Auerhahn “ Wir servieren am Tisch - solange Sie Appet…" at bounding box center [603, 272] width 914 height 448
click at [937, 43] on span "Herunterladen" at bounding box center [932, 40] width 72 height 16
click at [866, 221] on div "0% Hochladen „ Pickert im Auerhahn “ Wir servieren am Tisch - solange Sie Appet…" at bounding box center [603, 272] width 914 height 448
click at [35, 14] on icon "button" at bounding box center [34, 12] width 13 height 13
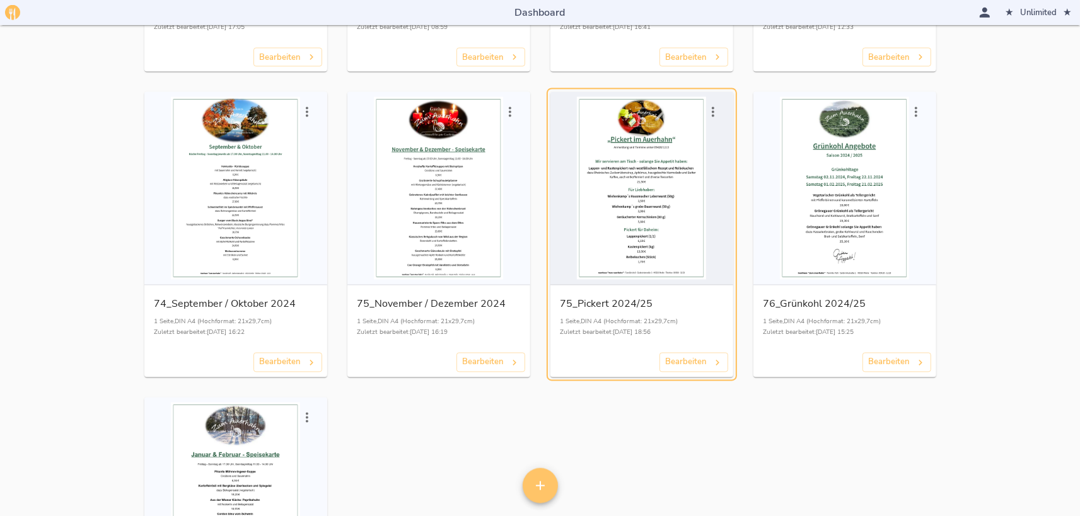
scroll to position [2096, 0]
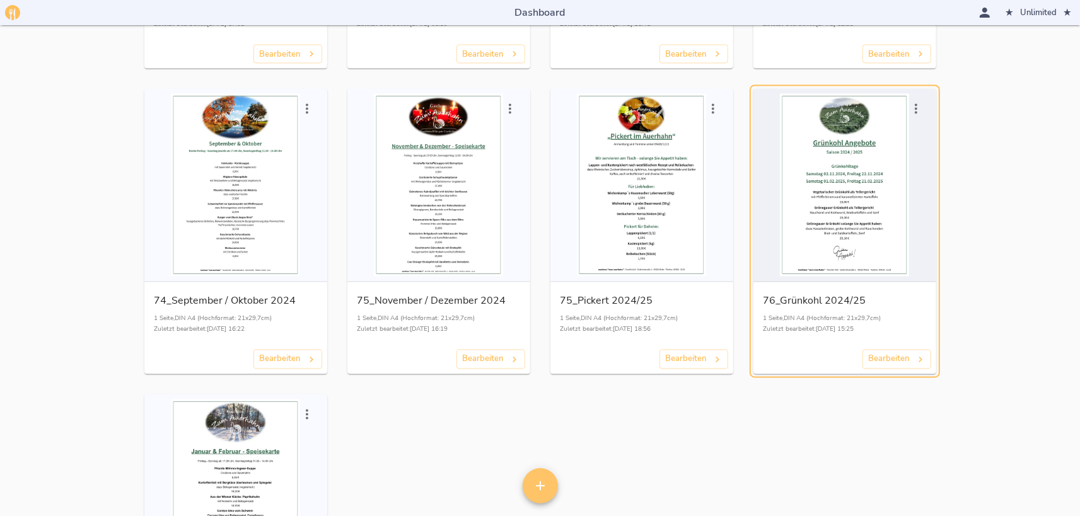
click at [831, 224] on div "button" at bounding box center [844, 185] width 173 height 183
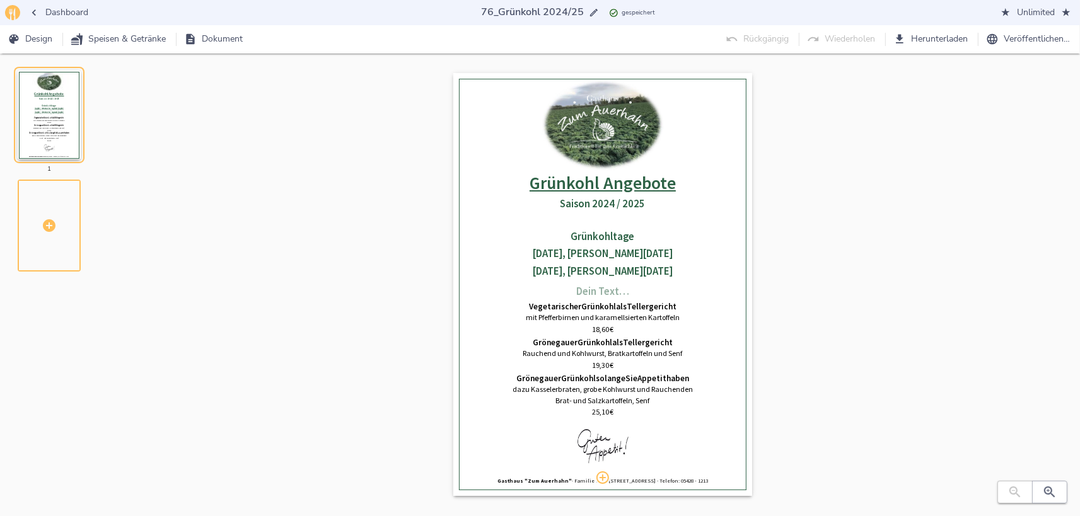
click at [51, 16] on span "Dashboard" at bounding box center [59, 13] width 58 height 16
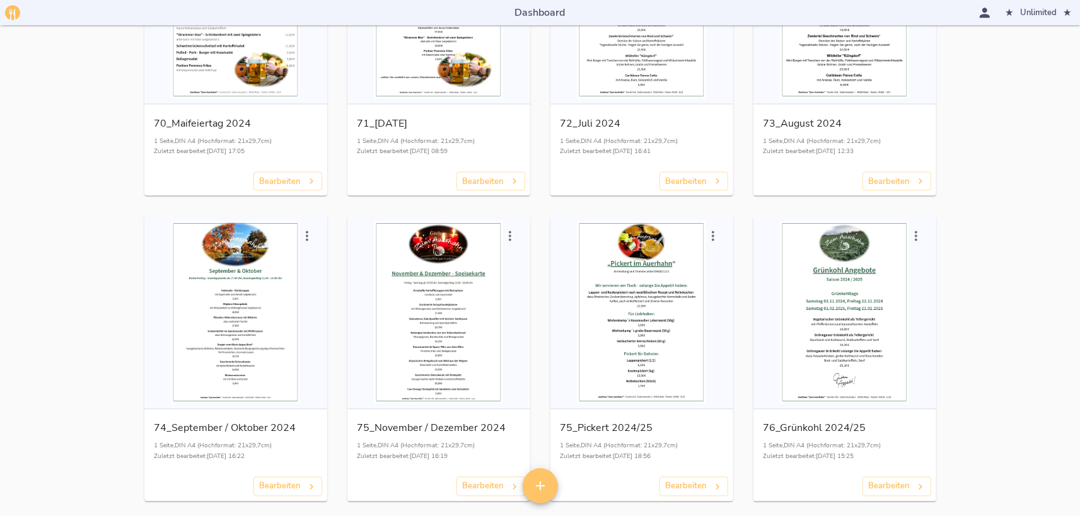
scroll to position [2011, 0]
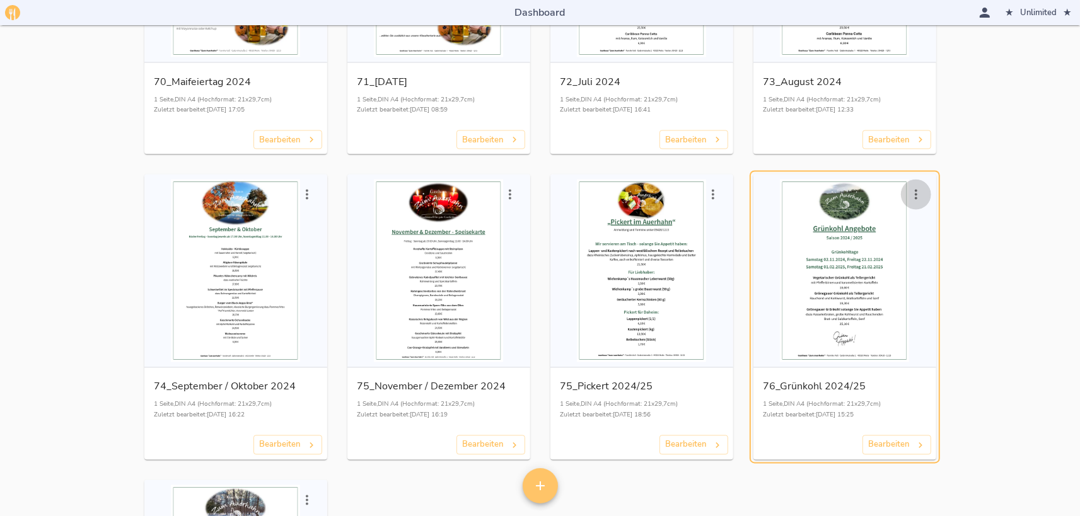
click at [912, 194] on icon "button" at bounding box center [915, 194] width 15 height 15
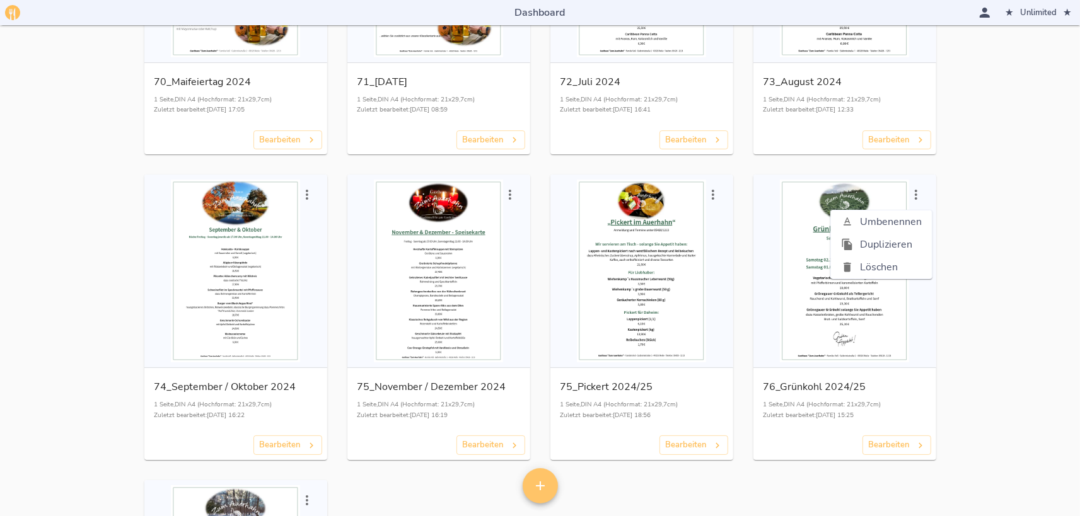
click at [886, 244] on span "Duplizieren" at bounding box center [891, 244] width 62 height 15
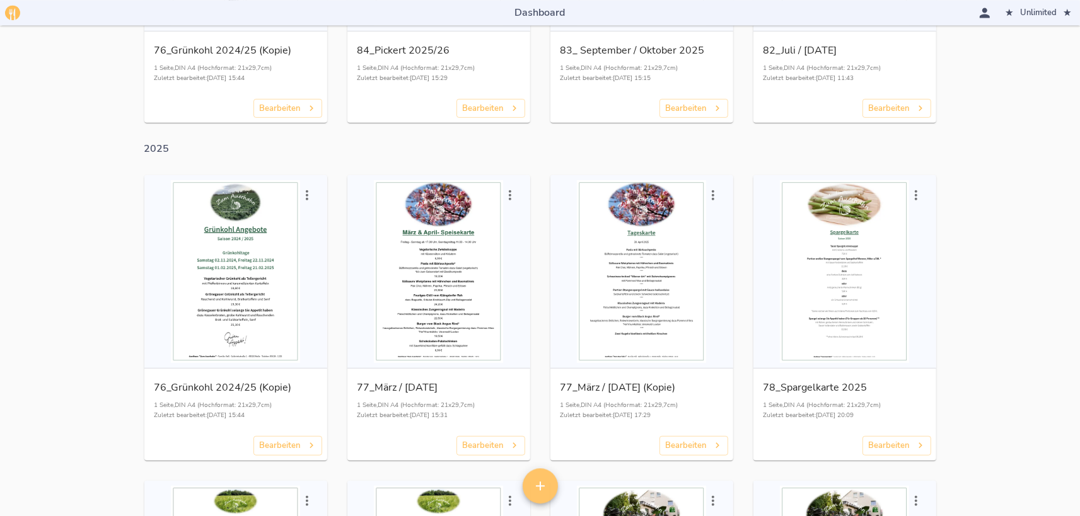
scroll to position [208, 0]
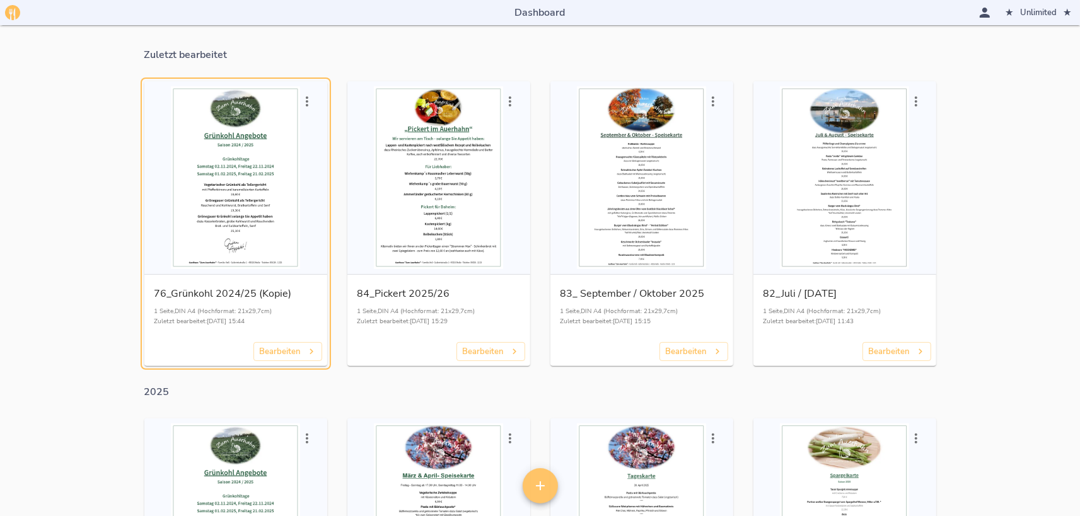
click at [274, 290] on p "76_Grünkohl 2024/25 (Kopie)" at bounding box center [235, 294] width 163 height 18
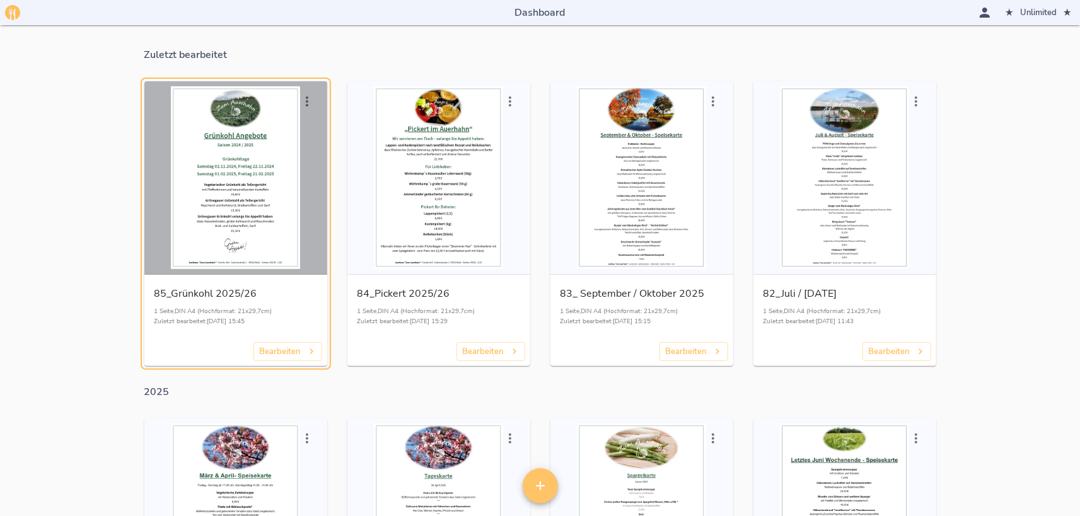
click at [258, 248] on div "button" at bounding box center [235, 177] width 173 height 183
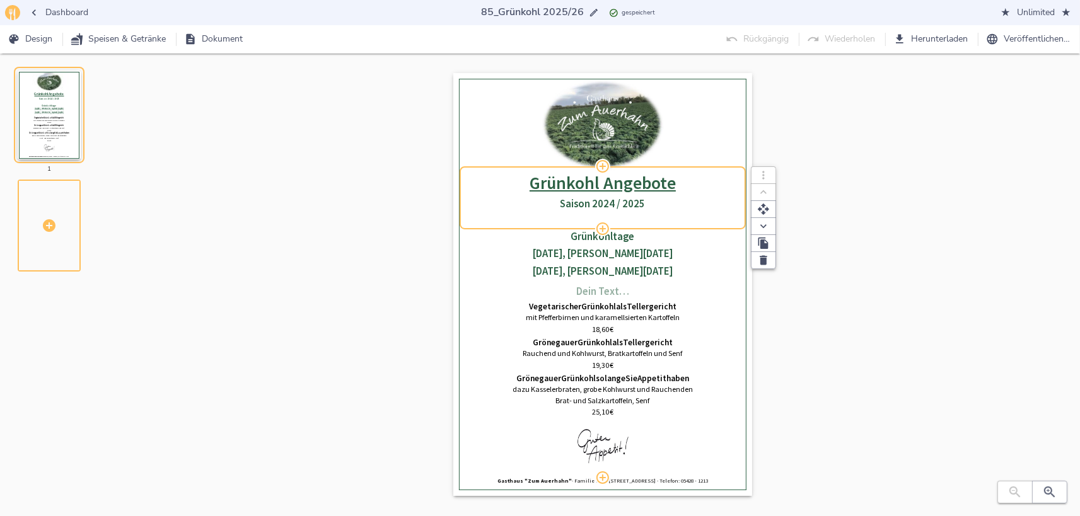
click at [611, 204] on h3 "Saison 2024 / 2025" at bounding box center [603, 204] width 274 height 13
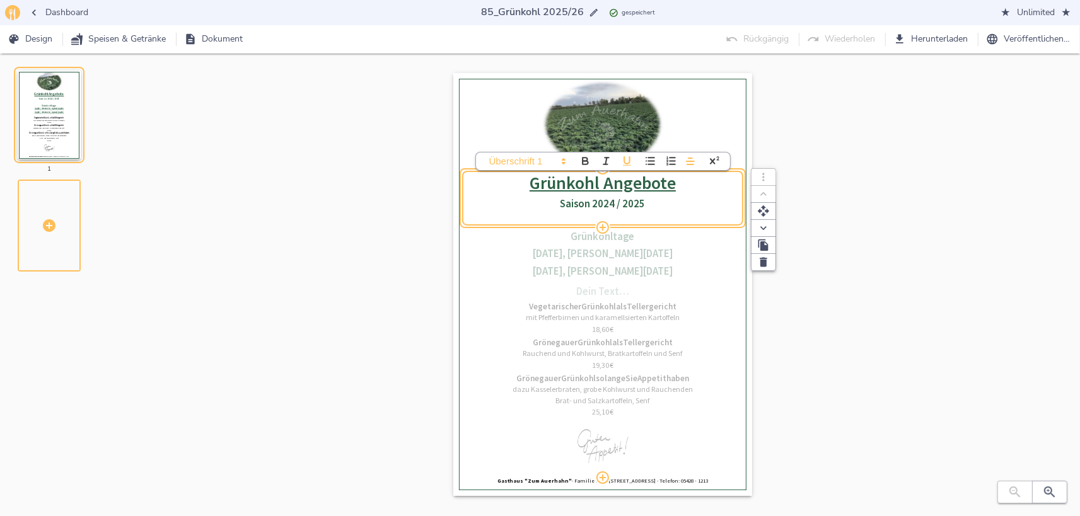
click at [611, 204] on h3 "Saison 2024 / 2025" at bounding box center [603, 204] width 274 height 13
click at [639, 206] on h3 "Saison 2025 / 2025" at bounding box center [603, 204] width 274 height 13
click at [663, 240] on div "Grünkohl Angebote Saison 2025 / 2026 Grünkohltage Samstag 02.11.2024, Freitag 2…" at bounding box center [603, 320] width 274 height 314
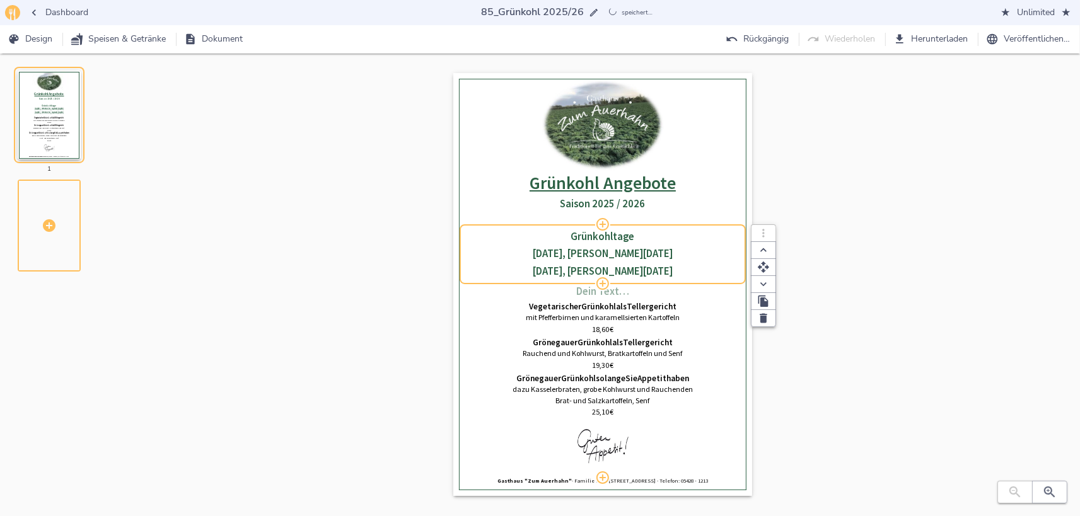
click at [618, 257] on h3 "Samstag 02.11.2024, Freitag 22.11.2024" at bounding box center [603, 254] width 274 height 13
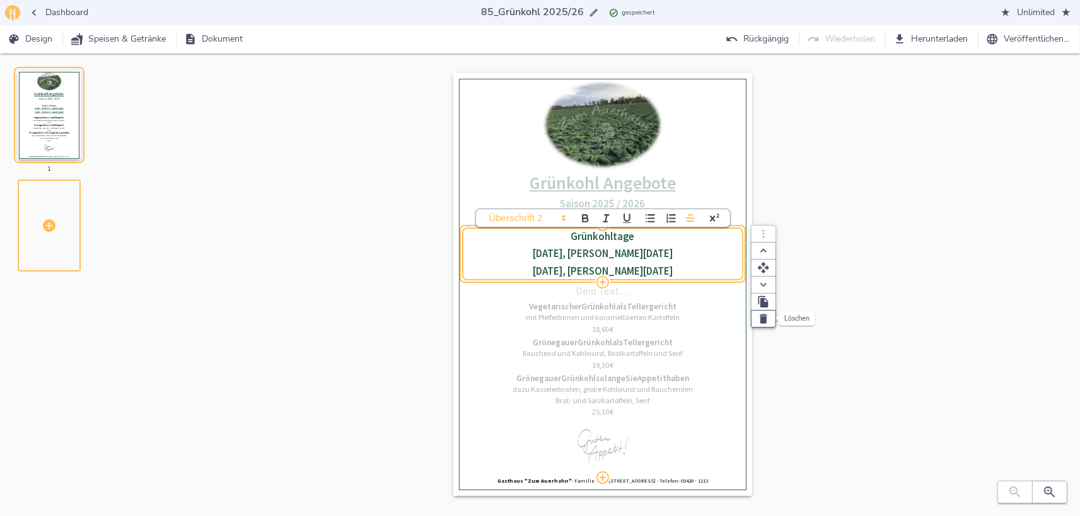
click at [759, 320] on icon "button" at bounding box center [763, 319] width 13 height 13
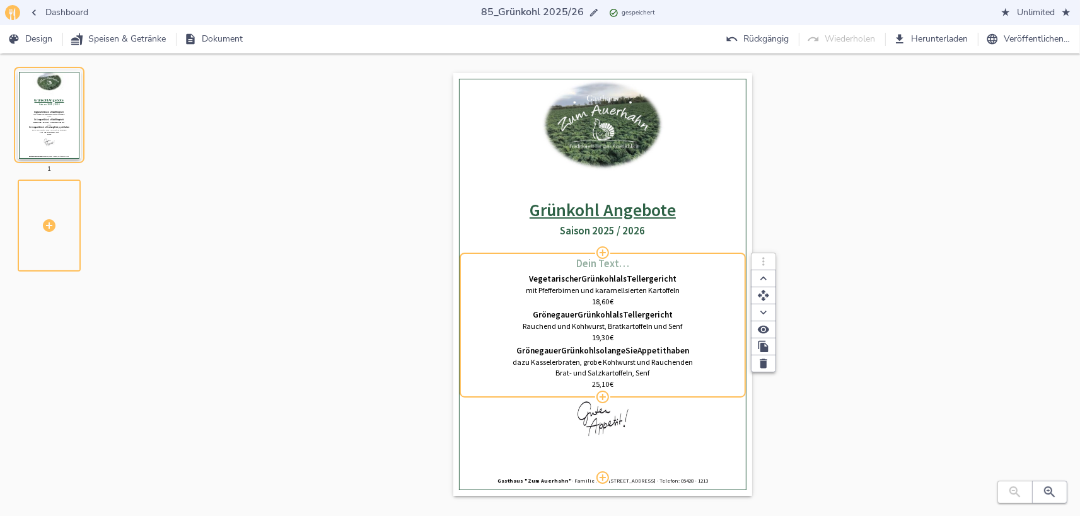
click at [599, 304] on span "18,60" at bounding box center [600, 301] width 17 height 9
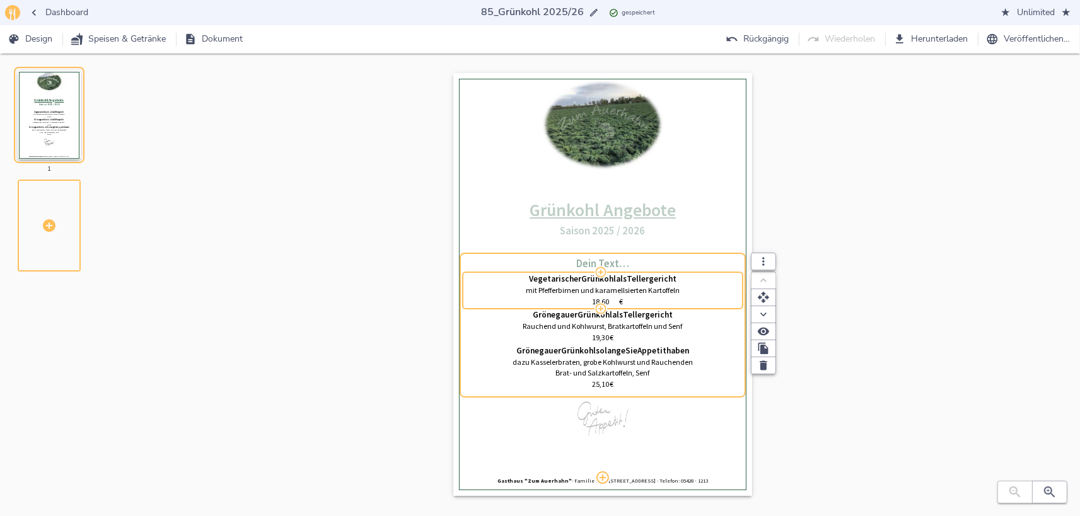
click at [599, 304] on icon "button" at bounding box center [601, 308] width 11 height 11
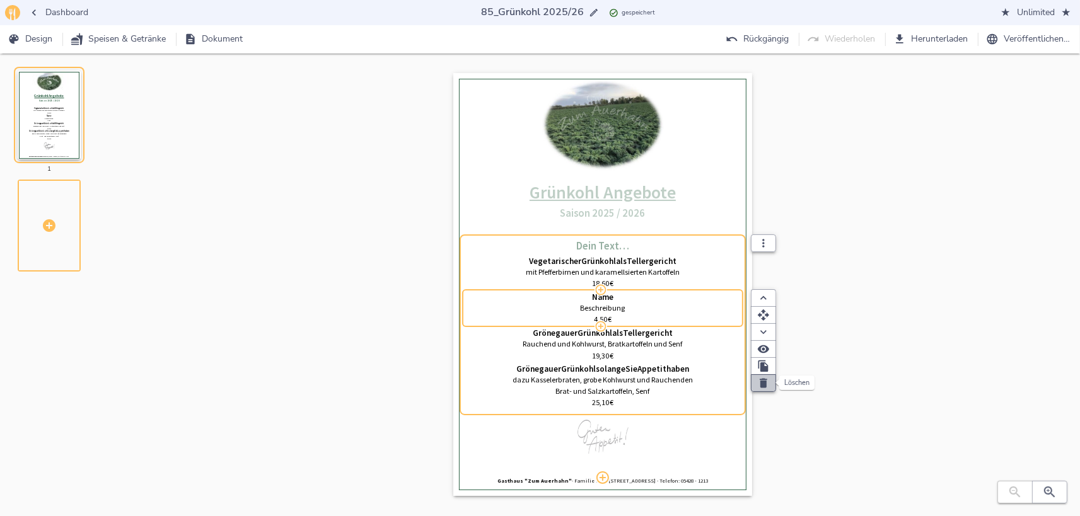
click at [764, 382] on icon "button" at bounding box center [764, 383] width 8 height 9
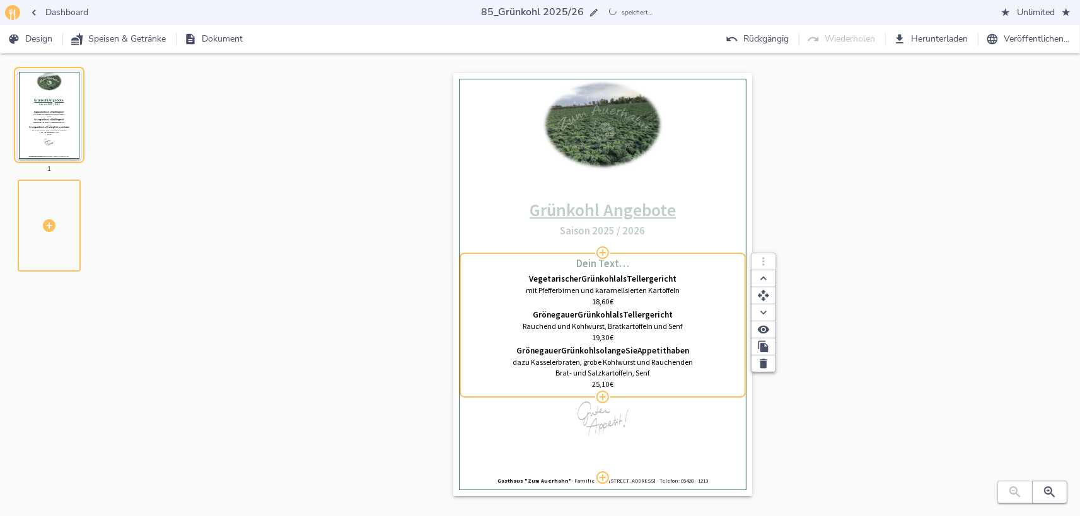
click at [1030, 485] on div at bounding box center [1032, 492] width 70 height 23
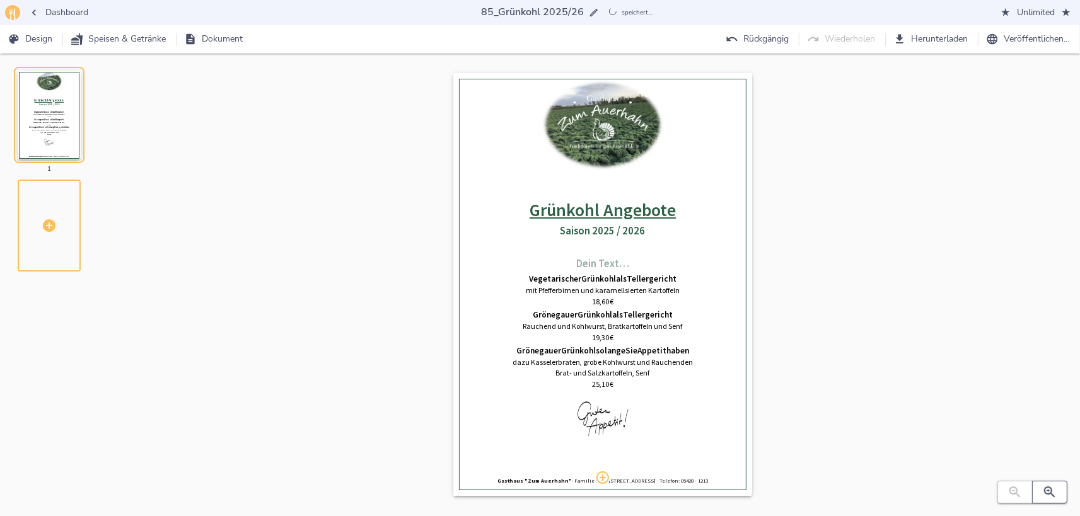
click at [1052, 487] on icon "button" at bounding box center [1049, 492] width 15 height 15
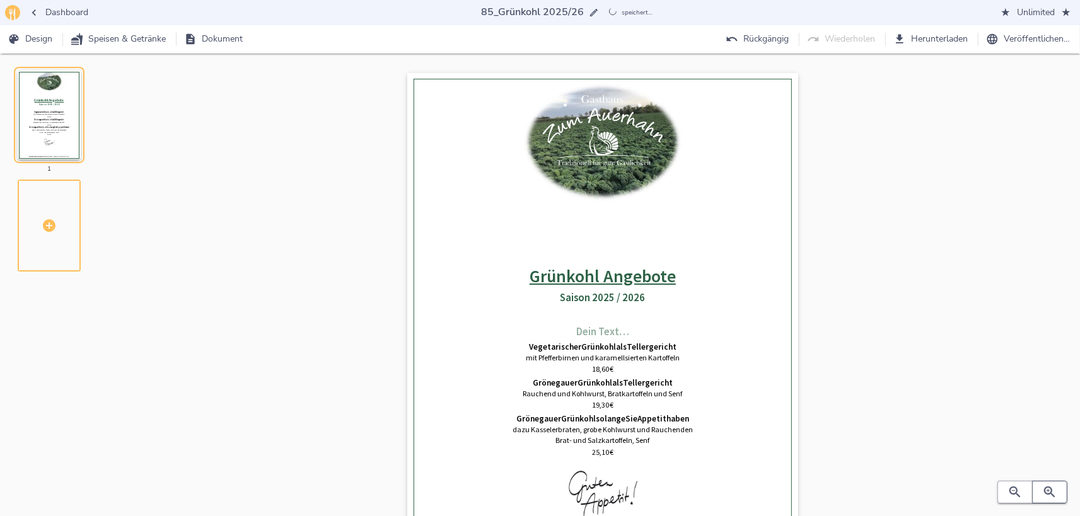
click at [1052, 488] on icon "button" at bounding box center [1049, 492] width 15 height 15
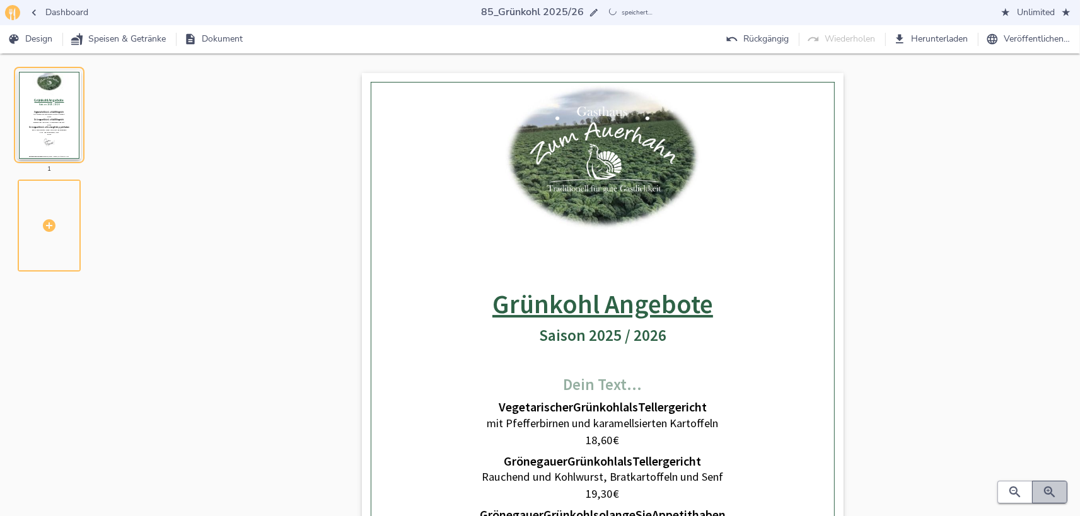
click at [1054, 489] on icon "button" at bounding box center [1049, 492] width 15 height 15
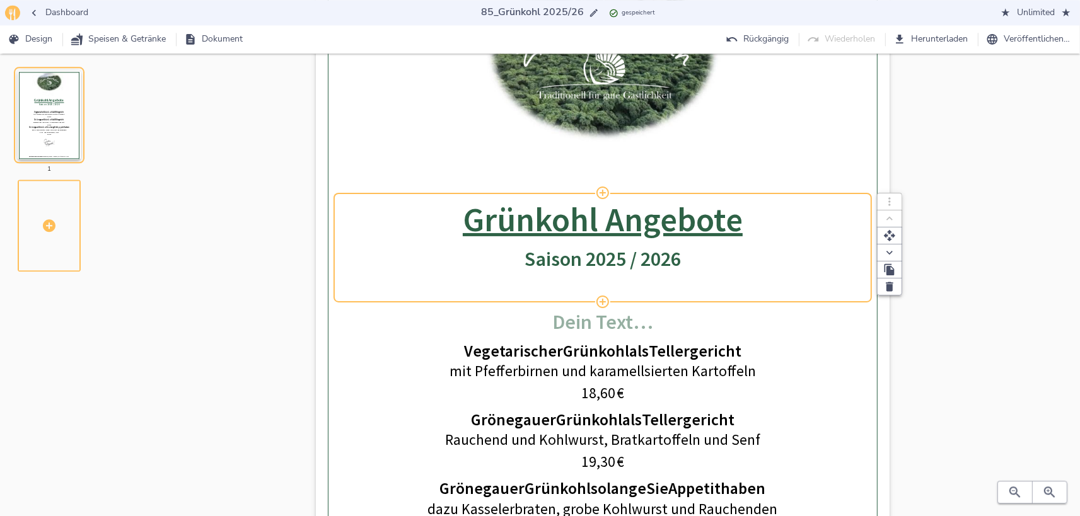
scroll to position [208, 0]
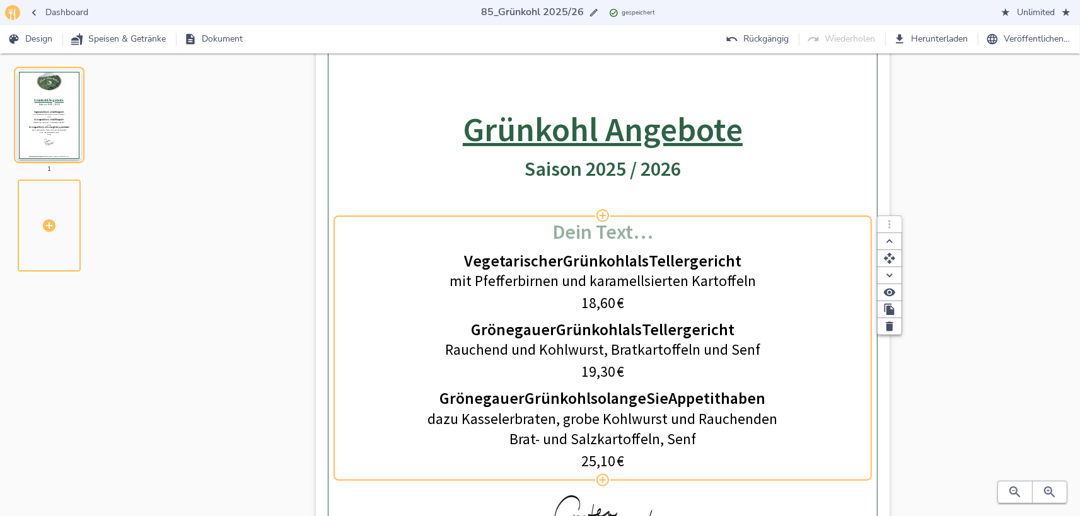
click at [593, 305] on span "18,60" at bounding box center [598, 303] width 34 height 18
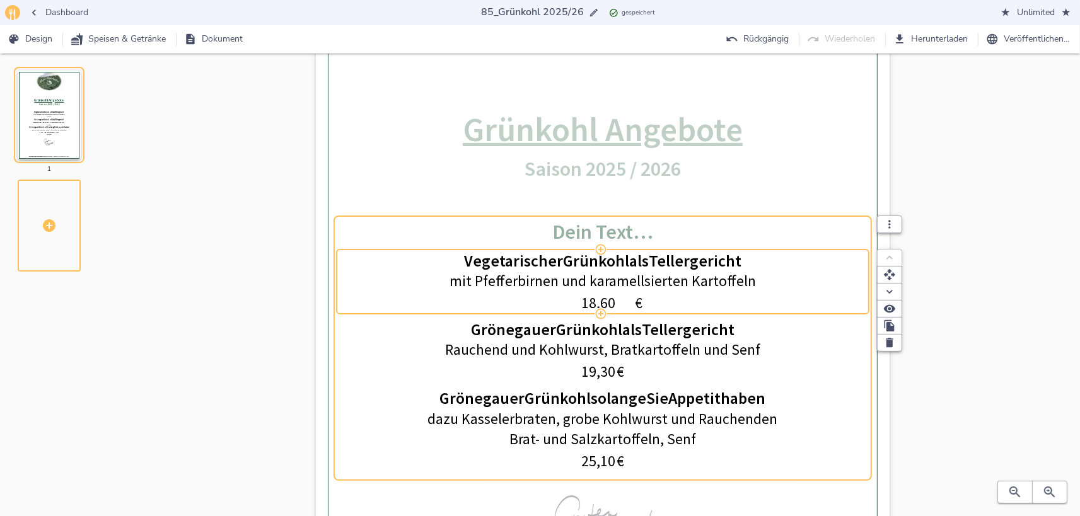
click at [589, 302] on input "18,60" at bounding box center [598, 303] width 71 height 21
type input "19,50"
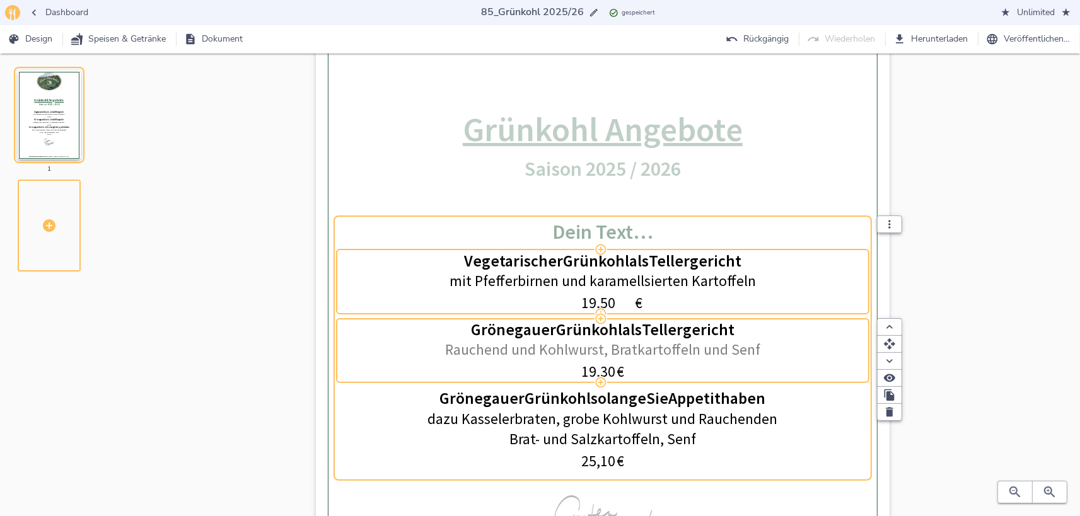
click at [683, 342] on p "Rauchend und Kohlwurst, Bratkartoffeln und Senf" at bounding box center [602, 350] width 525 height 21
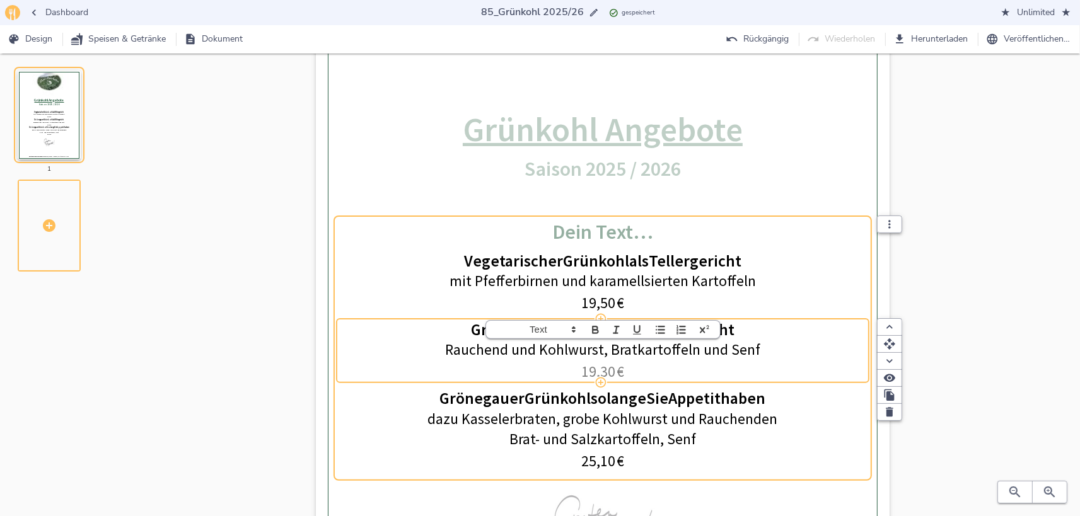
click at [694, 368] on div "19,30   €" at bounding box center [602, 372] width 525 height 21
click at [589, 375] on input "19,30" at bounding box center [598, 372] width 71 height 21
drag, startPoint x: 580, startPoint y: 373, endPoint x: 618, endPoint y: 372, distance: 37.2
click at [618, 372] on input "19,30" at bounding box center [598, 372] width 71 height 21
type input "20,20"
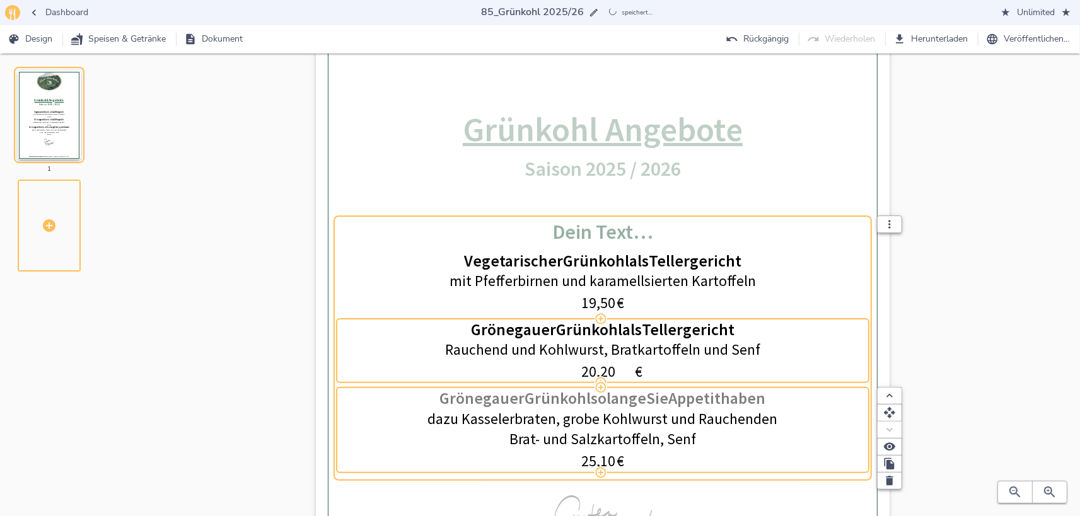
click at [624, 406] on span "solange" at bounding box center [618, 399] width 55 height 20
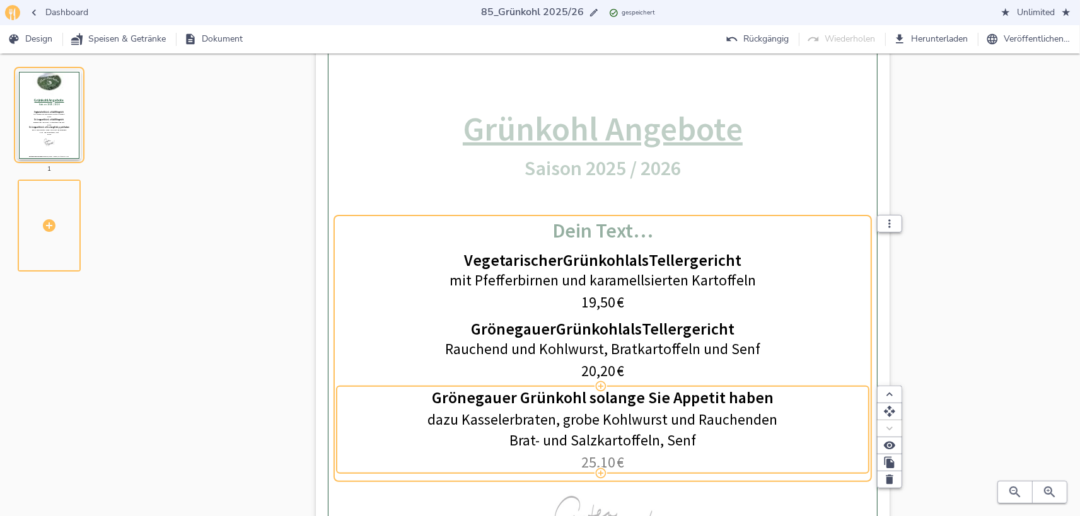
click at [594, 458] on span "25,10" at bounding box center [598, 462] width 34 height 18
drag, startPoint x: 591, startPoint y: 458, endPoint x: 604, endPoint y: 456, distance: 14.1
click at [604, 456] on input "25,10" at bounding box center [598, 461] width 71 height 21
type input "26,40"
click at [978, 334] on div "0% Hochladen Grünkohl Angebote Saison 2025 / 2026 Dein Text… Vegetarischer Grün…" at bounding box center [603, 283] width 914 height 836
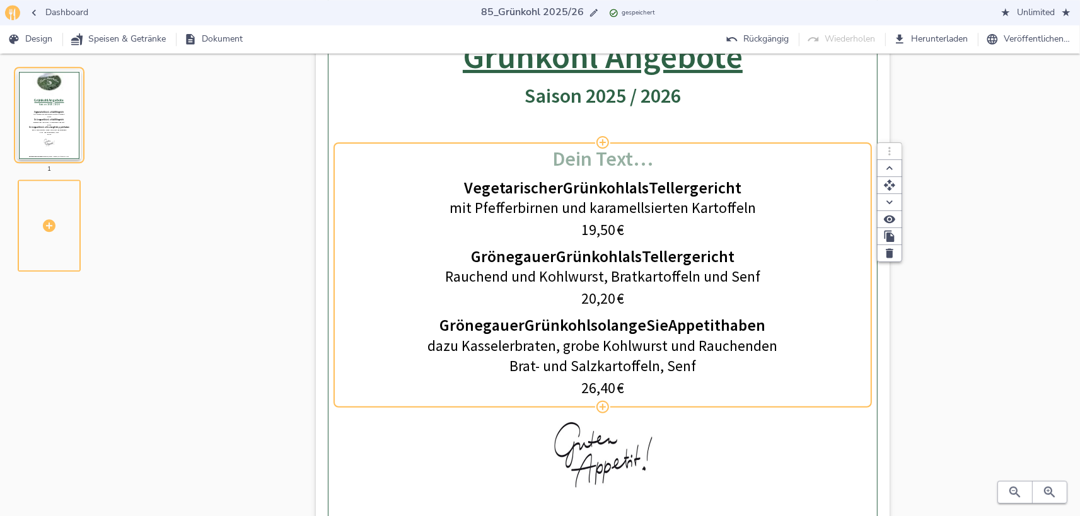
scroll to position [347, 0]
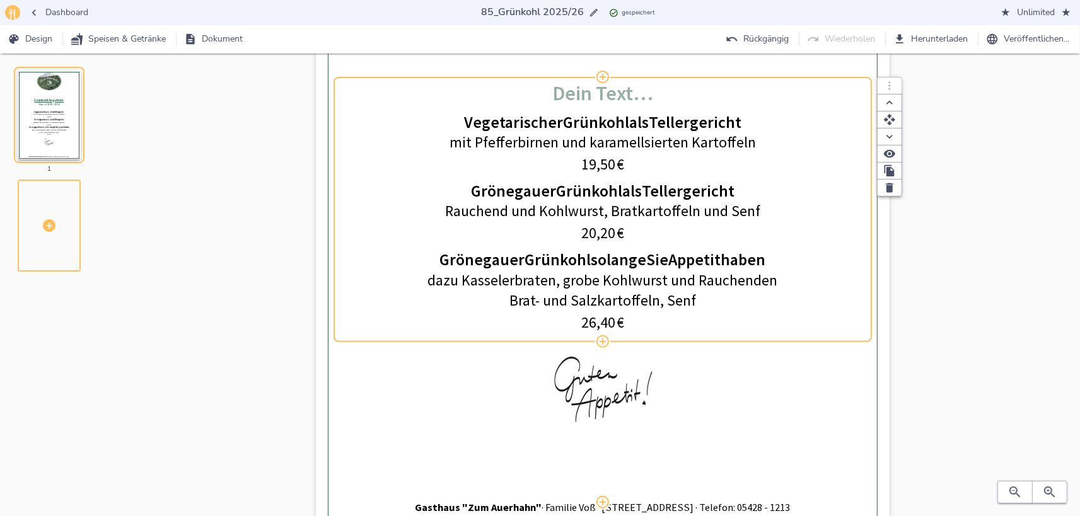
click at [591, 324] on span "26,40" at bounding box center [598, 322] width 34 height 18
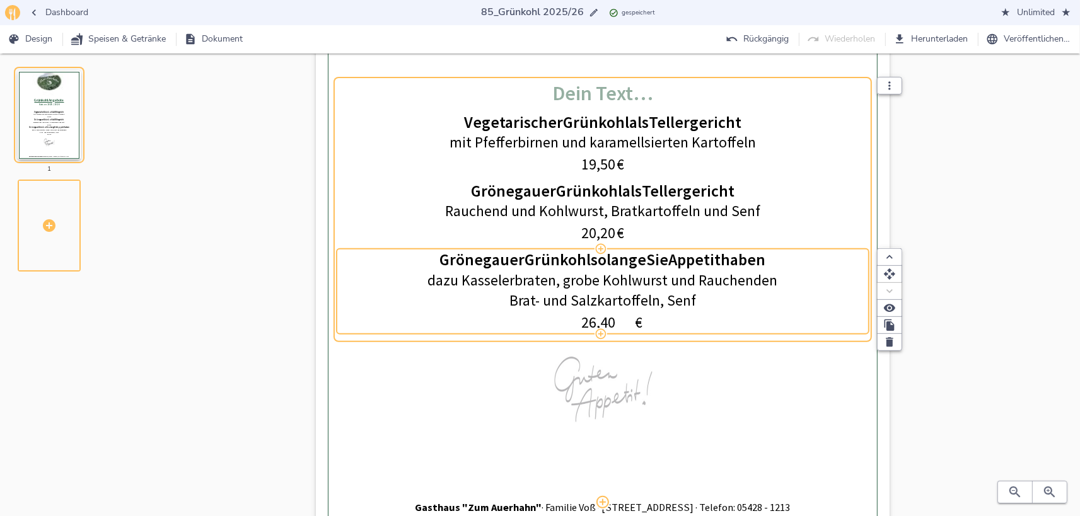
drag, startPoint x: 590, startPoint y: 324, endPoint x: 607, endPoint y: 320, distance: 17.6
click at [607, 320] on input "26,40" at bounding box center [598, 323] width 71 height 21
type input "25,50"
click at [963, 251] on div "0% Hochladen Grünkohl Angebote Saison 2025 / 2026 Dein Text… Vegetarischer Grün…" at bounding box center [603, 144] width 914 height 836
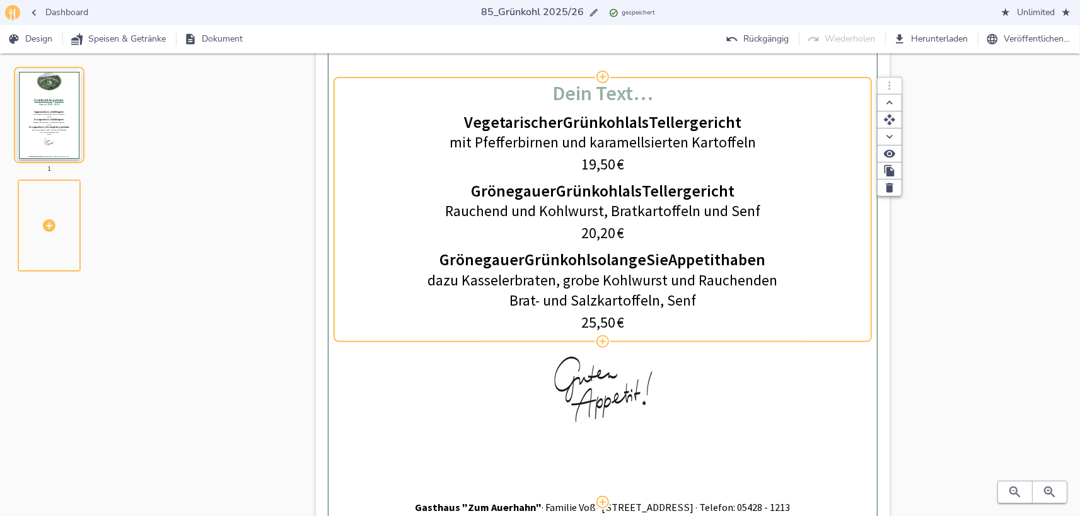
click at [596, 233] on span "20,20" at bounding box center [598, 233] width 34 height 18
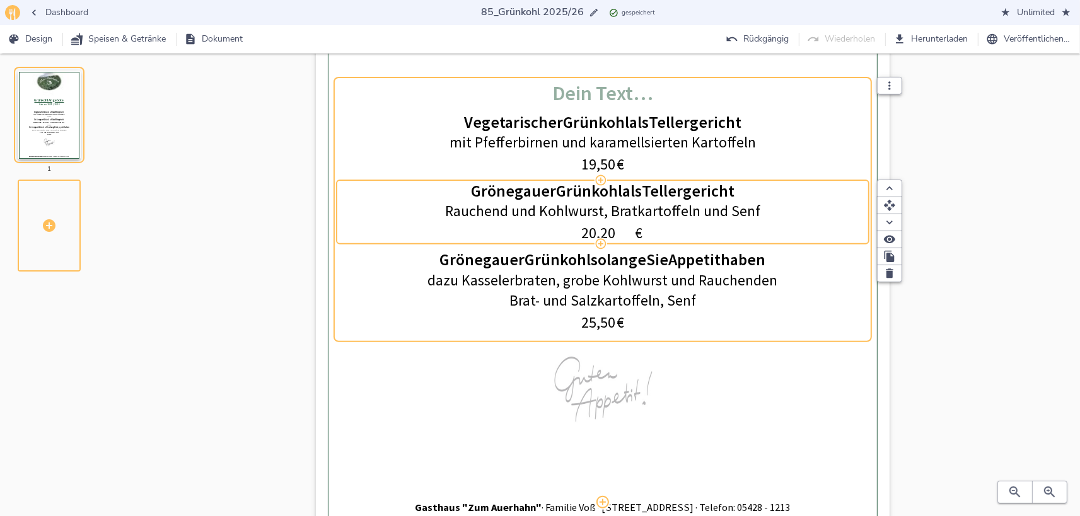
drag, startPoint x: 591, startPoint y: 233, endPoint x: 607, endPoint y: 232, distance: 15.8
click at [607, 232] on input "20,20" at bounding box center [598, 233] width 71 height 21
type input "19,50"
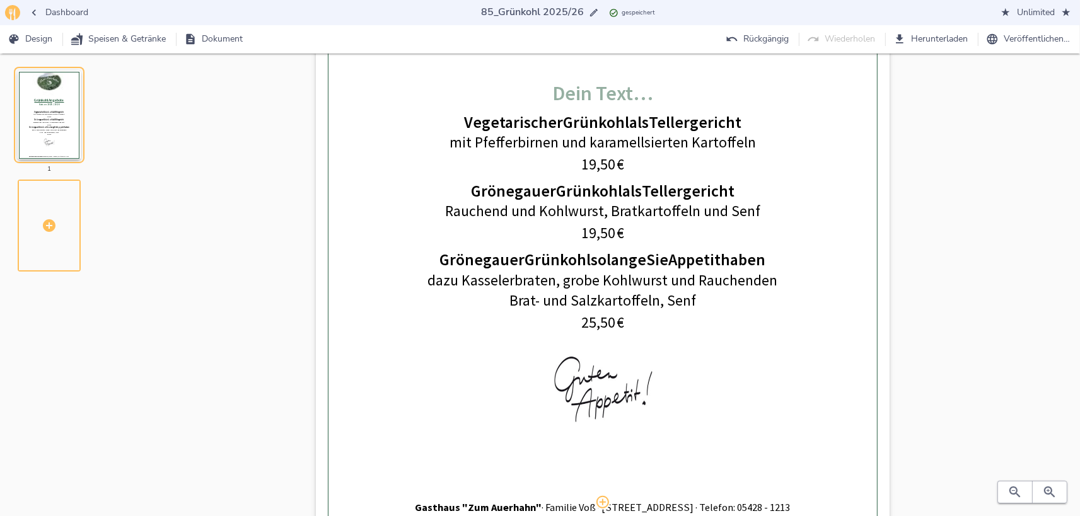
click at [985, 265] on div "0% Hochladen Grünkohl Angebote Saison 2025 / 2026 Dein Text… Vegetarischer Grün…" at bounding box center [603, 144] width 914 height 836
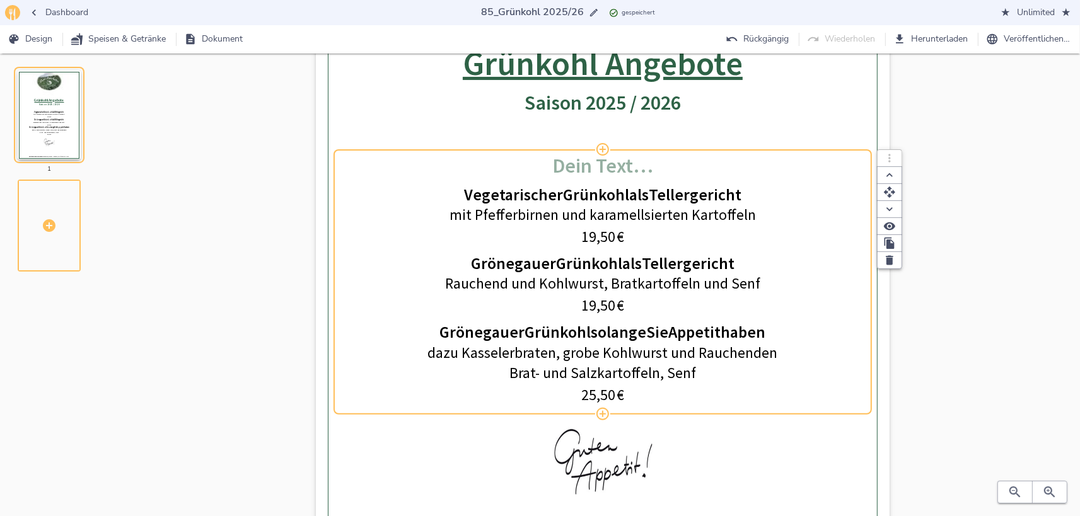
scroll to position [136, 0]
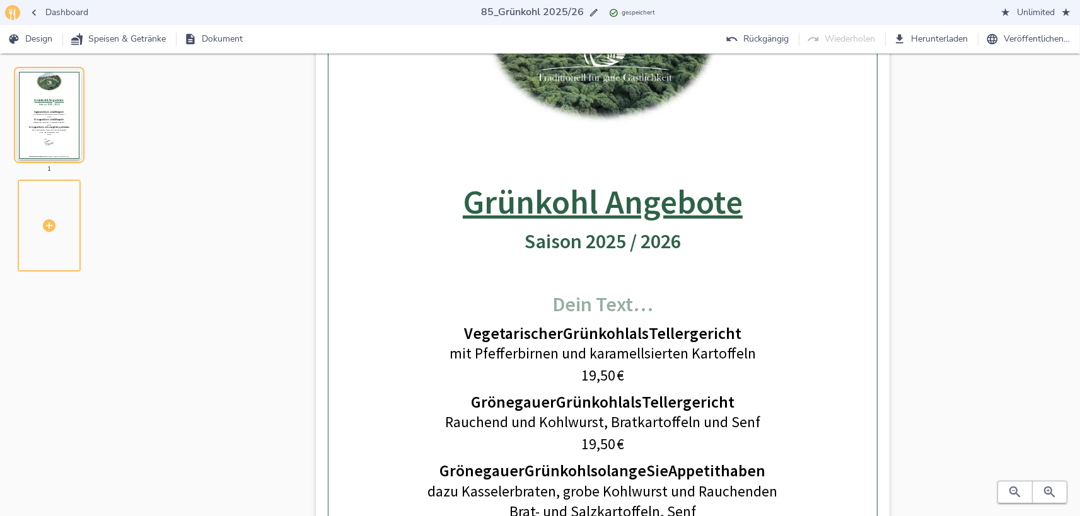
click at [935, 28] on button "Herunterladen" at bounding box center [932, 39] width 82 height 23
click at [172, 204] on div "0% Hochladen Grünkohl Angebote Saison 2025 / 2026 Dein Text… Vegetarischer Grün…" at bounding box center [603, 356] width 914 height 836
